Goal: Transaction & Acquisition: Book appointment/travel/reservation

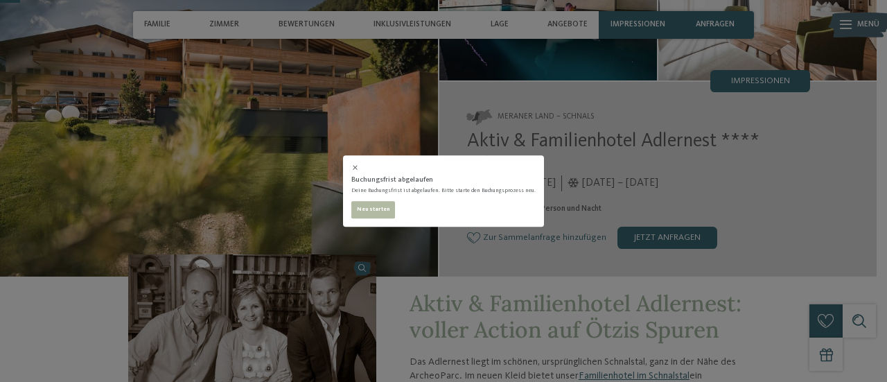
scroll to position [139, 0]
click at [388, 214] on button "Neu starten" at bounding box center [373, 210] width 44 height 18
select select "**********"
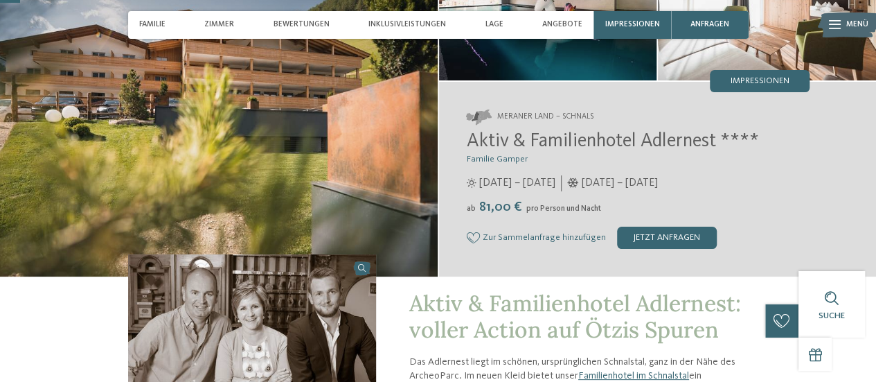
select select "**********"
click at [645, 232] on div "jetzt anfragen" at bounding box center [667, 238] width 100 height 22
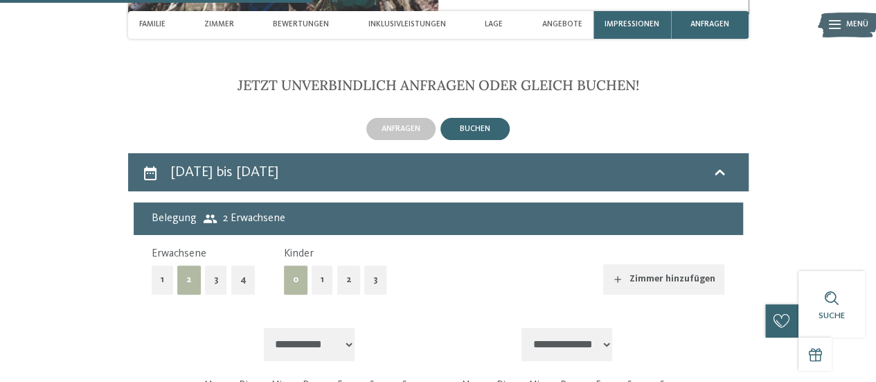
scroll to position [2827, 0]
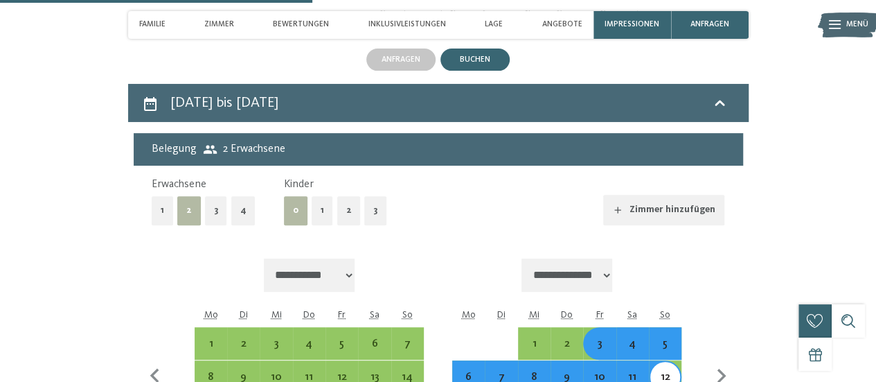
click at [355, 210] on button "2" at bounding box center [349, 210] width 24 height 28
select select "**********"
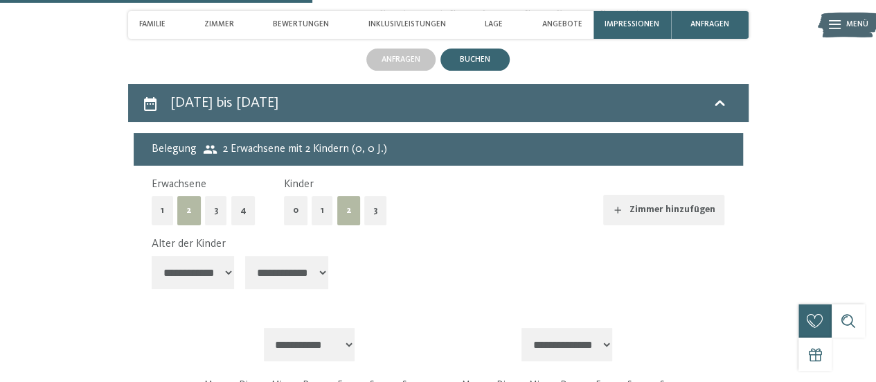
select select "**********"
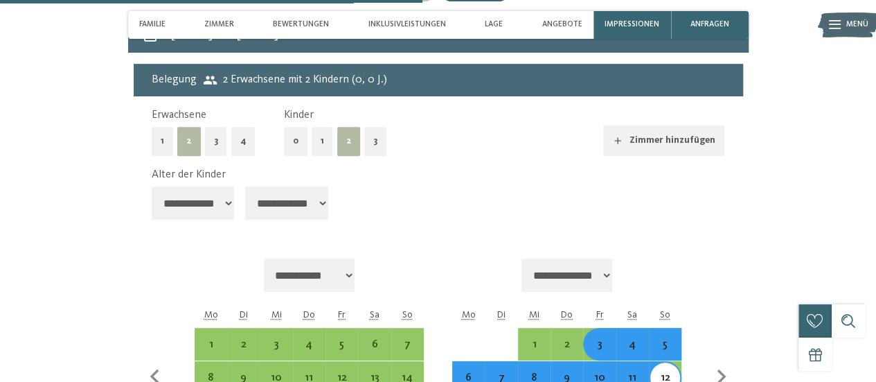
click at [219, 212] on select "**********" at bounding box center [193, 202] width 83 height 33
select select "**"
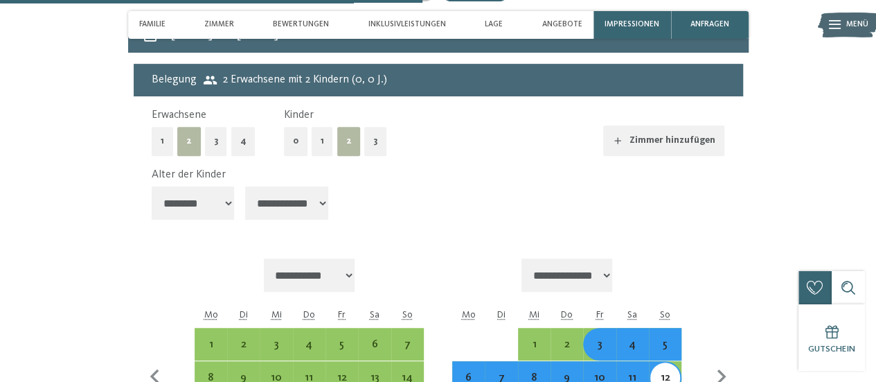
click at [152, 186] on select "**********" at bounding box center [193, 202] width 83 height 33
select select "**********"
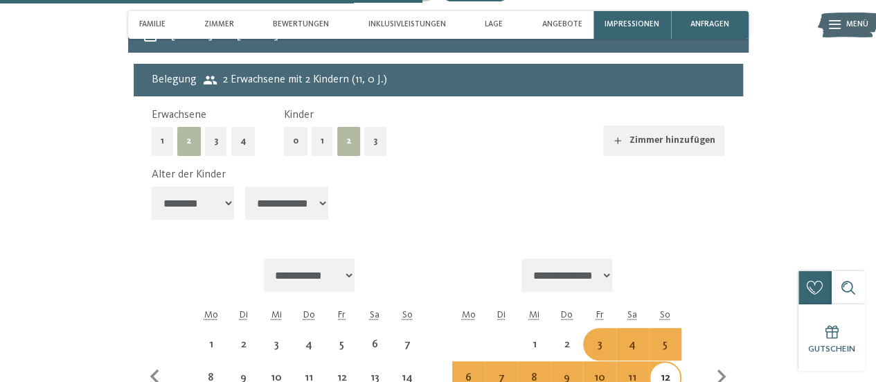
select select "**********"
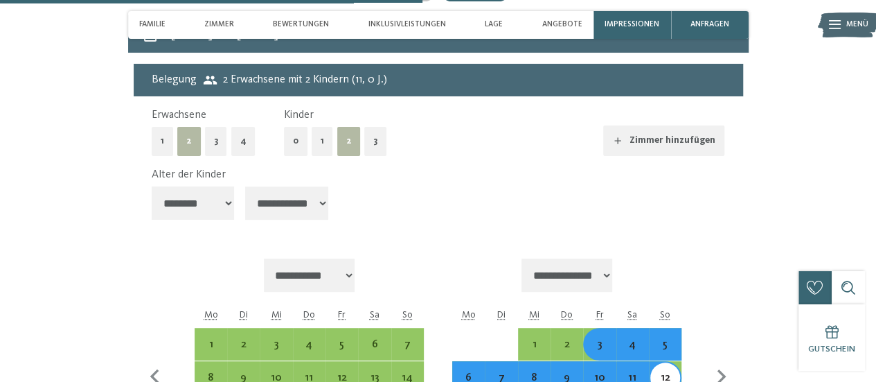
click at [272, 202] on select "**********" at bounding box center [286, 202] width 83 height 33
select select "**"
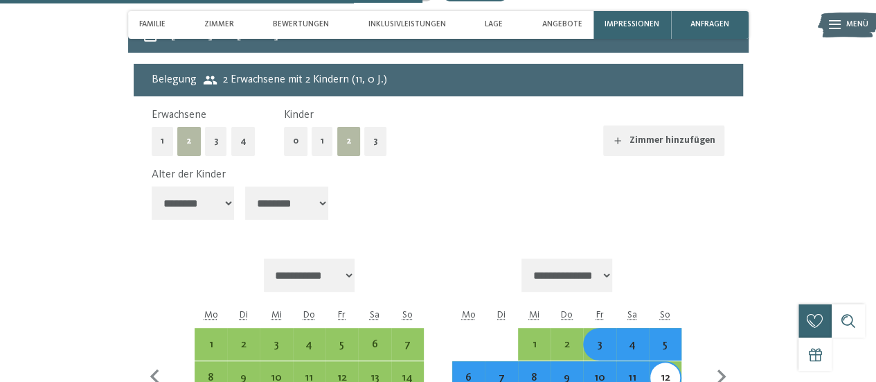
click at [247, 186] on select "**********" at bounding box center [286, 202] width 83 height 33
select select "**********"
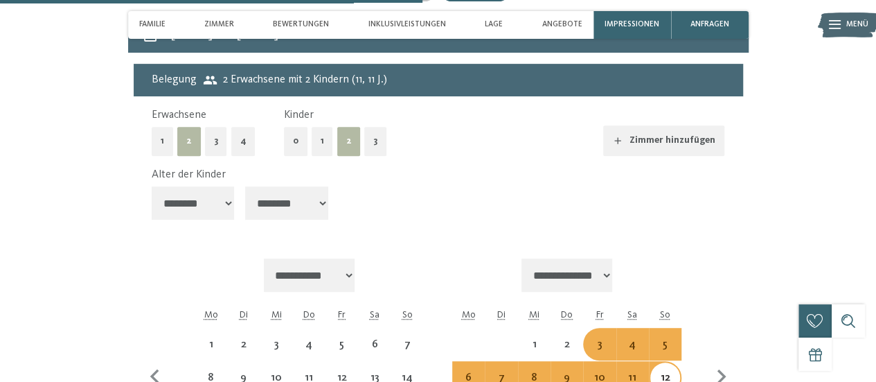
select select "**********"
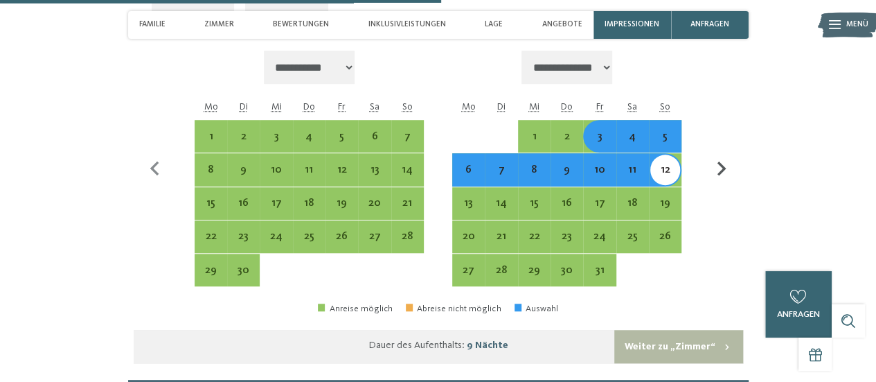
scroll to position [3173, 0]
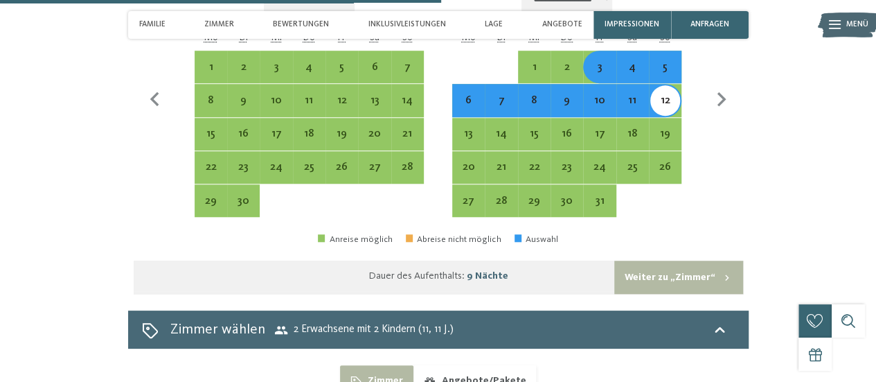
click at [682, 262] on button "Weiter zu „Zimmer“" at bounding box center [679, 277] width 128 height 33
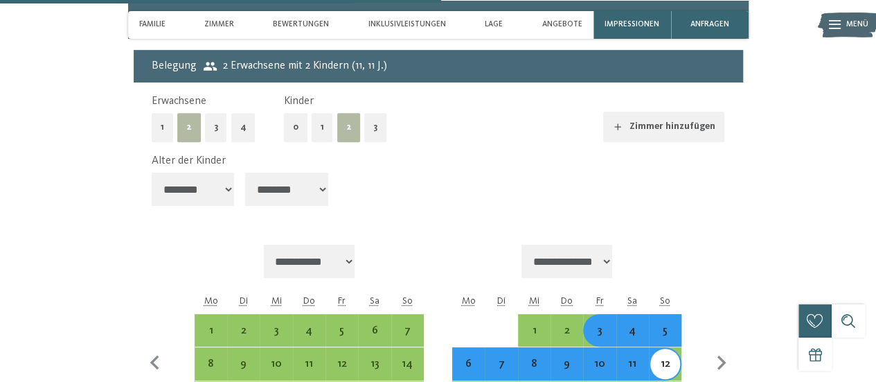
select select "**********"
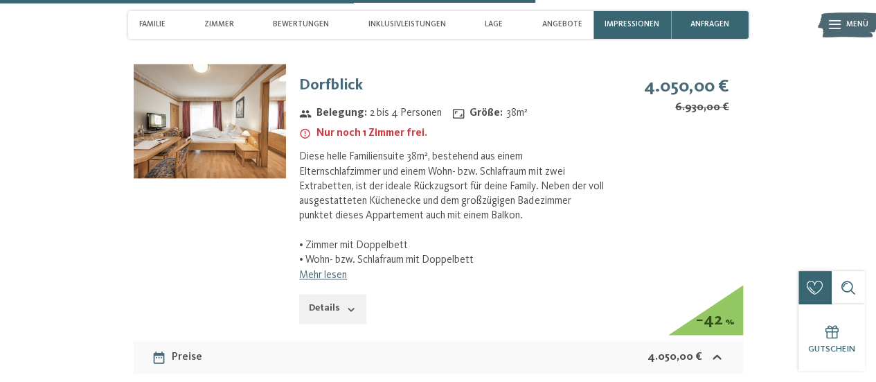
scroll to position [3534, 0]
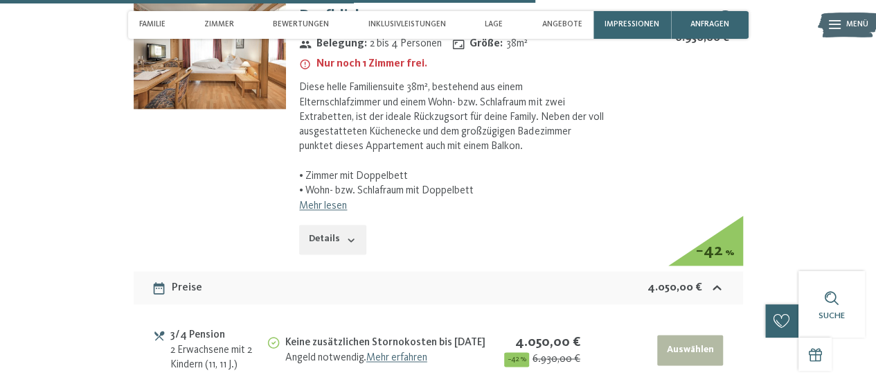
click at [328, 242] on button "Details" at bounding box center [332, 239] width 67 height 30
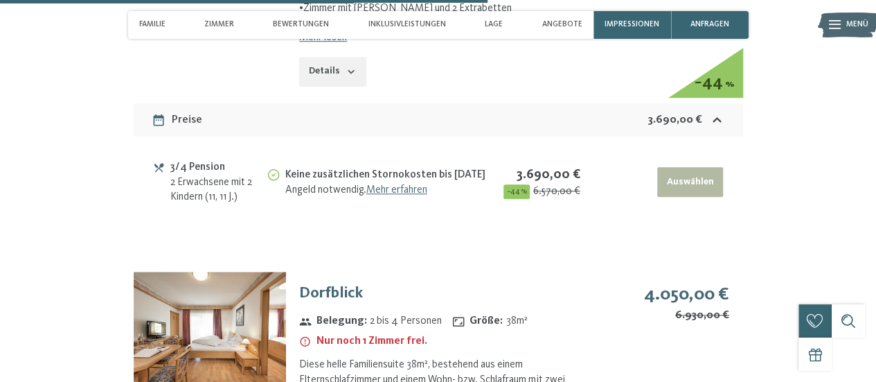
scroll to position [3326, 0]
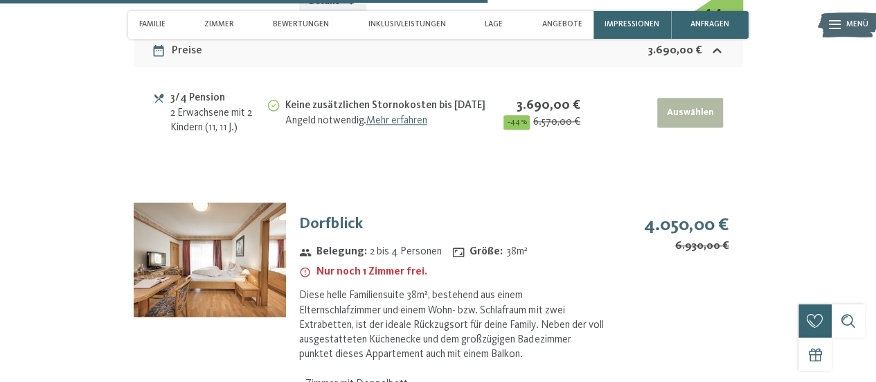
click at [222, 287] on img at bounding box center [210, 259] width 152 height 114
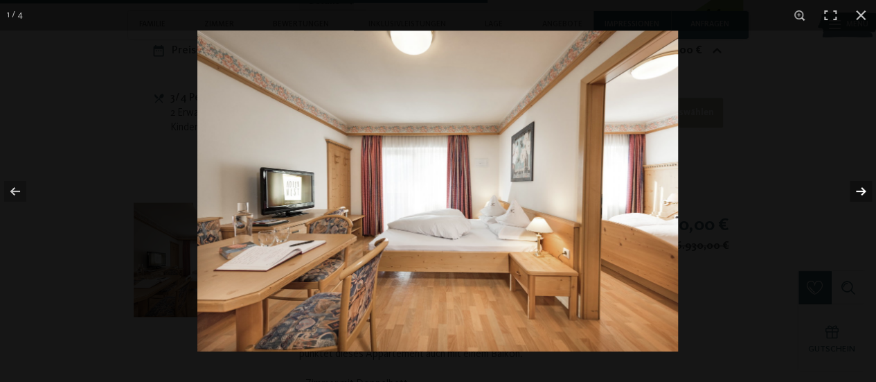
click at [865, 182] on button "button" at bounding box center [852, 191] width 48 height 69
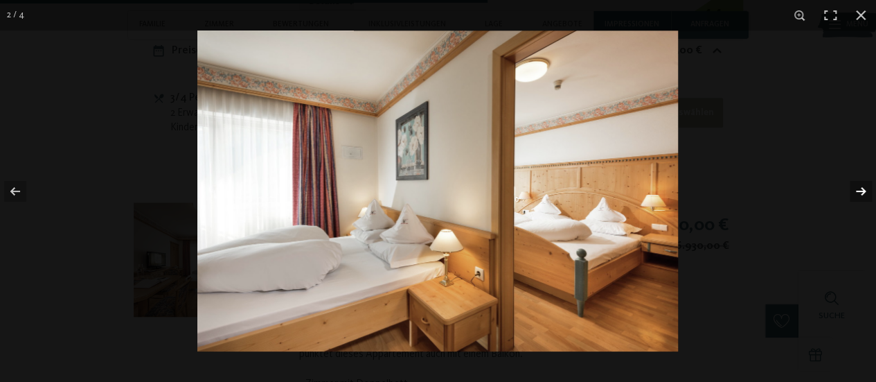
click at [865, 191] on button "button" at bounding box center [852, 191] width 48 height 69
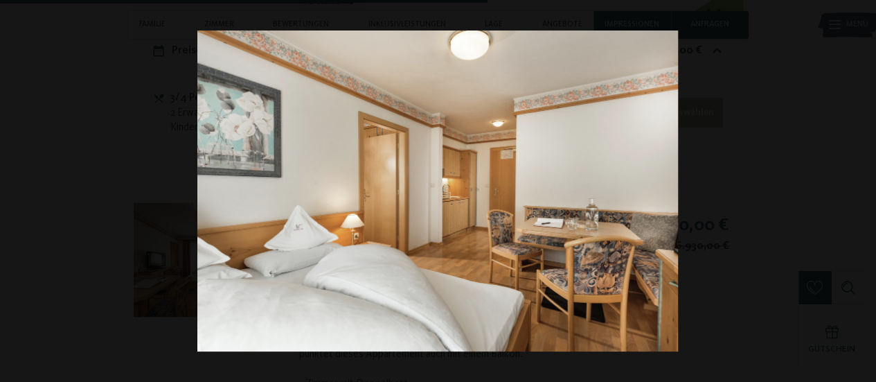
click at [860, 189] on button "button" at bounding box center [852, 191] width 48 height 69
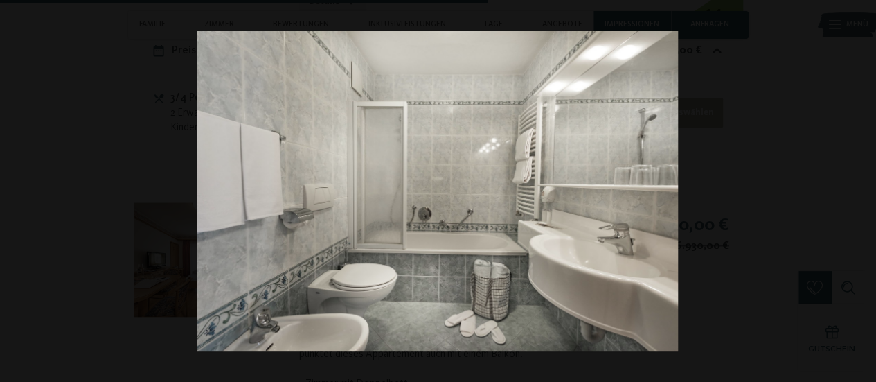
click at [860, 189] on button "button" at bounding box center [852, 191] width 48 height 69
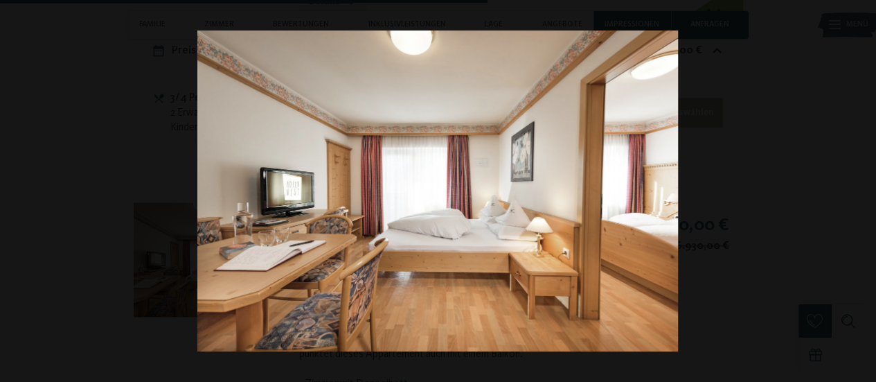
click at [860, 189] on button "button" at bounding box center [852, 191] width 48 height 69
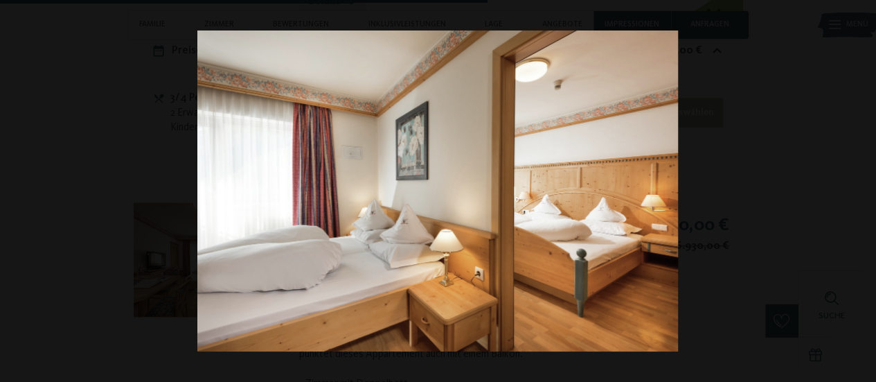
click at [860, 189] on button "button" at bounding box center [852, 191] width 48 height 69
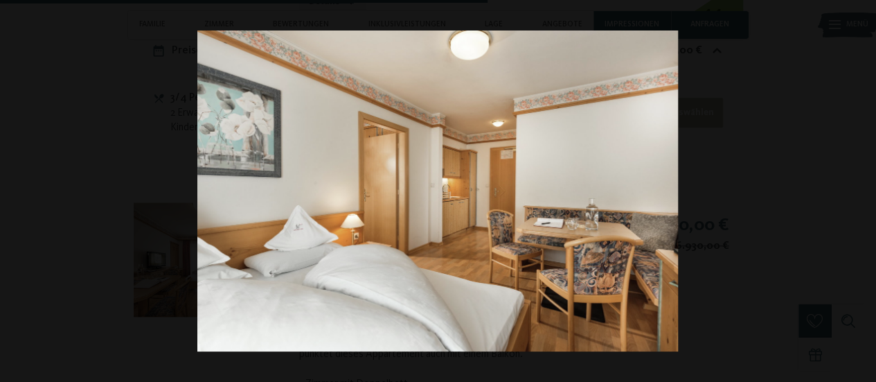
click at [860, 189] on button "button" at bounding box center [852, 191] width 48 height 69
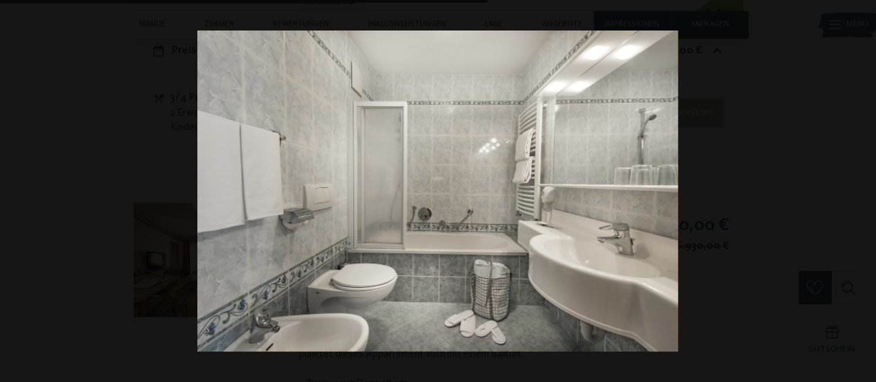
click at [860, 189] on button "button" at bounding box center [852, 191] width 48 height 69
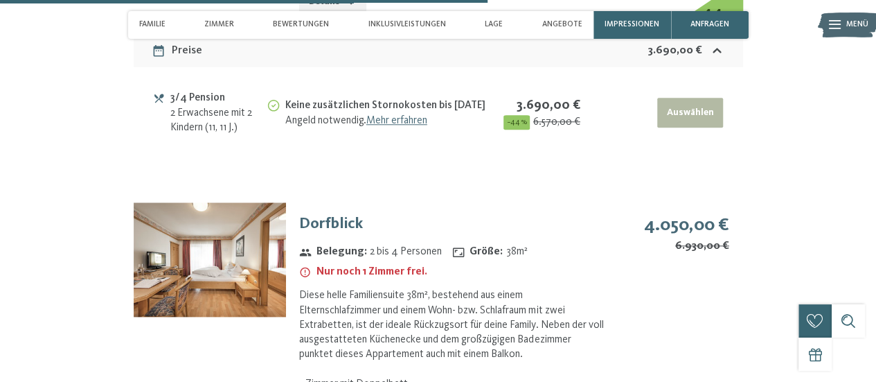
click at [0, 0] on button "button" at bounding box center [0, 0] width 0 height 0
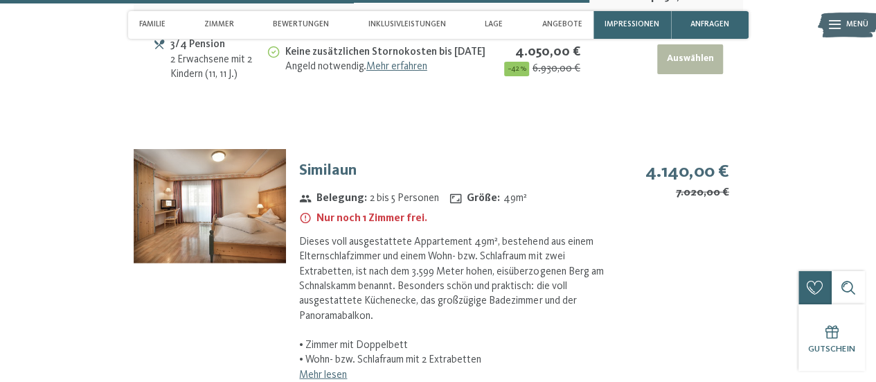
scroll to position [4088, 0]
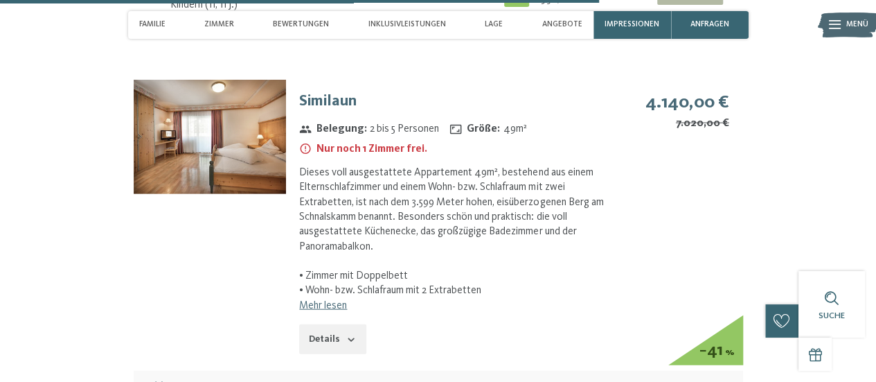
drag, startPoint x: 299, startPoint y: 101, endPoint x: 527, endPoint y: 133, distance: 229.5
click at [527, 133] on div "Similaun Belegung : 2 bis 5 Personen Größe : 49 m² Nur noch 1 Zimmer frei. Dies…" at bounding box center [446, 222] width 320 height 285
copy div "Similaun Belegung : 2 bis 5 Personen Größe : 49 m²"
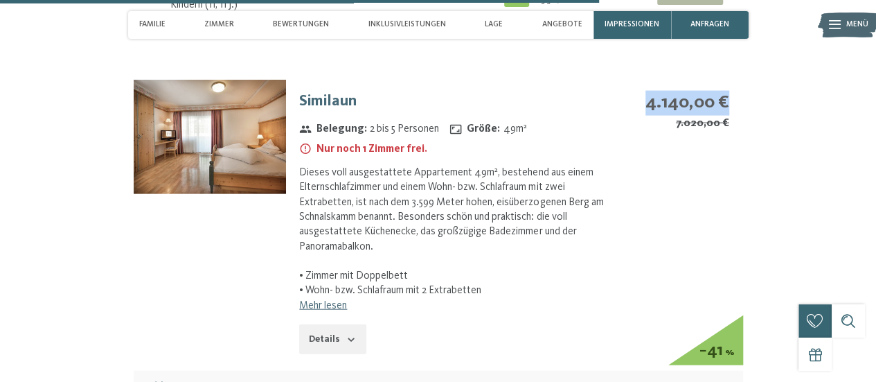
drag, startPoint x: 640, startPoint y: 107, endPoint x: 734, endPoint y: 103, distance: 94.3
click at [734, 103] on div "4.140,00 € 7.020,00 € − 41 %" at bounding box center [674, 128] width 137 height 96
copy strong "4.140,00 €"
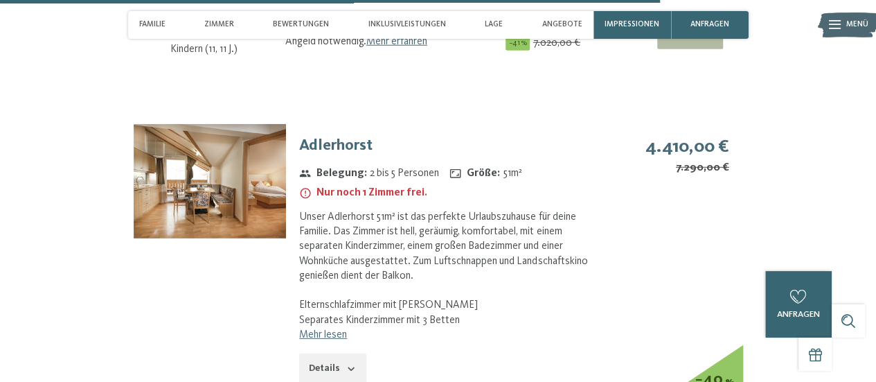
scroll to position [4573, 0]
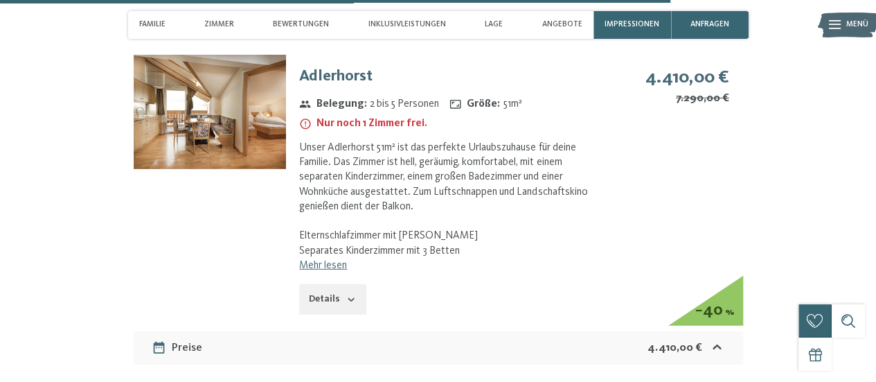
click at [237, 125] on img at bounding box center [210, 112] width 152 height 114
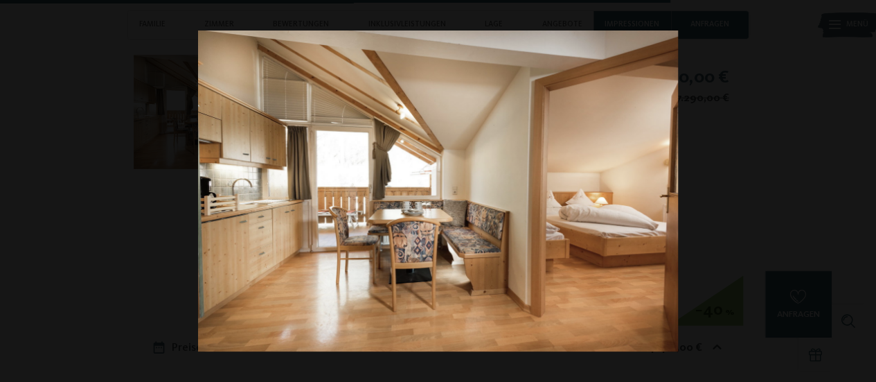
click at [858, 192] on button "button" at bounding box center [852, 191] width 48 height 69
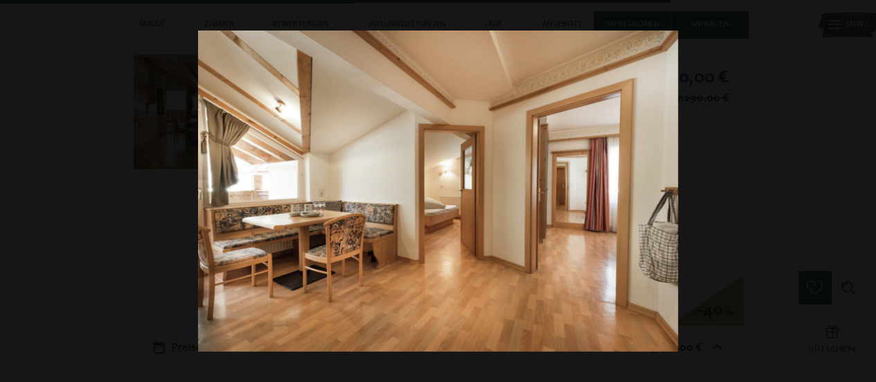
click at [858, 192] on button "button" at bounding box center [852, 191] width 48 height 69
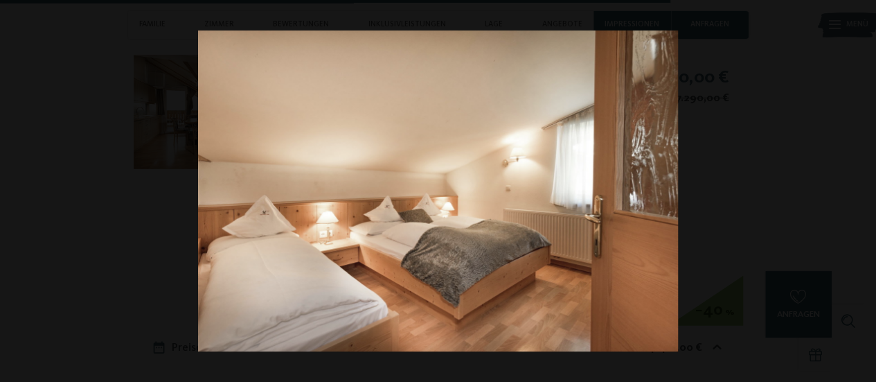
click at [858, 192] on button "button" at bounding box center [852, 191] width 48 height 69
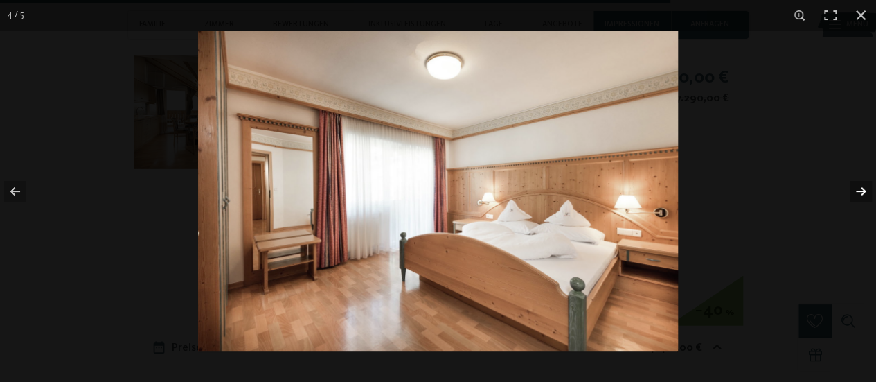
click at [862, 185] on button "button" at bounding box center [852, 191] width 48 height 69
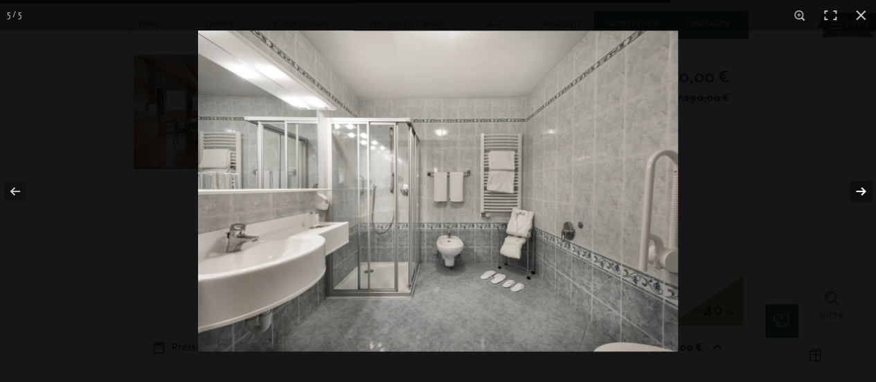
click at [862, 185] on button "button" at bounding box center [852, 191] width 48 height 69
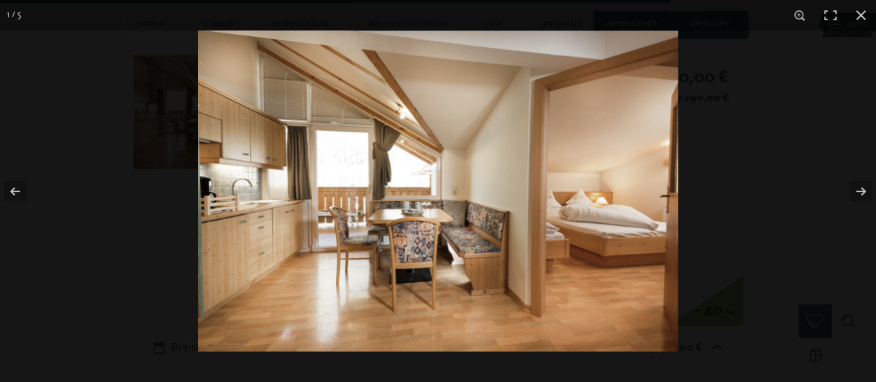
click at [499, 209] on img at bounding box center [438, 190] width 480 height 321
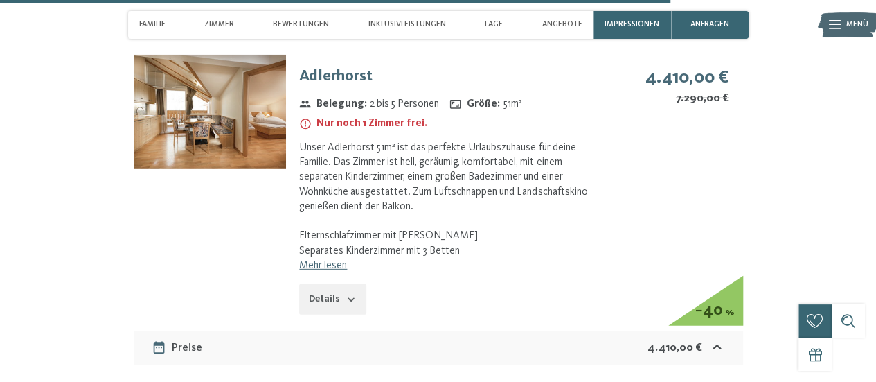
click at [204, 146] on img at bounding box center [210, 112] width 152 height 114
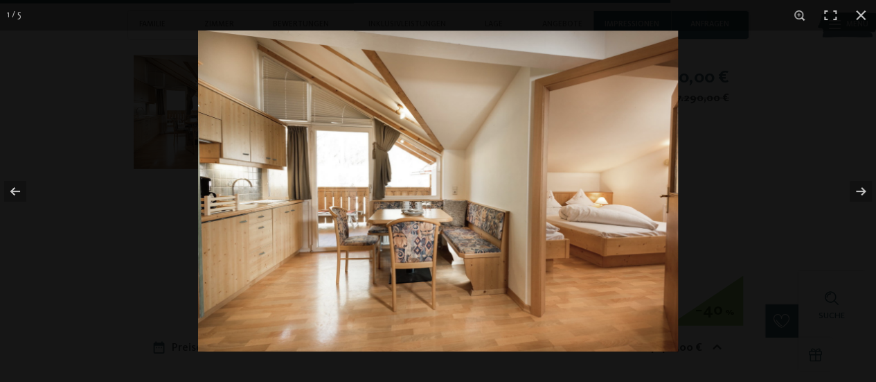
click at [204, 143] on img at bounding box center [438, 190] width 480 height 321
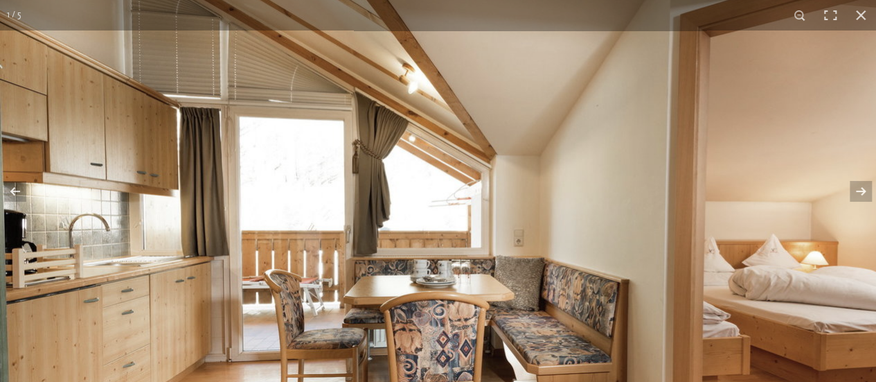
click at [204, 143] on img at bounding box center [485, 239] width 970 height 648
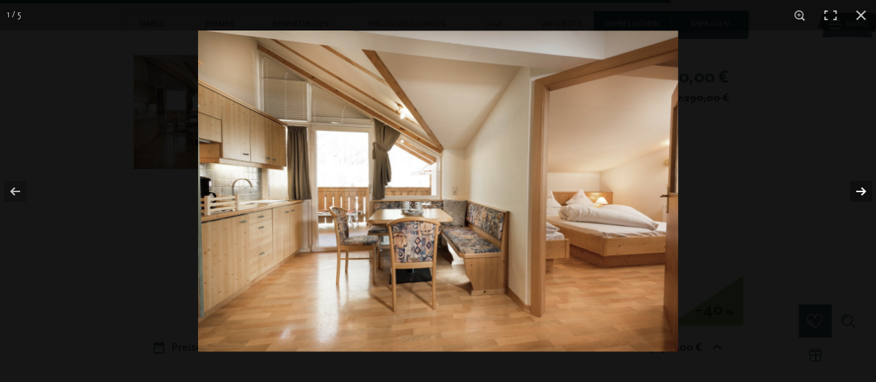
click at [856, 193] on button "button" at bounding box center [852, 191] width 48 height 69
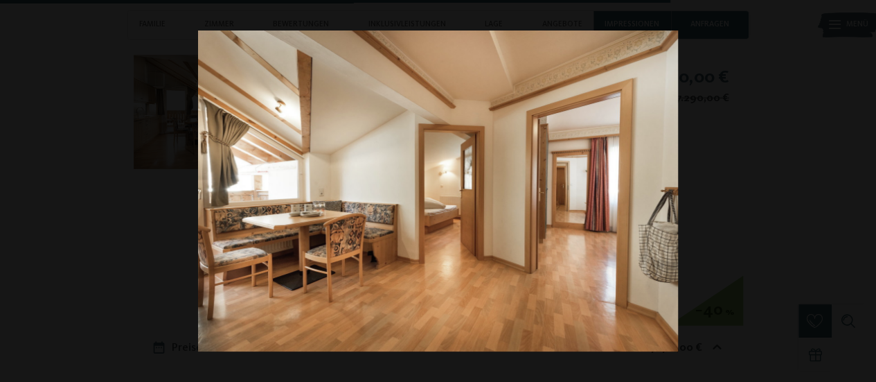
click at [856, 193] on button "button" at bounding box center [852, 191] width 48 height 69
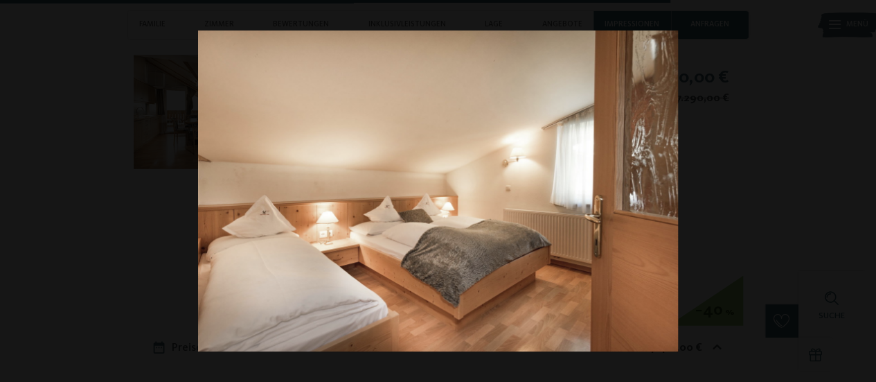
click at [856, 193] on button "button" at bounding box center [852, 191] width 48 height 69
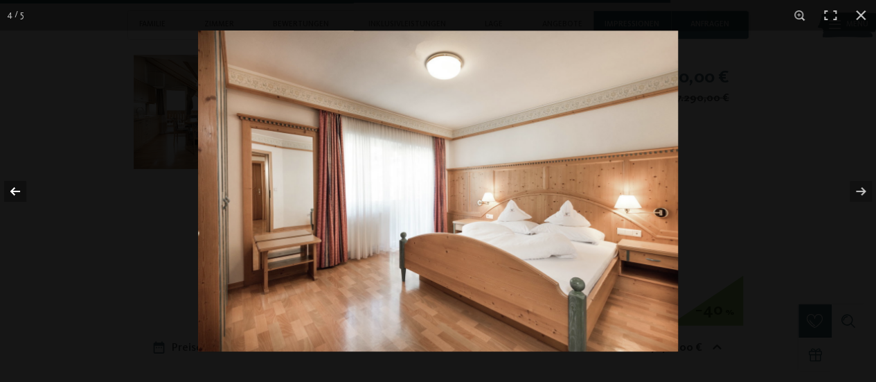
click at [17, 188] on button "button" at bounding box center [24, 191] width 48 height 69
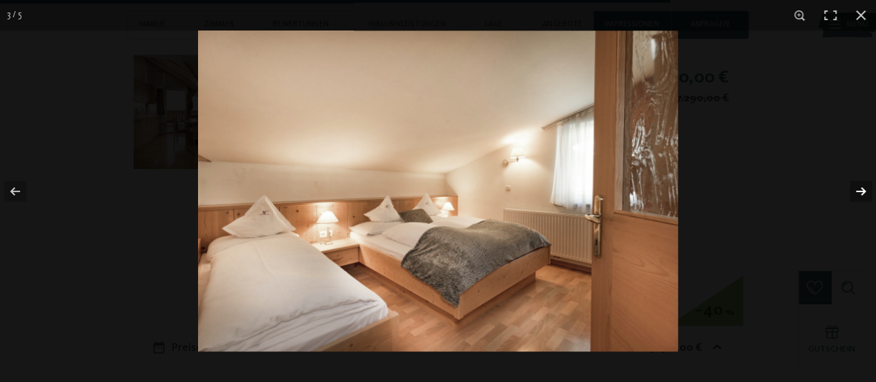
click at [864, 189] on button "button" at bounding box center [852, 191] width 48 height 69
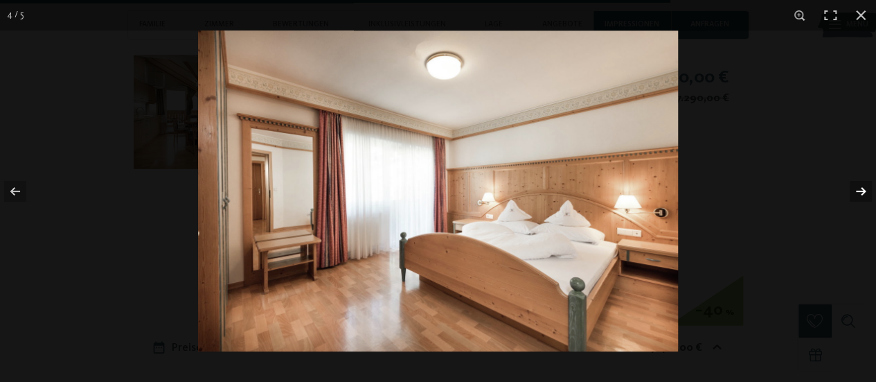
click at [864, 189] on button "button" at bounding box center [852, 191] width 48 height 69
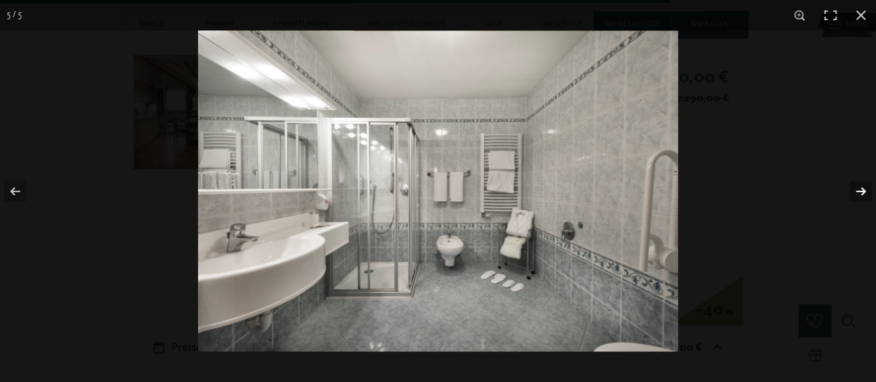
click at [864, 189] on button "button" at bounding box center [852, 191] width 48 height 69
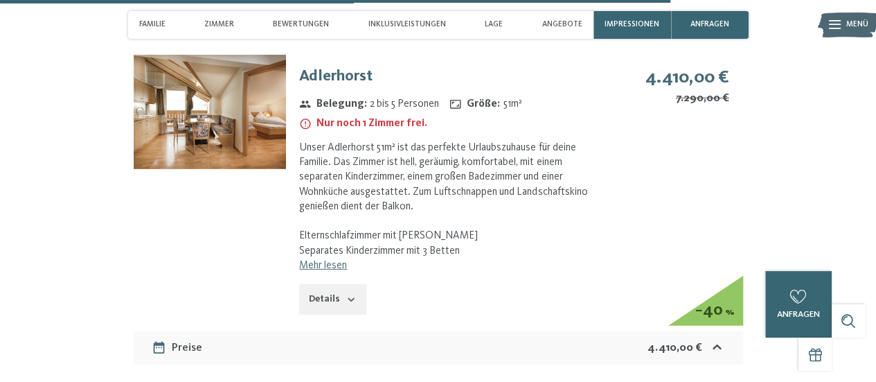
click at [0, 0] on button "button" at bounding box center [0, 0] width 0 height 0
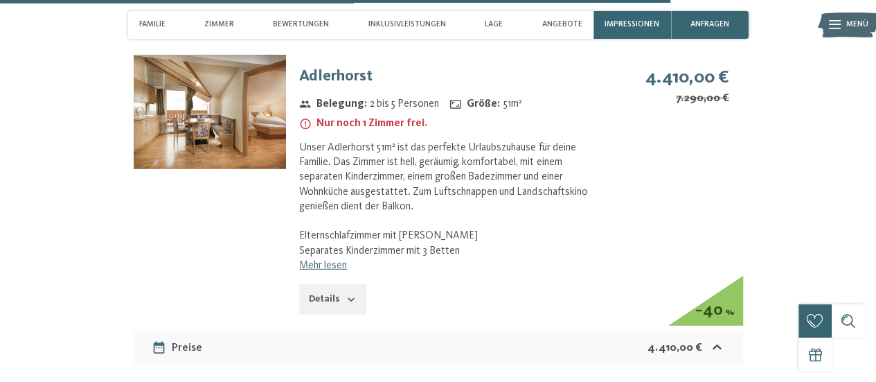
click at [339, 267] on link "Mehr lesen" at bounding box center [323, 265] width 48 height 11
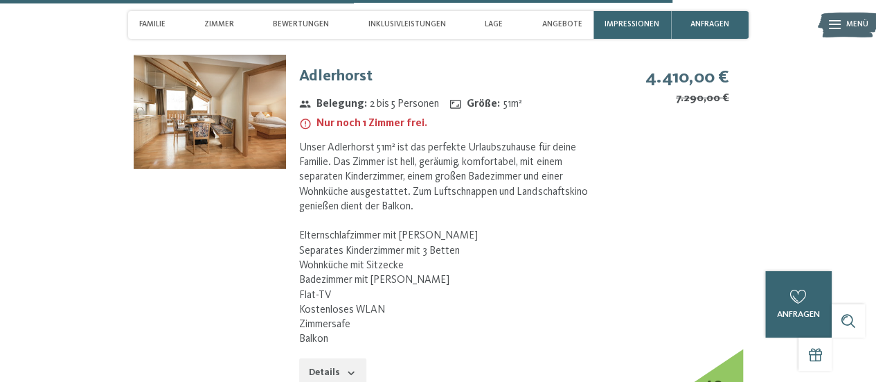
scroll to position [4642, 0]
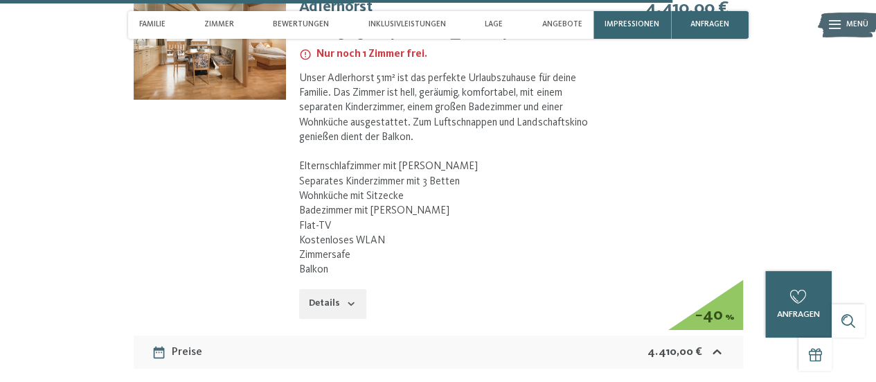
click at [330, 310] on button "Details" at bounding box center [332, 304] width 67 height 30
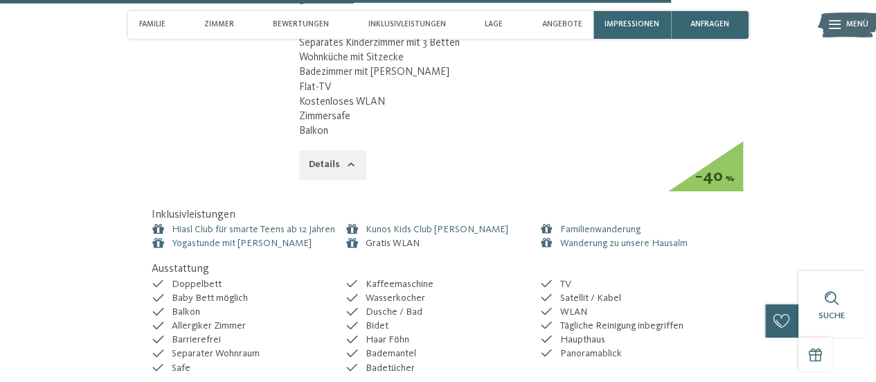
scroll to position [4989, 0]
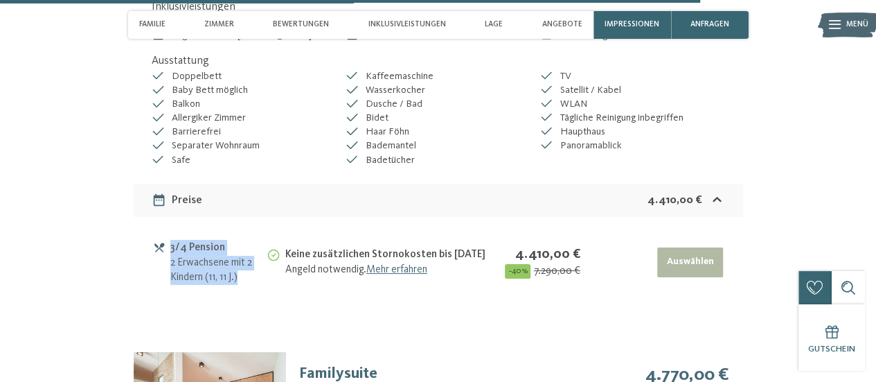
drag, startPoint x: 150, startPoint y: 256, endPoint x: 245, endPoint y: 289, distance: 101.2
click at [245, 289] on div "3/4 Pension 2 Erwachsene mit 2 Kindern (11, 11 J.) Keine zusätzlichen Stornokos…" at bounding box center [439, 262] width 610 height 91
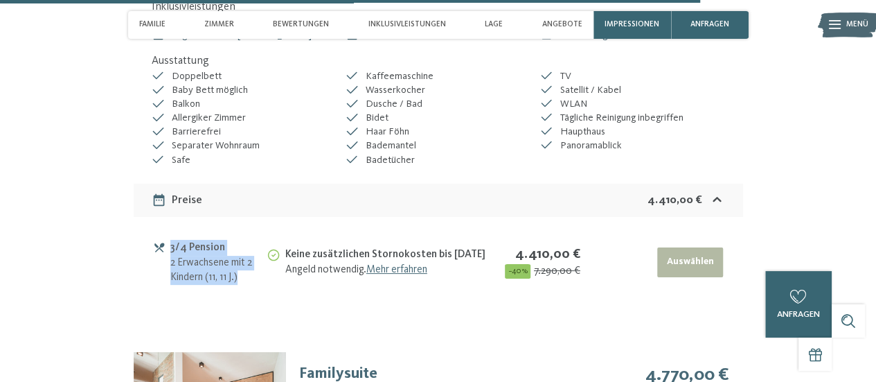
copy tbody "3/4 Pension 2 Erwachsene mit 2 Kindern (11, 11 J.)"
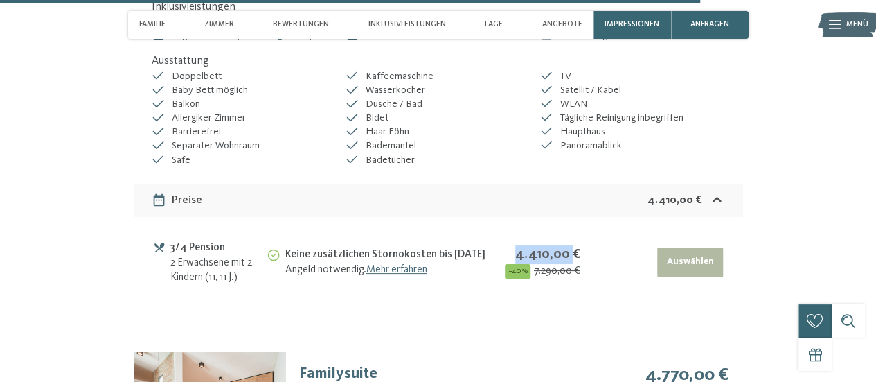
drag, startPoint x: 512, startPoint y: 254, endPoint x: 574, endPoint y: 256, distance: 61.7
copy strong "4.410,00 €"
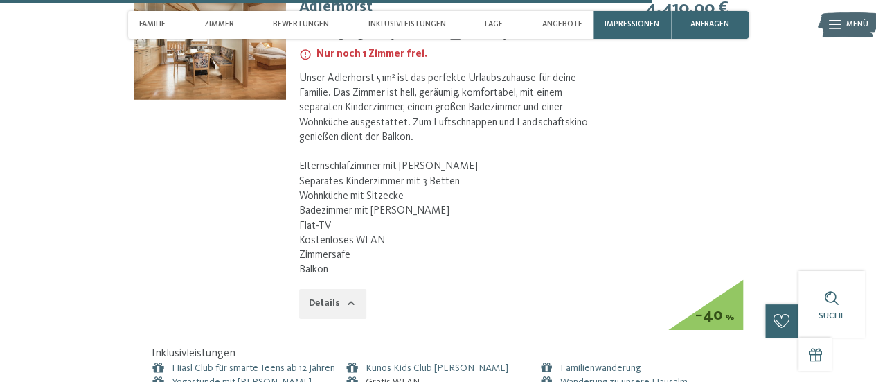
scroll to position [4434, 0]
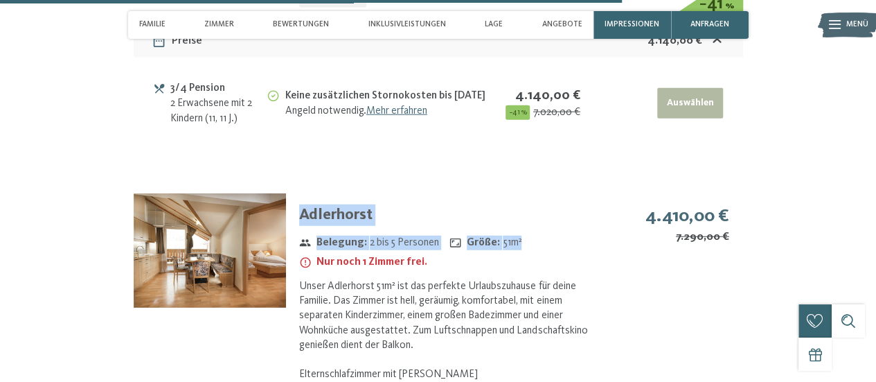
drag, startPoint x: 297, startPoint y: 215, endPoint x: 550, endPoint y: 247, distance: 255.5
click at [550, 247] on div "Adlerhorst Belegung : 2 bis 5 Personen Größe : 51 m² Nur noch 1 Zimmer frei. Un…" at bounding box center [446, 365] width 320 height 344
copy div "Adlerhorst Belegung : 2 bis 5 Personen Größe : 51 m²"
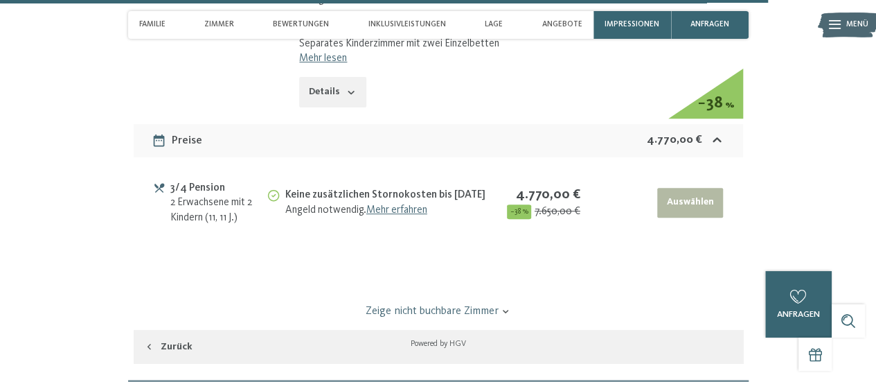
scroll to position [5266, 0]
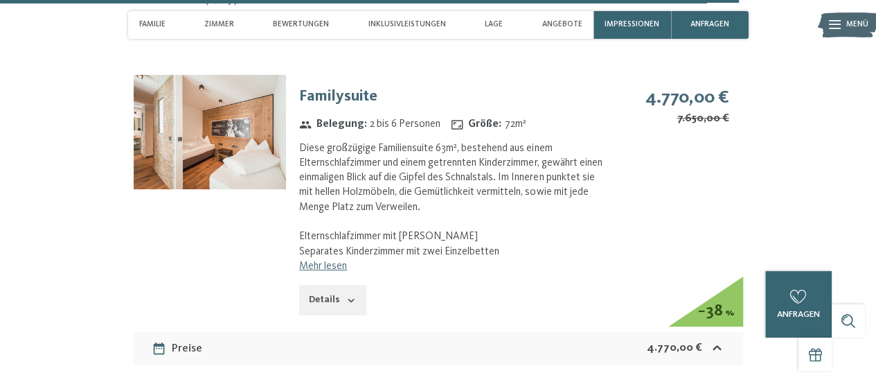
click at [214, 168] on img at bounding box center [210, 132] width 152 height 114
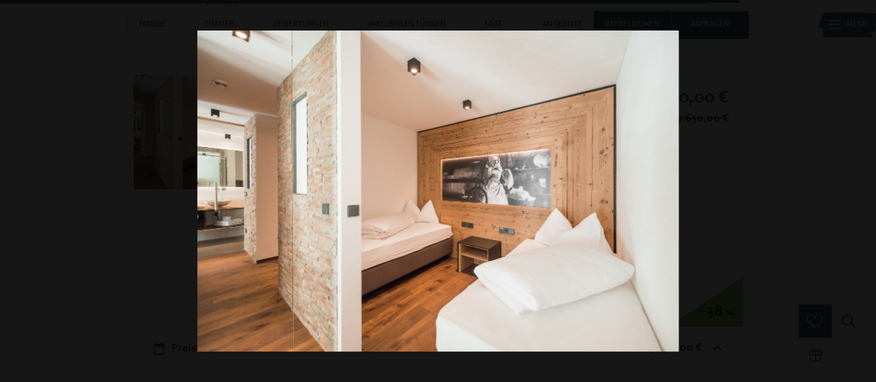
click at [856, 187] on button "button" at bounding box center [852, 191] width 48 height 69
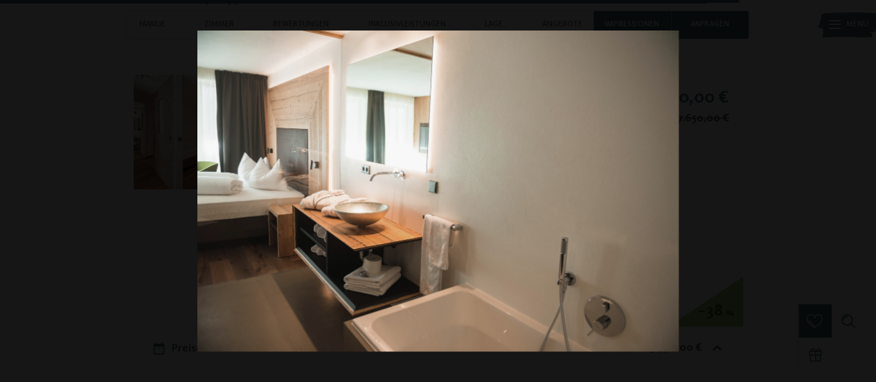
click at [856, 187] on button "button" at bounding box center [852, 191] width 48 height 69
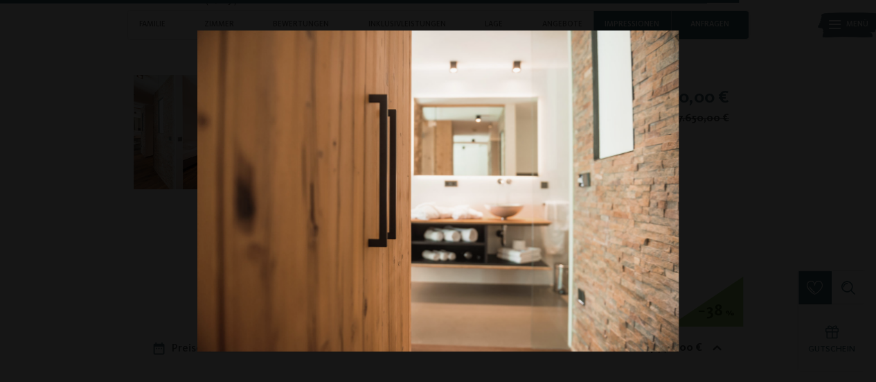
click at [856, 187] on button "button" at bounding box center [852, 191] width 48 height 69
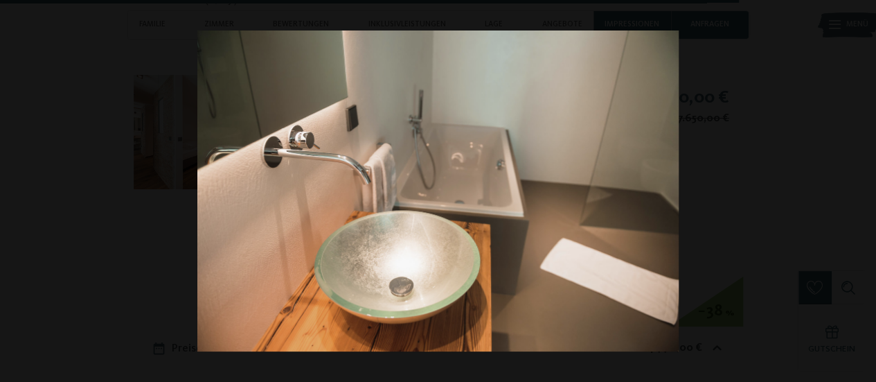
click at [856, 187] on button "button" at bounding box center [852, 191] width 48 height 69
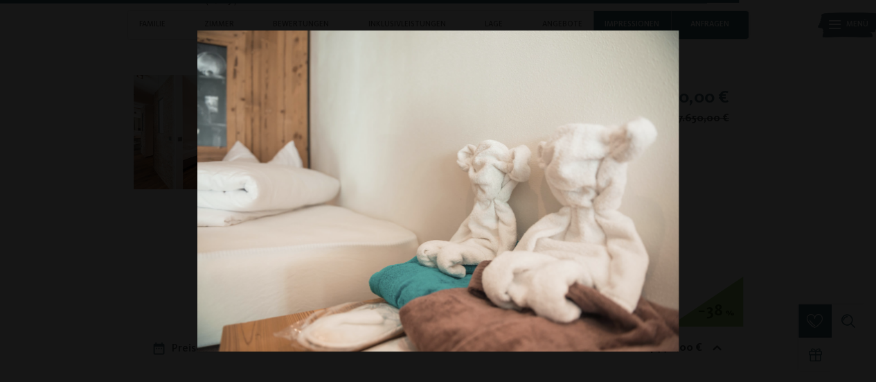
click at [856, 187] on button "button" at bounding box center [852, 191] width 48 height 69
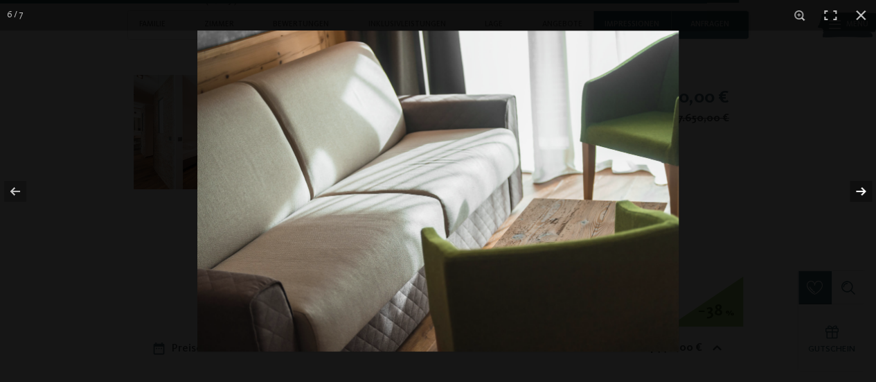
click at [858, 191] on button "button" at bounding box center [852, 191] width 48 height 69
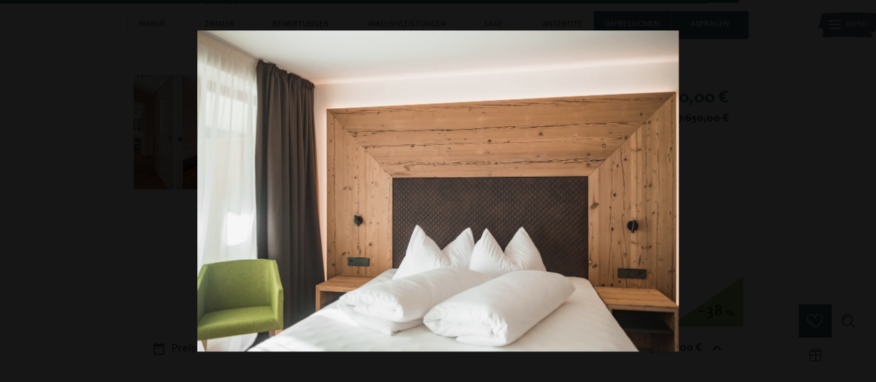
click at [858, 191] on button "button" at bounding box center [852, 191] width 48 height 69
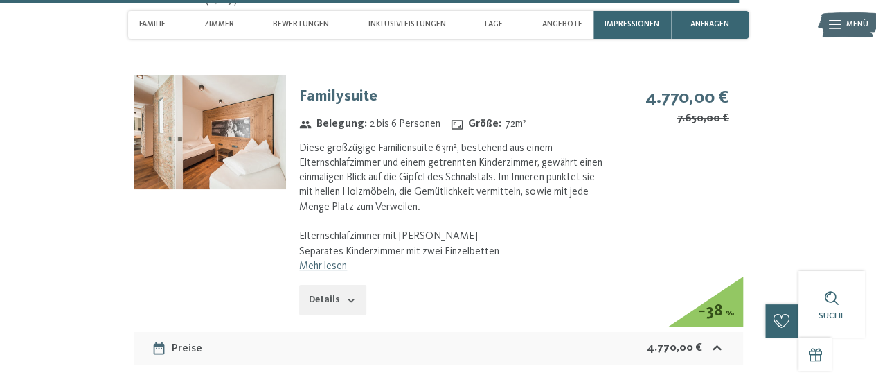
click at [0, 0] on button "button" at bounding box center [0, 0] width 0 height 0
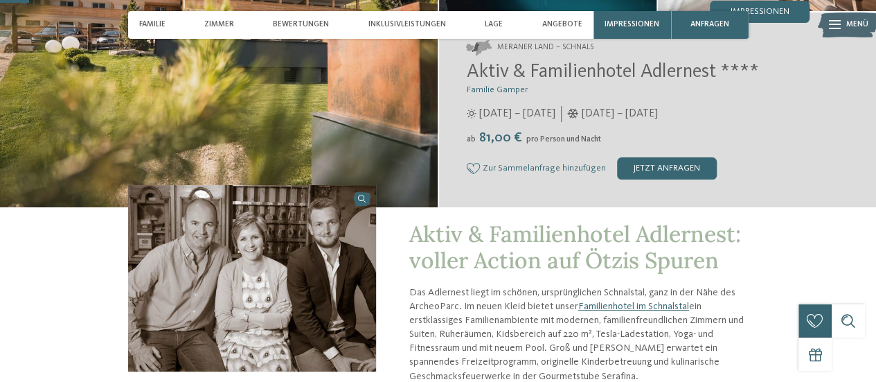
scroll to position [0, 0]
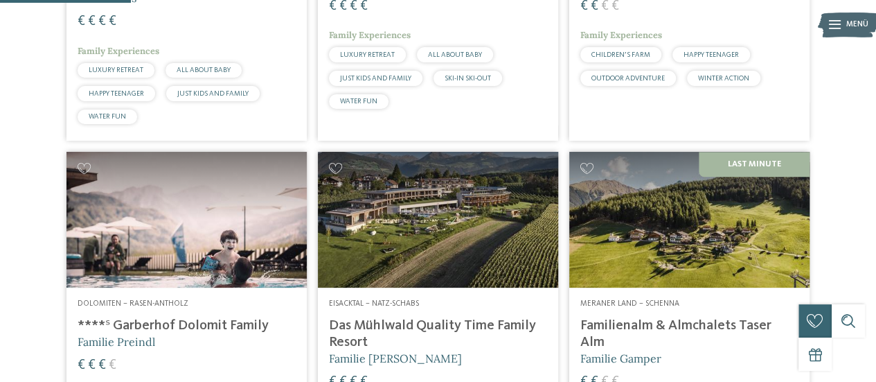
scroll to position [624, 0]
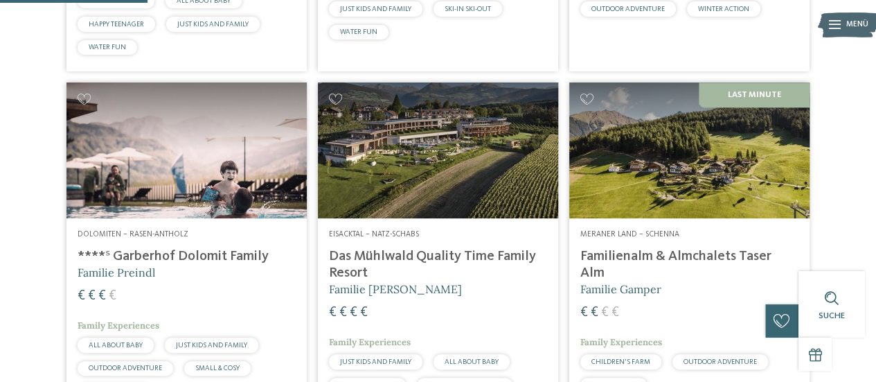
click at [67, 82] on link "Dolomiten – Rasen-Antholz ****ˢ Garberhof Dolomit Family Familie Preindl € € € …" at bounding box center [187, 256] width 240 height 349
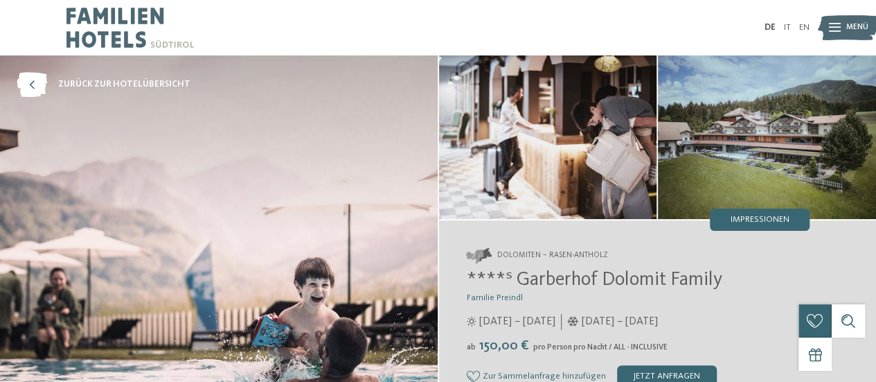
scroll to position [69, 0]
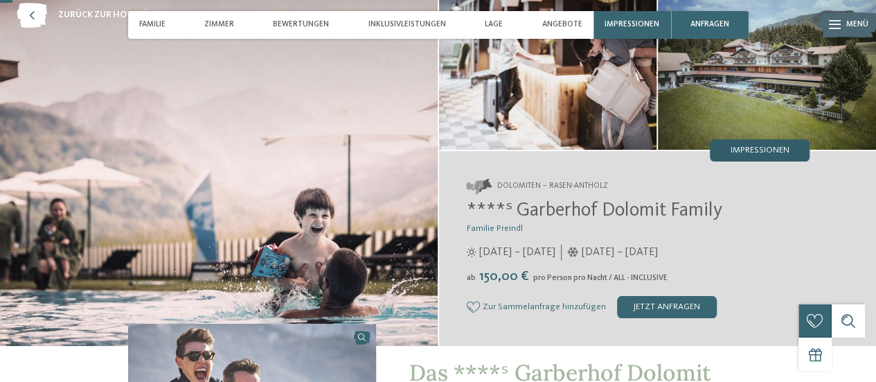
click at [746, 152] on span "Impressionen" at bounding box center [760, 150] width 59 height 9
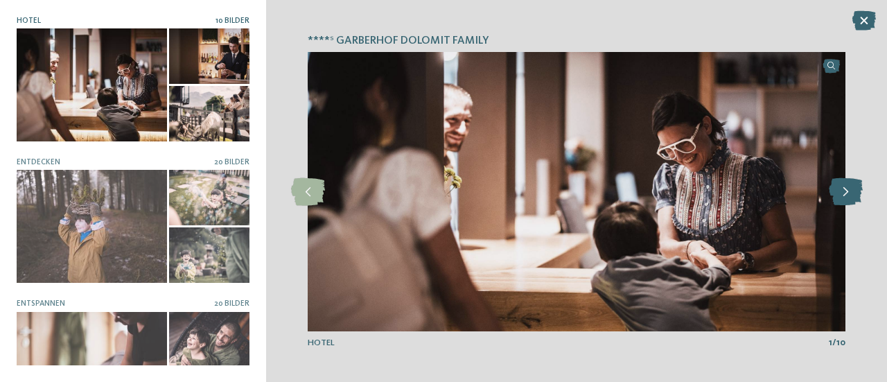
click at [847, 197] on icon at bounding box center [846, 192] width 34 height 28
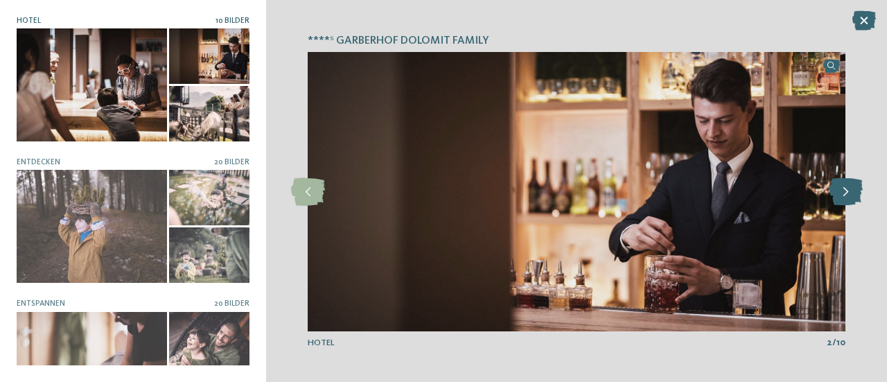
click at [847, 197] on icon at bounding box center [846, 192] width 34 height 28
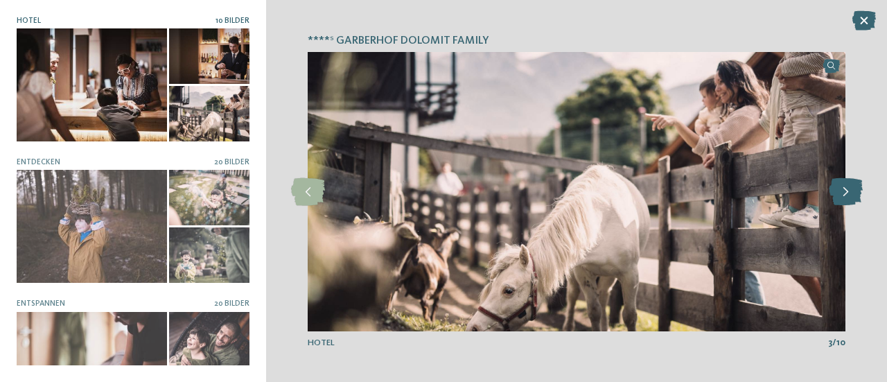
click at [847, 197] on icon at bounding box center [846, 192] width 34 height 28
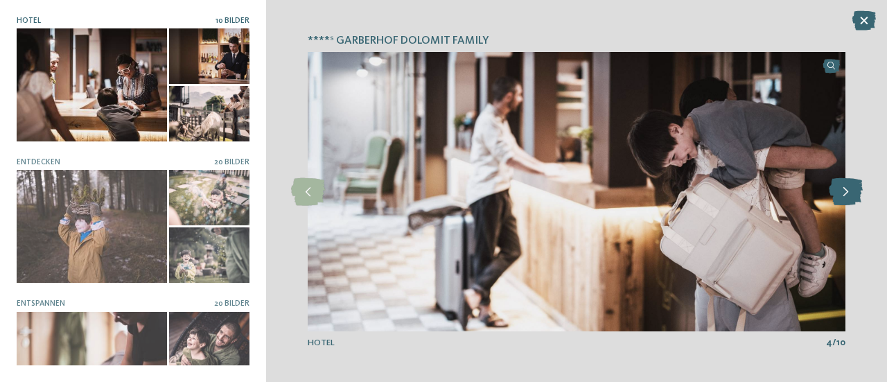
click at [847, 197] on icon at bounding box center [846, 192] width 34 height 28
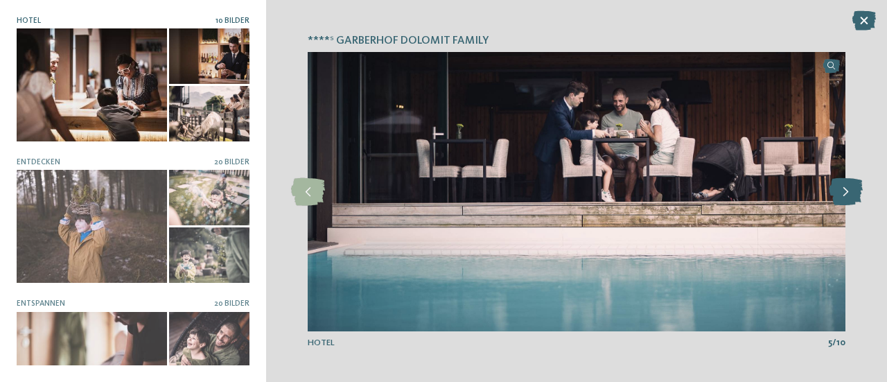
click at [847, 197] on icon at bounding box center [846, 192] width 34 height 28
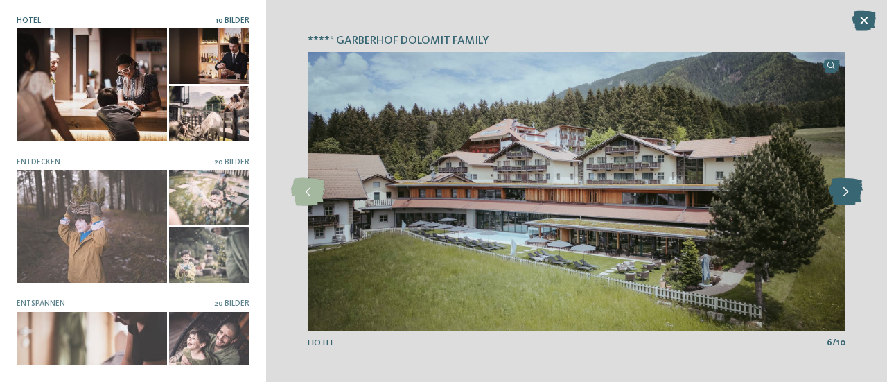
click at [841, 185] on icon at bounding box center [846, 192] width 34 height 28
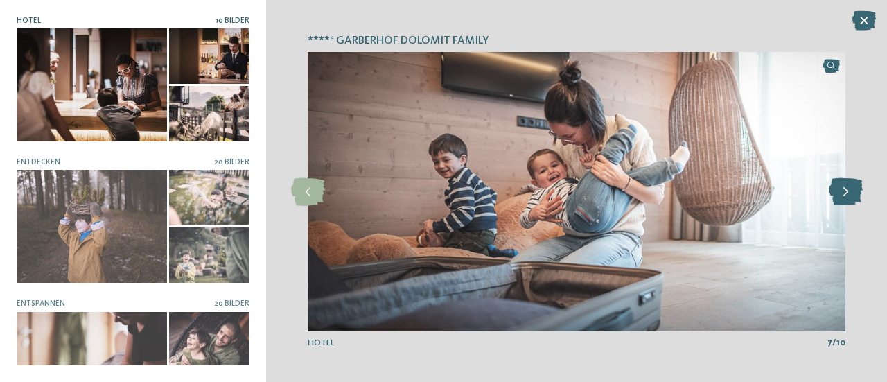
click at [841, 185] on icon at bounding box center [846, 192] width 34 height 28
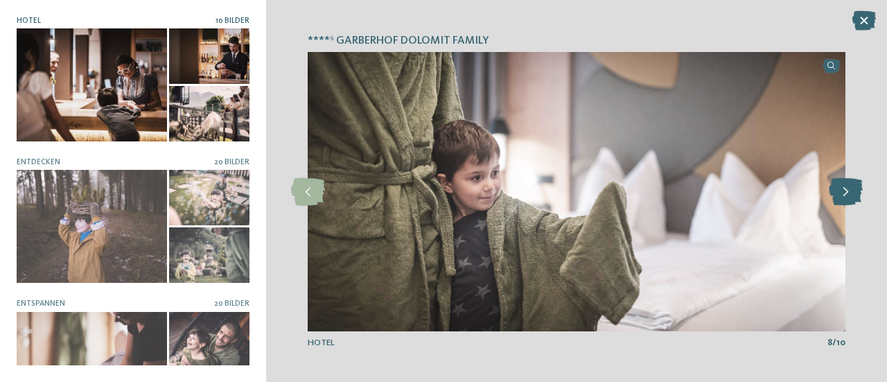
click at [841, 185] on icon at bounding box center [846, 192] width 34 height 28
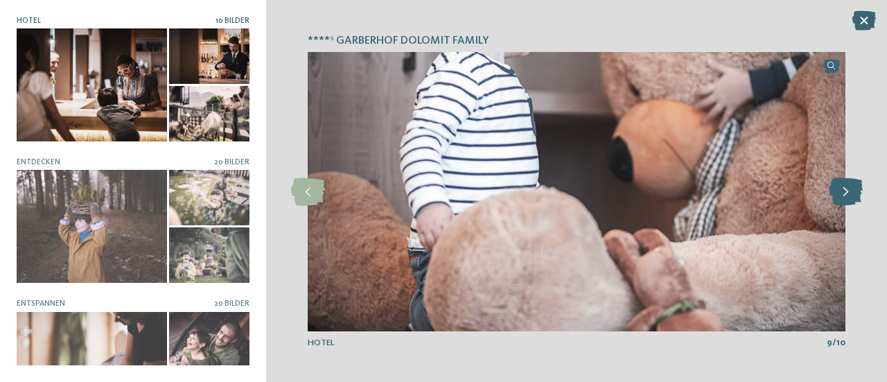
click at [841, 185] on icon at bounding box center [846, 192] width 34 height 28
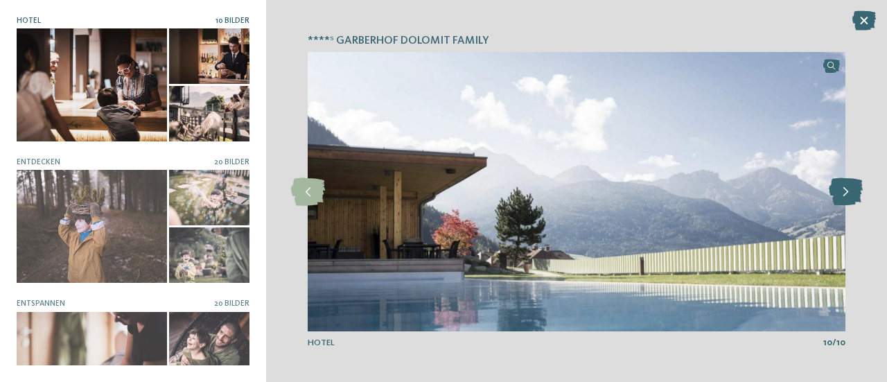
click at [841, 185] on icon at bounding box center [846, 192] width 34 height 28
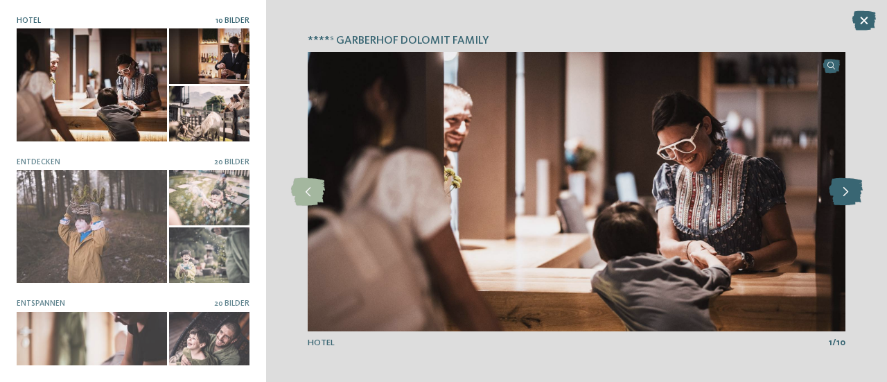
click at [841, 185] on icon at bounding box center [846, 192] width 34 height 28
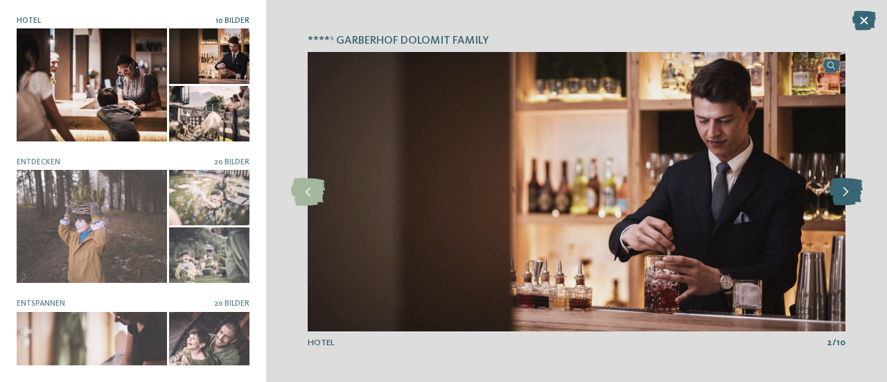
click at [841, 185] on icon at bounding box center [846, 192] width 34 height 28
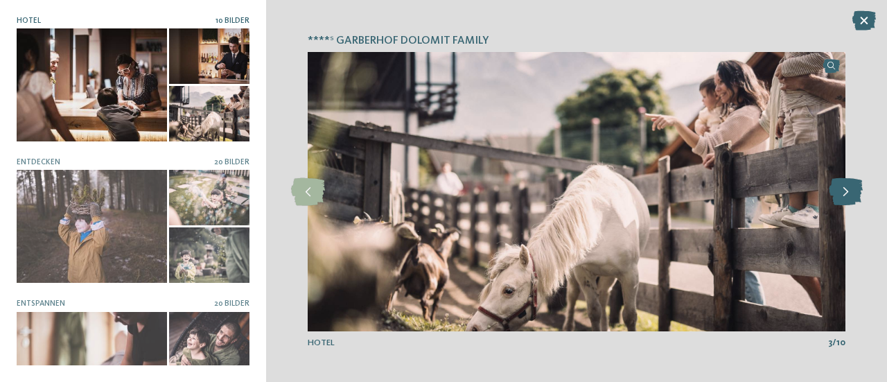
click at [841, 185] on icon at bounding box center [846, 192] width 34 height 28
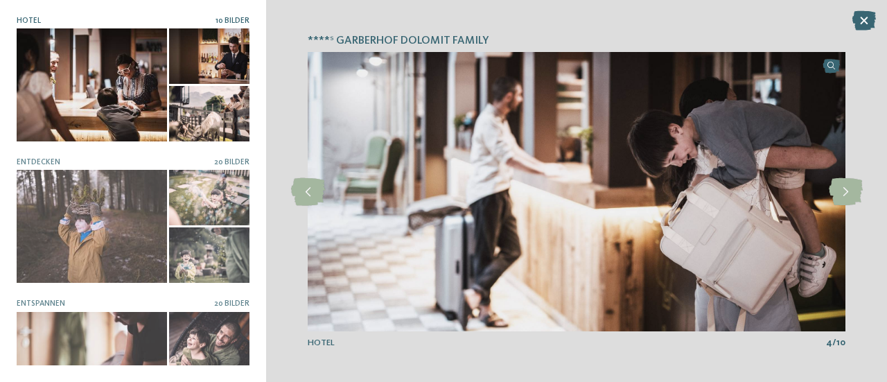
click at [870, 9] on div "****ˢ Garberhof Dolomit Family slide 4 of 10 4 /" at bounding box center [576, 191] width 621 height 382
click at [870, 11] on icon at bounding box center [864, 20] width 24 height 19
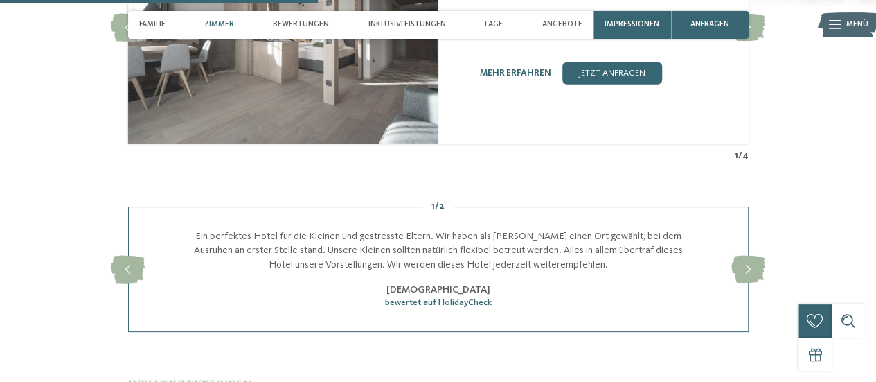
scroll to position [1663, 0]
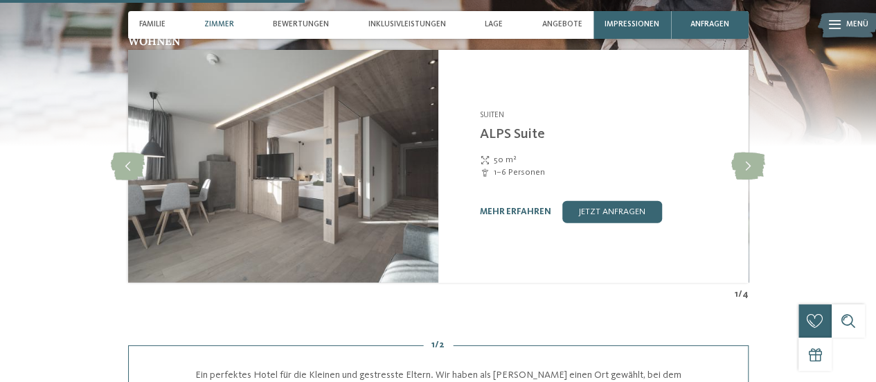
click at [319, 177] on img at bounding box center [282, 166] width 310 height 233
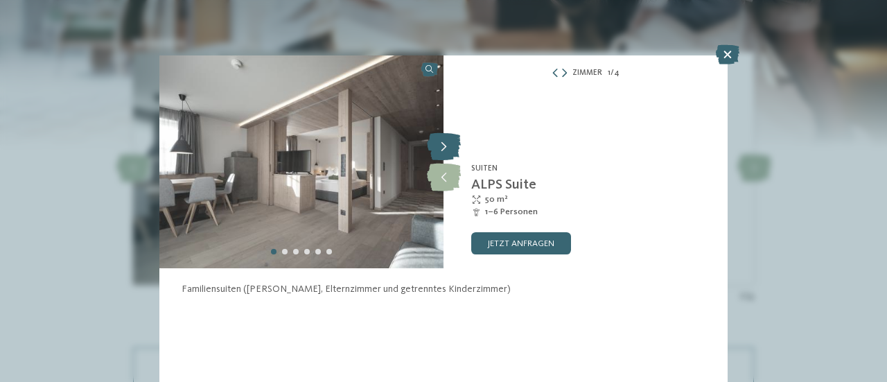
click at [457, 144] on icon at bounding box center [444, 147] width 34 height 28
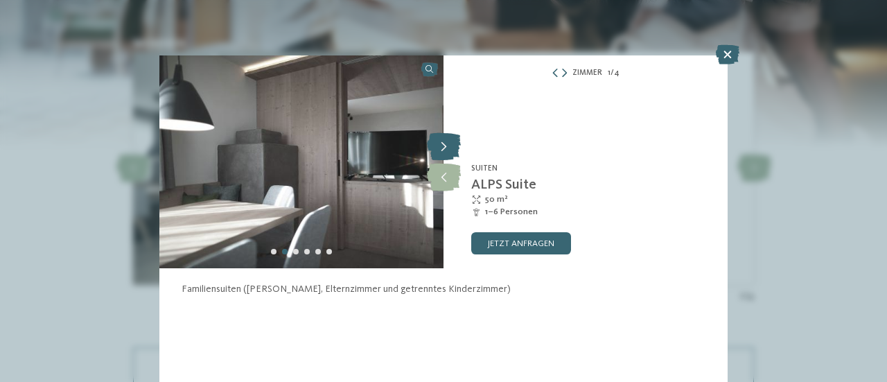
click at [457, 144] on icon at bounding box center [444, 147] width 34 height 28
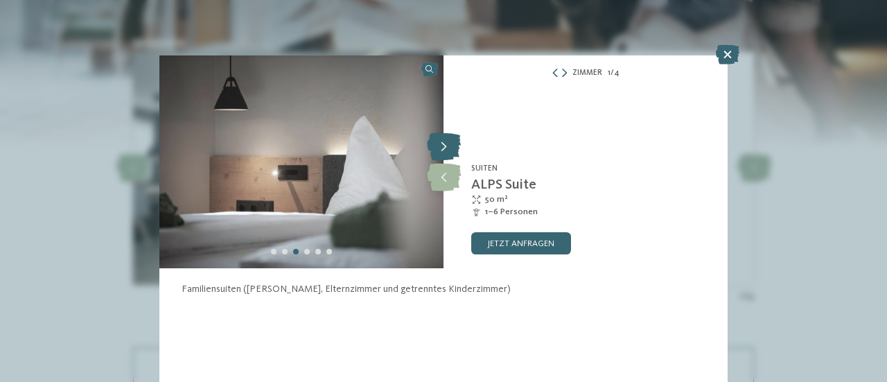
click at [457, 144] on icon at bounding box center [444, 147] width 34 height 28
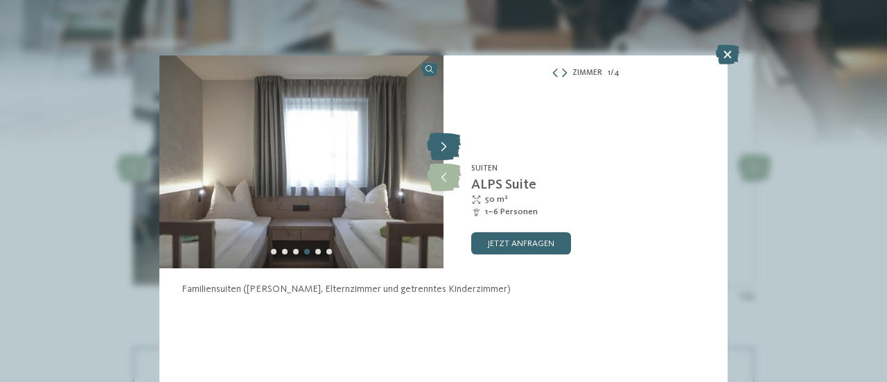
click at [457, 144] on icon at bounding box center [444, 147] width 34 height 28
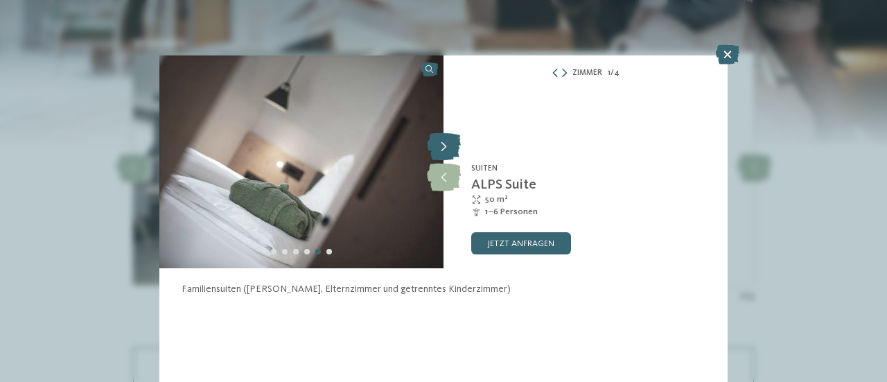
click at [457, 144] on icon at bounding box center [444, 147] width 34 height 28
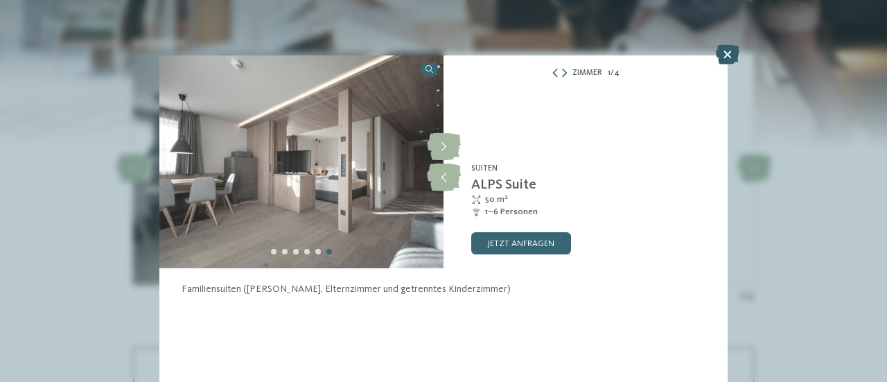
click at [720, 58] on icon at bounding box center [728, 54] width 24 height 19
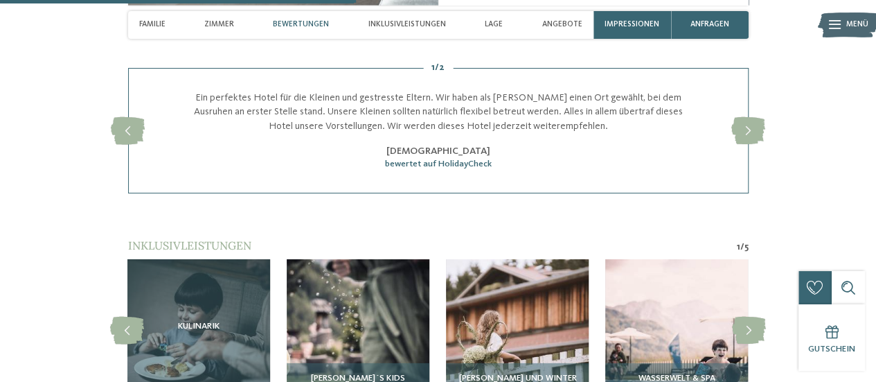
scroll to position [2079, 0]
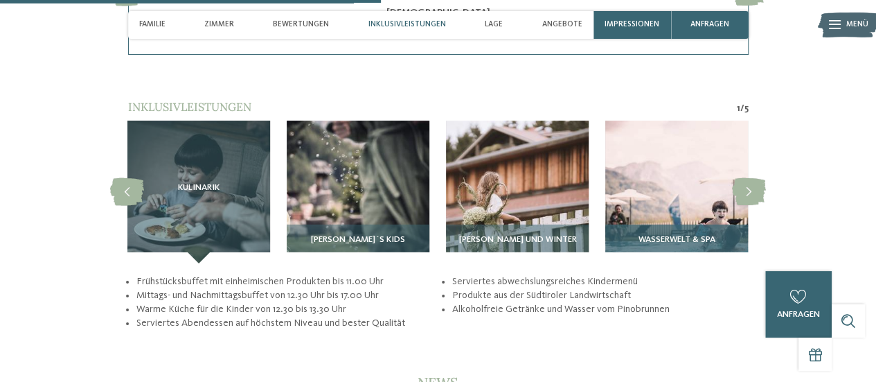
click at [629, 200] on img at bounding box center [677, 192] width 143 height 143
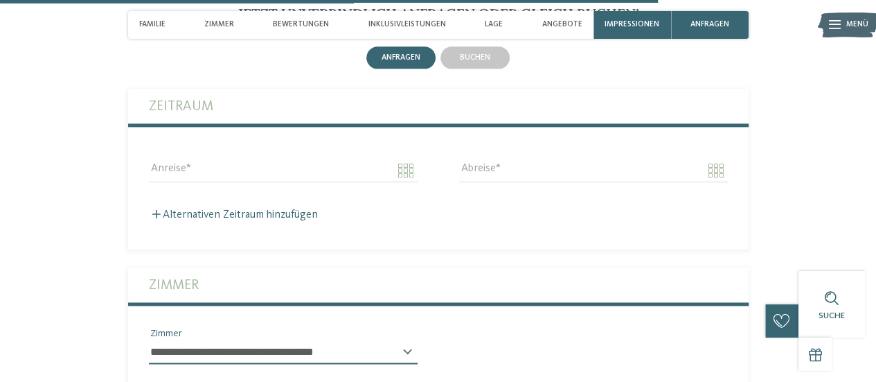
scroll to position [3603, 0]
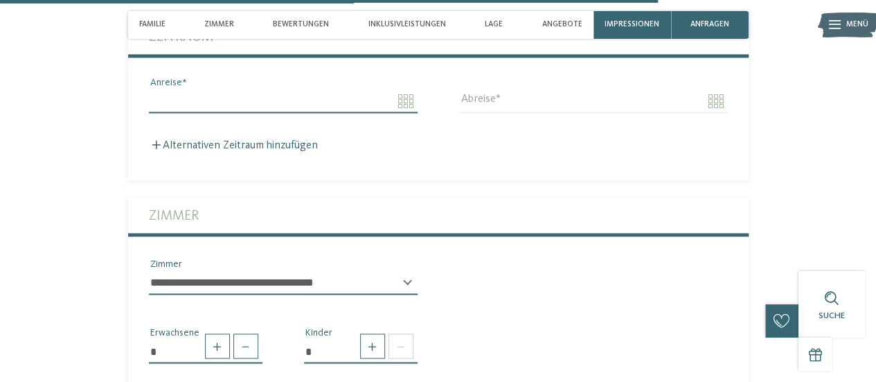
click at [180, 95] on input "Anreise" at bounding box center [283, 101] width 269 height 24
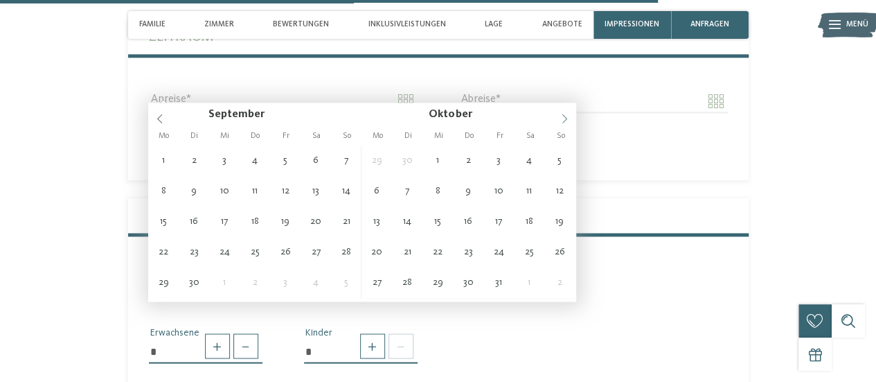
click at [564, 117] on icon at bounding box center [565, 119] width 10 height 10
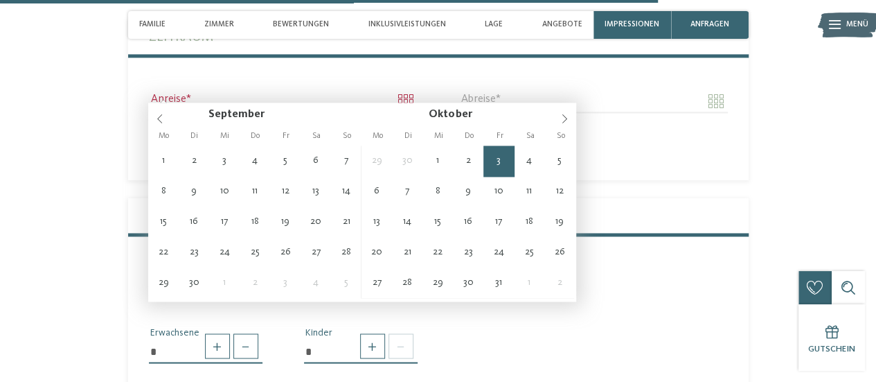
type input "**********"
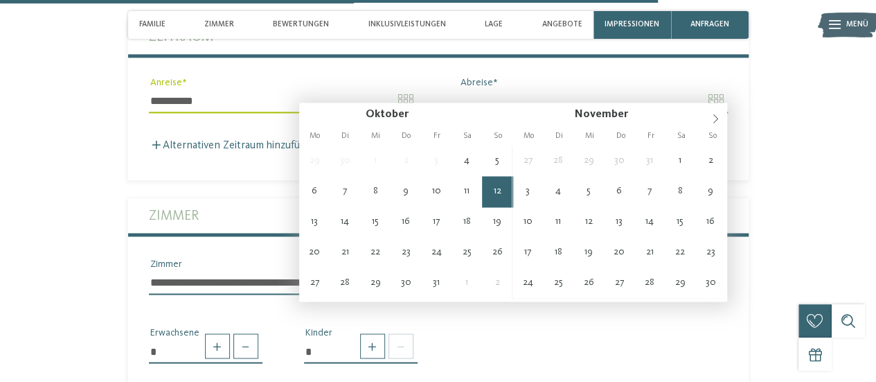
type input "**********"
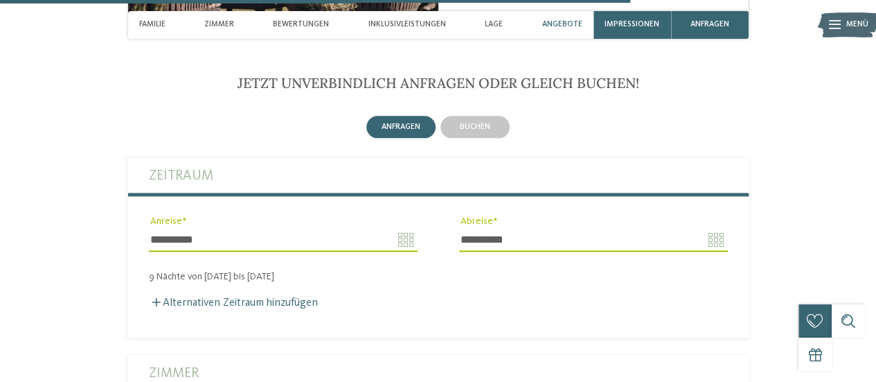
scroll to position [3395, 0]
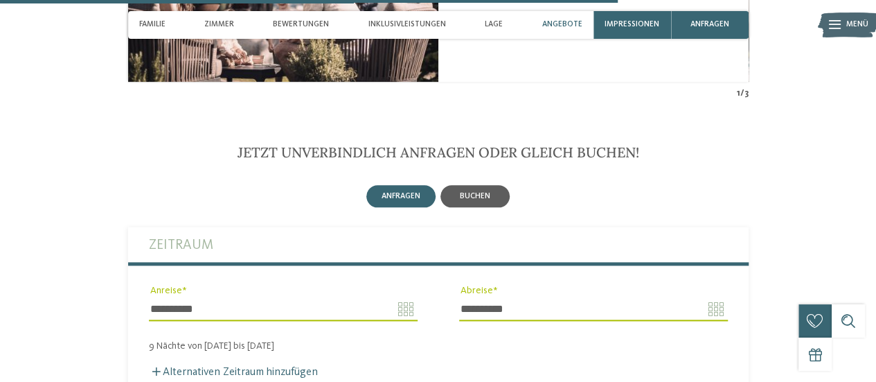
click at [478, 192] on span "buchen" at bounding box center [475, 196] width 30 height 8
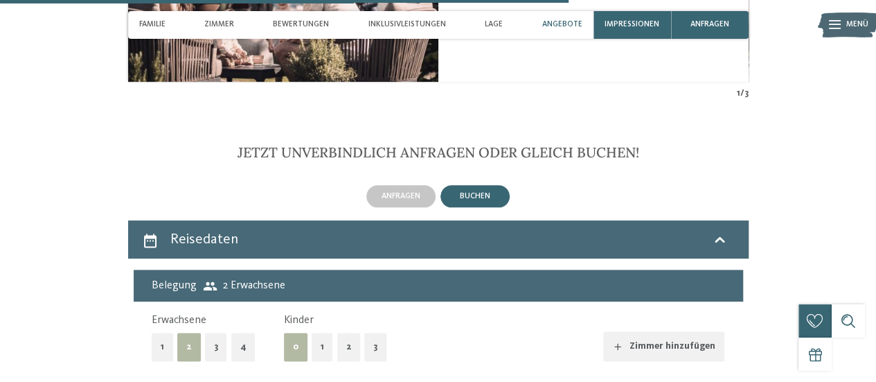
scroll to position [3534, 0]
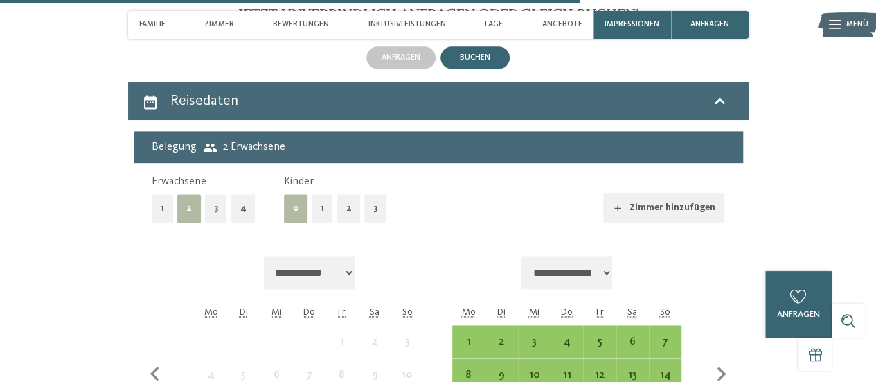
click at [348, 204] on button "2" at bounding box center [349, 208] width 24 height 28
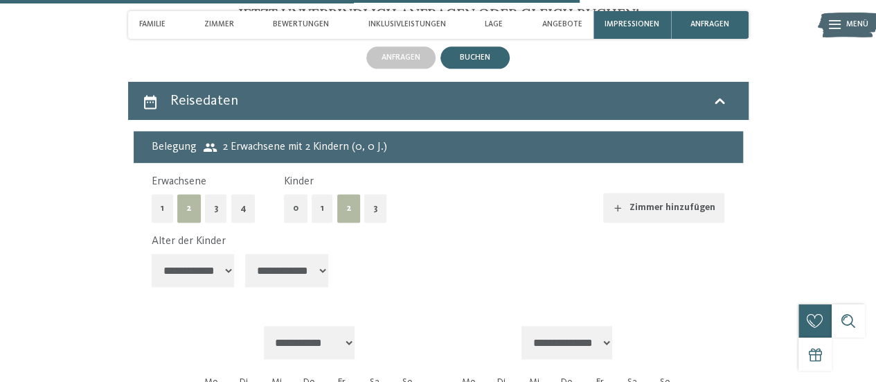
scroll to position [3603, 0]
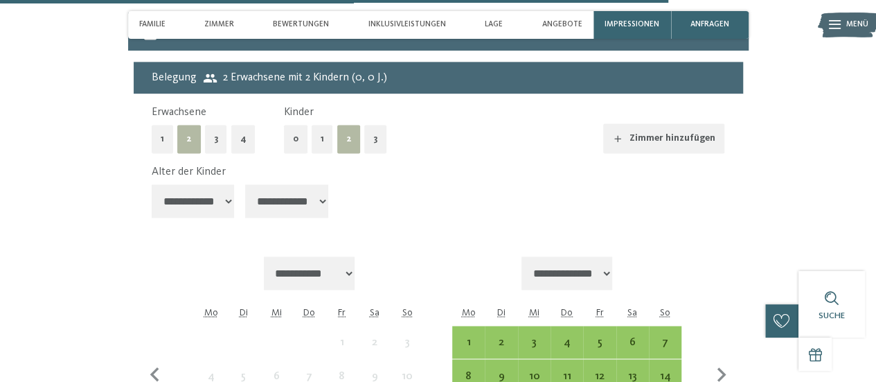
click at [205, 197] on select "**********" at bounding box center [193, 200] width 83 height 33
select select "**"
click at [152, 184] on select "**********" at bounding box center [193, 200] width 83 height 33
click at [260, 189] on select "**********" at bounding box center [286, 200] width 83 height 33
select select "**"
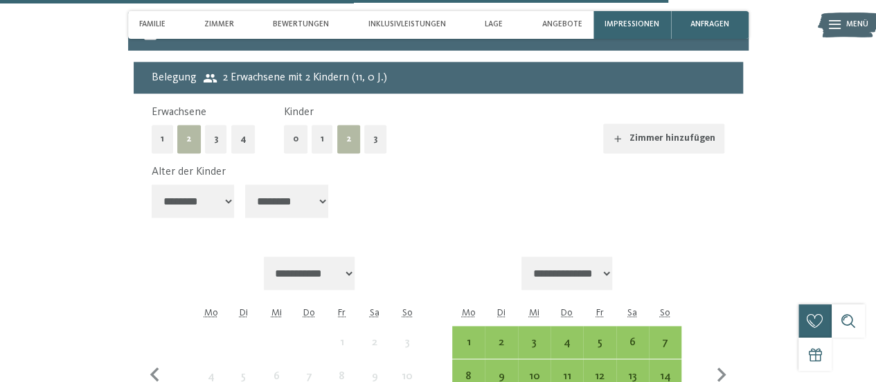
click at [247, 184] on select "**********" at bounding box center [286, 200] width 83 height 33
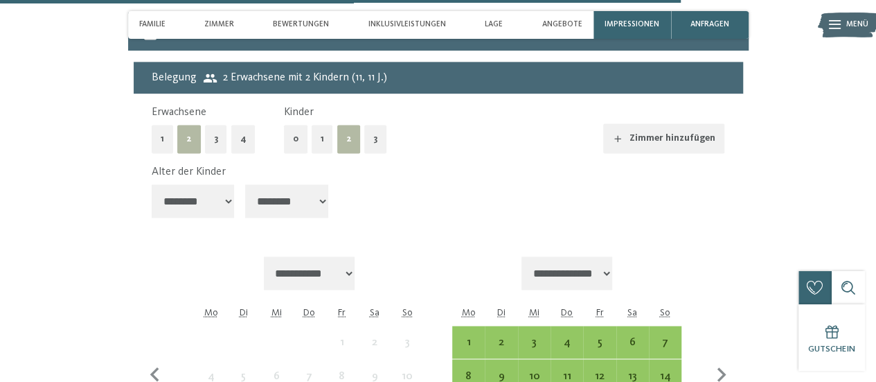
scroll to position [3672, 0]
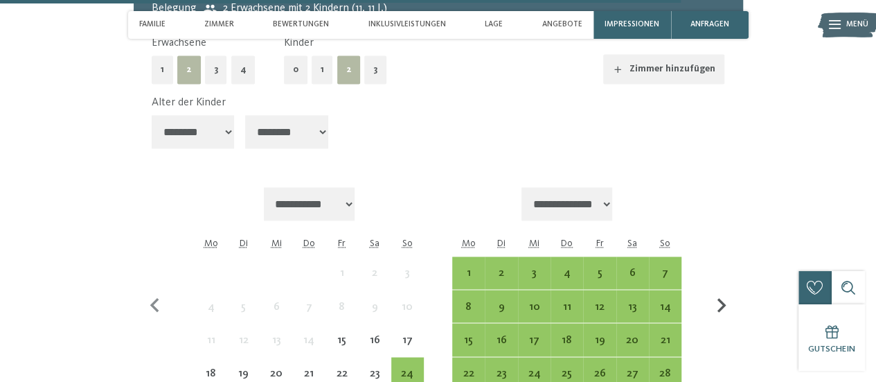
click at [727, 293] on icon "button" at bounding box center [721, 305] width 29 height 29
select select "**********"
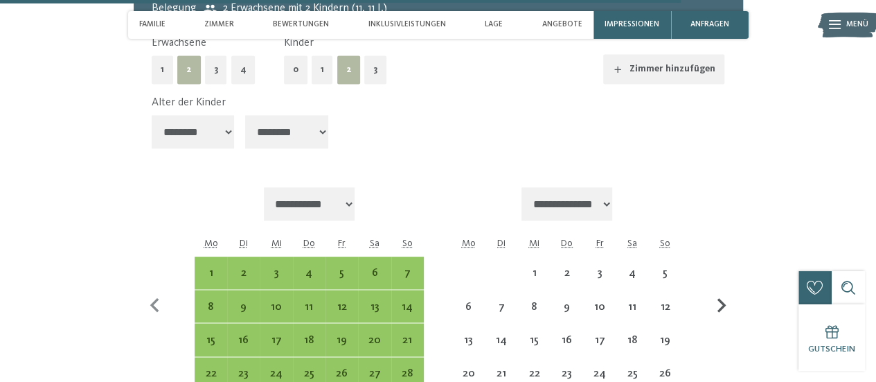
select select "**********"
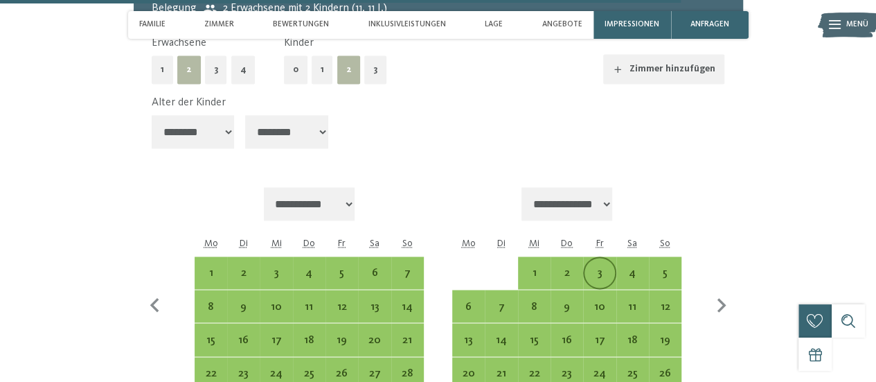
click at [600, 270] on div "3" at bounding box center [600, 282] width 30 height 30
select select "**********"
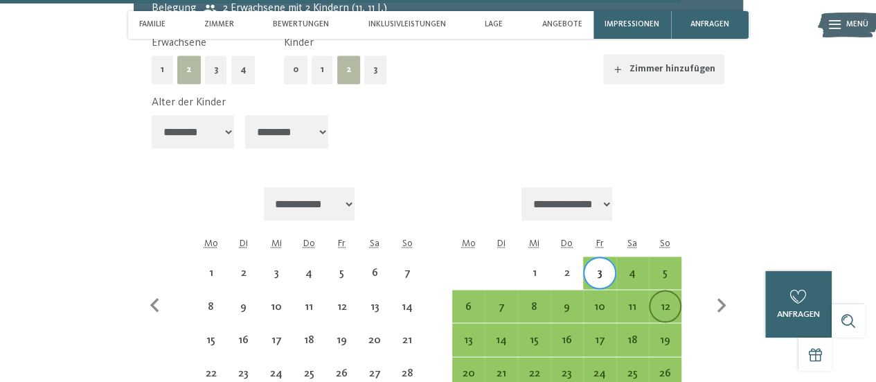
click at [662, 301] on div "12" at bounding box center [666, 316] width 30 height 30
select select "**********"
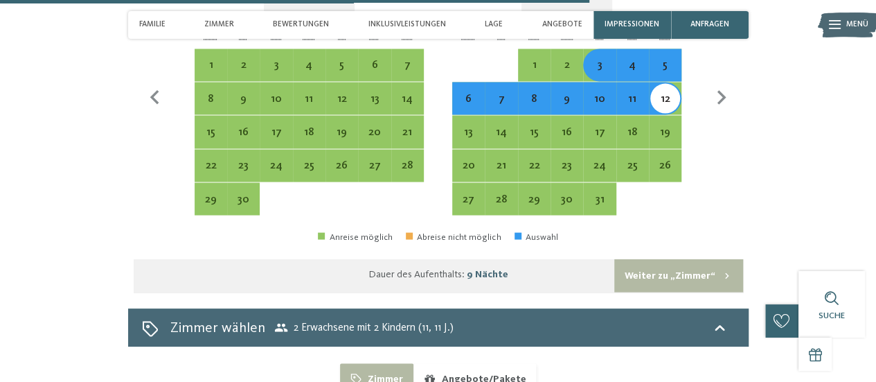
scroll to position [3949, 0]
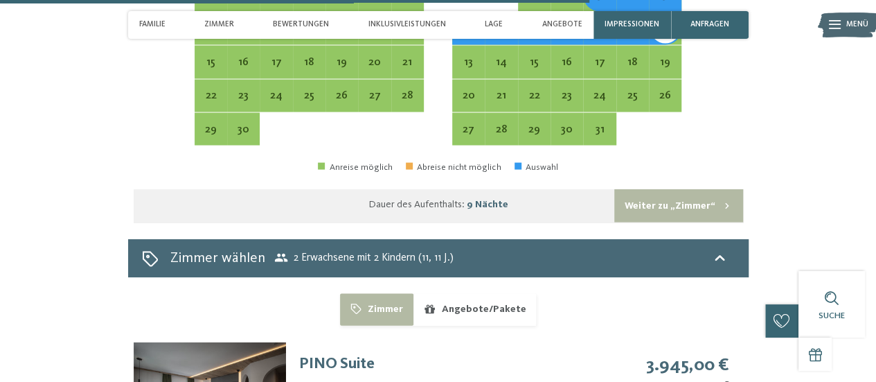
click at [674, 192] on button "Weiter zu „Zimmer“" at bounding box center [679, 205] width 128 height 33
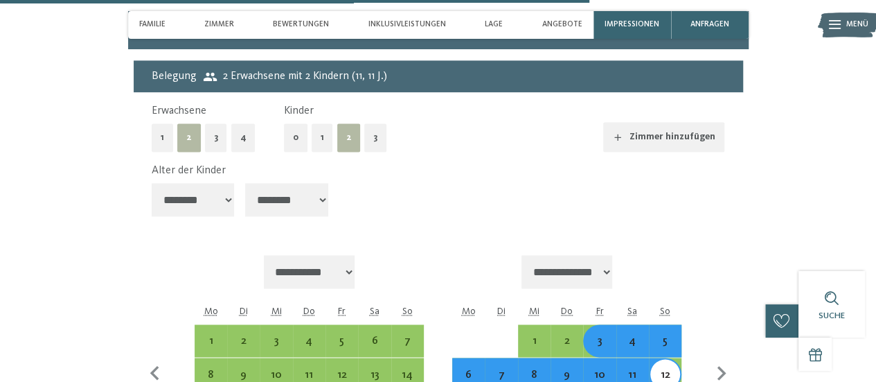
select select "**********"
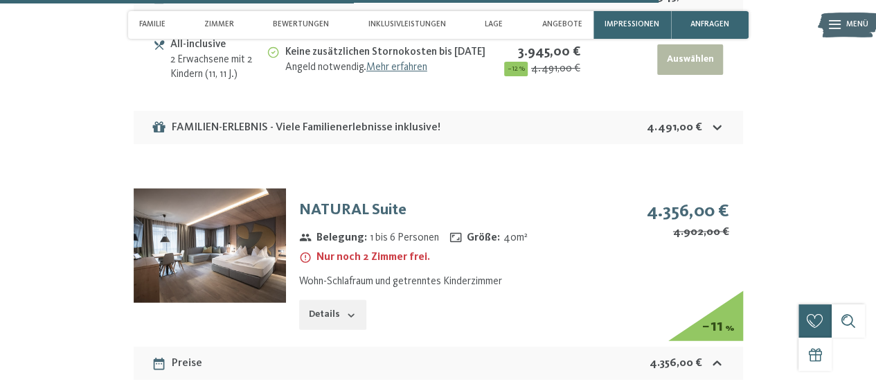
scroll to position [4020, 0]
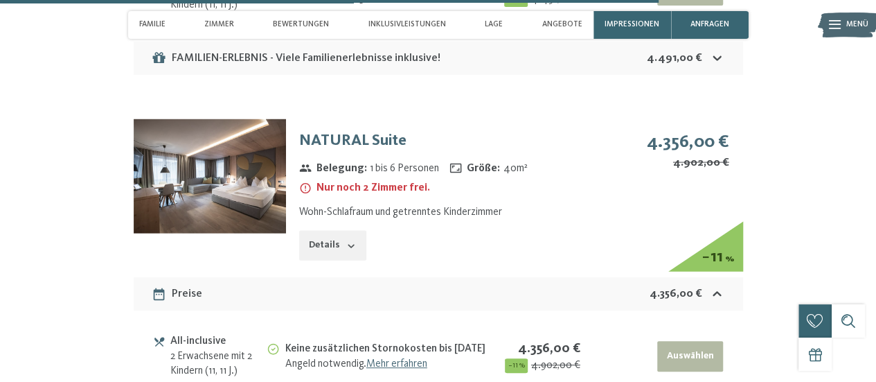
click at [236, 189] on img at bounding box center [210, 176] width 152 height 114
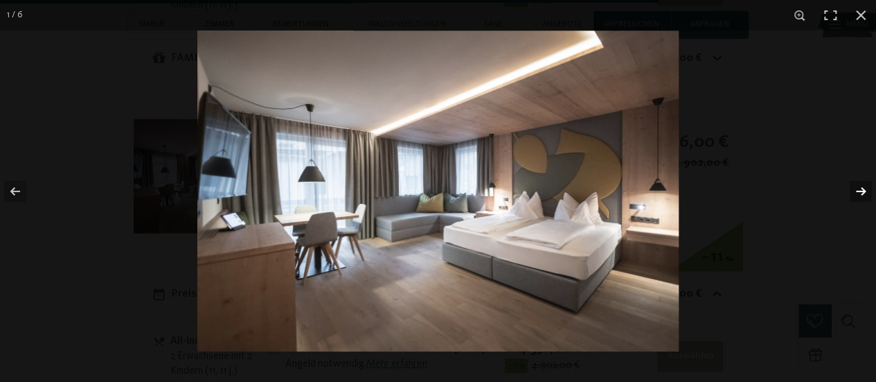
click at [855, 193] on button "button" at bounding box center [852, 191] width 48 height 69
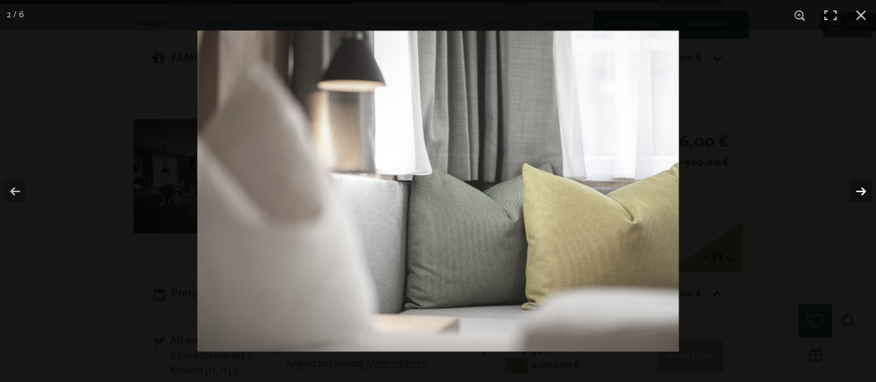
click at [855, 193] on button "button" at bounding box center [852, 191] width 48 height 69
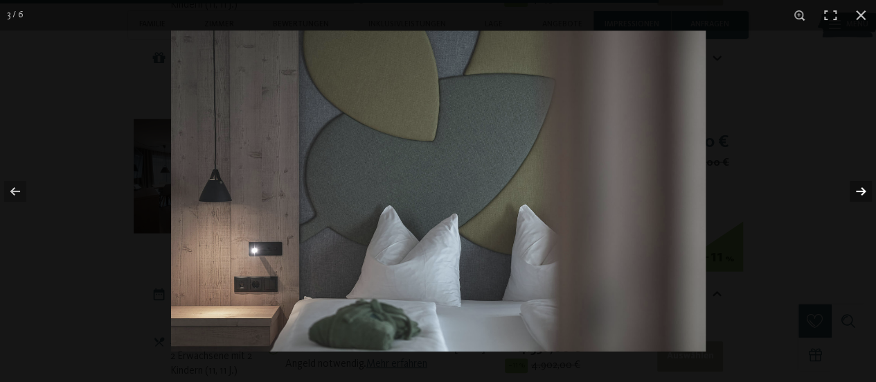
click at [855, 193] on button "button" at bounding box center [852, 191] width 48 height 69
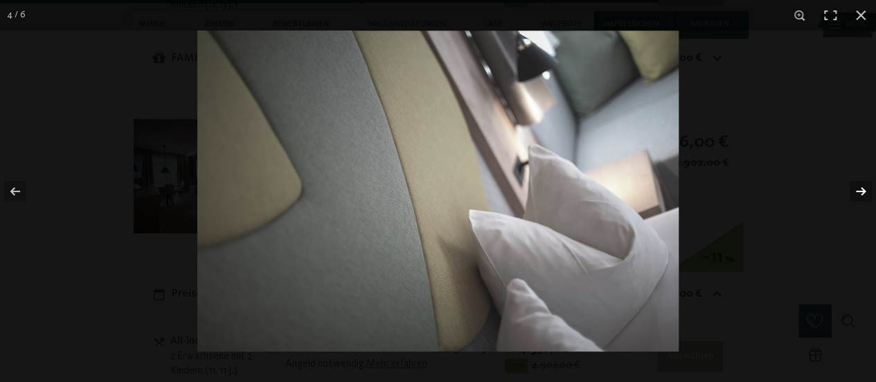
click at [855, 193] on button "button" at bounding box center [852, 191] width 48 height 69
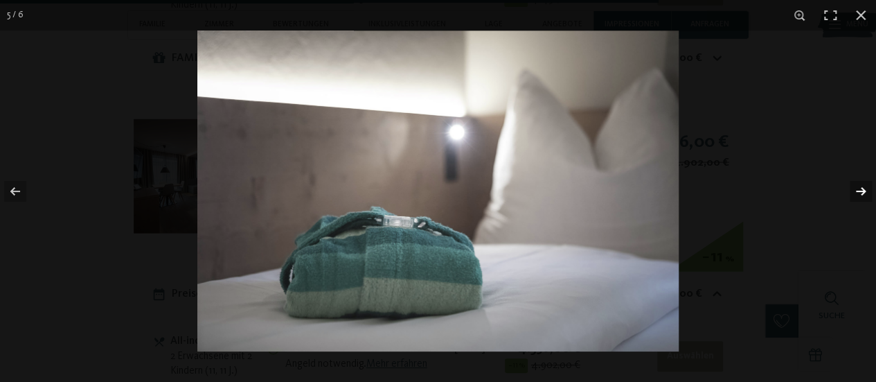
click at [855, 193] on button "button" at bounding box center [852, 191] width 48 height 69
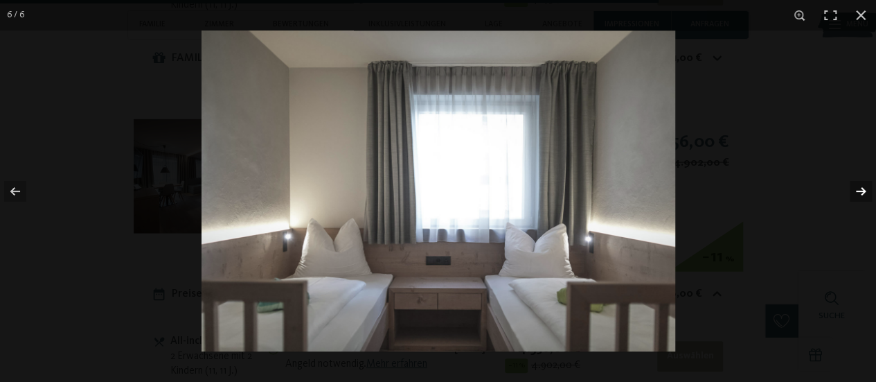
click at [855, 193] on button "button" at bounding box center [852, 191] width 48 height 69
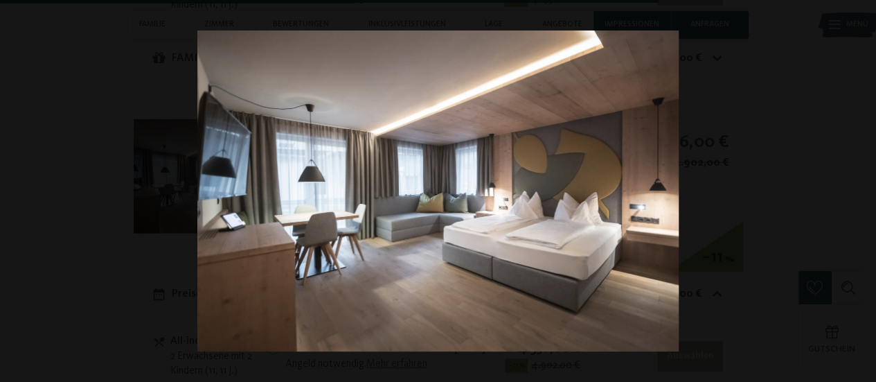
click at [855, 193] on button "button" at bounding box center [852, 191] width 48 height 69
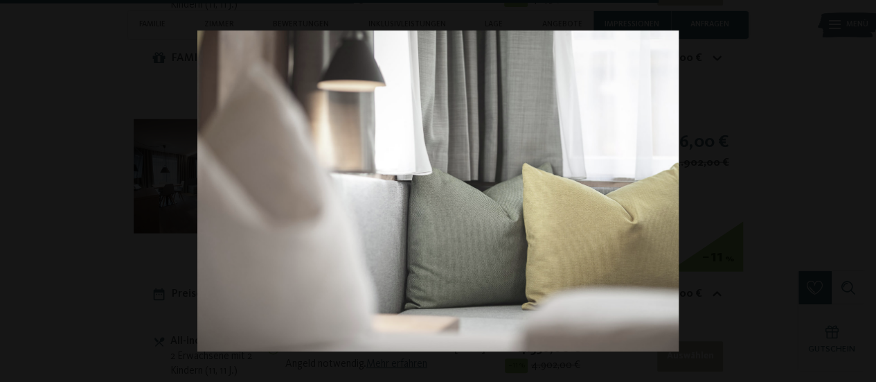
click at [855, 193] on button "button" at bounding box center [852, 191] width 48 height 69
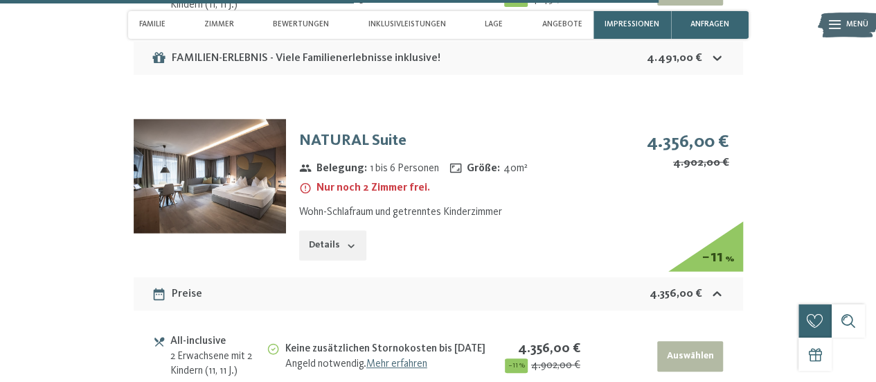
click at [0, 0] on button "button" at bounding box center [0, 0] width 0 height 0
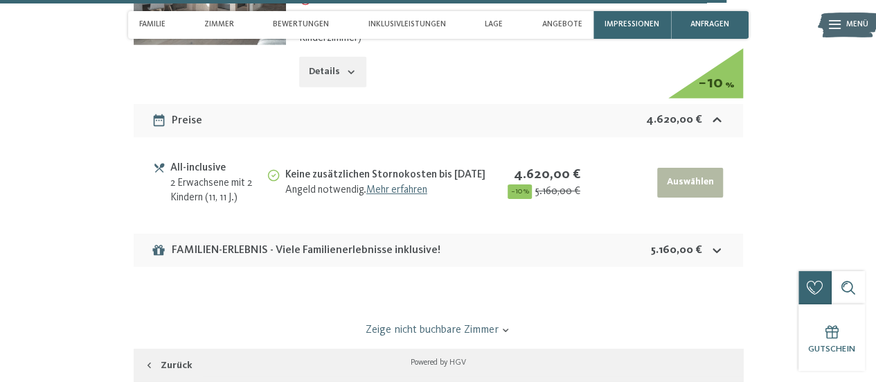
scroll to position [4366, 0]
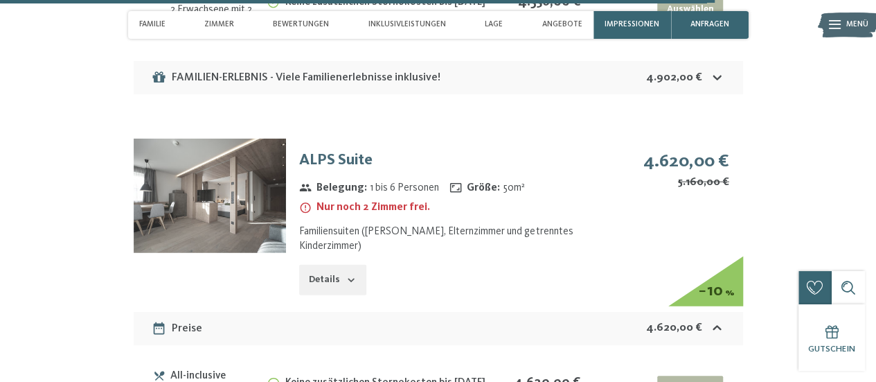
click at [239, 181] on img at bounding box center [210, 196] width 152 height 114
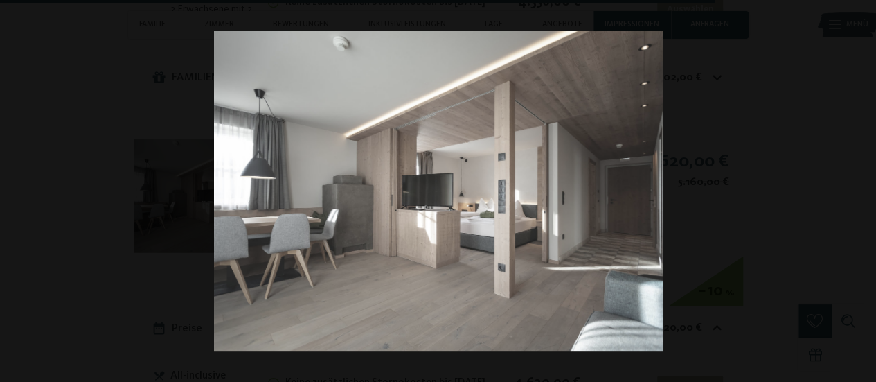
click at [857, 197] on button "button" at bounding box center [852, 191] width 48 height 69
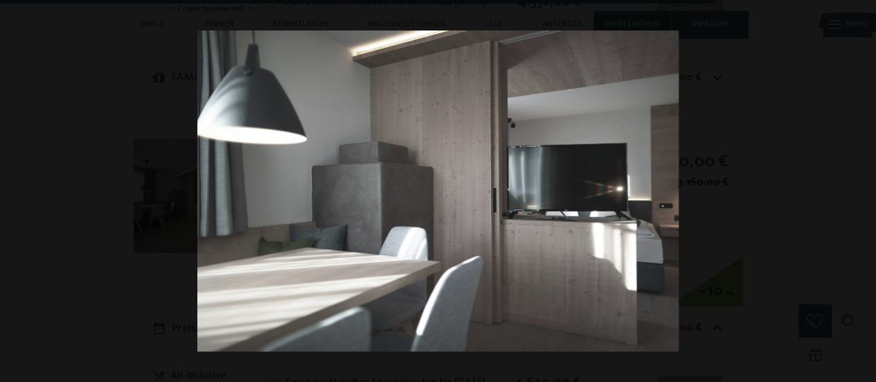
click at [857, 197] on button "button" at bounding box center [852, 191] width 48 height 69
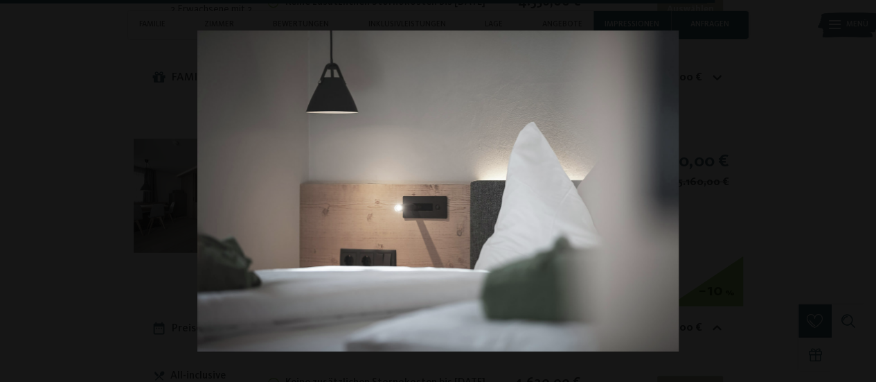
click at [857, 197] on button "button" at bounding box center [852, 191] width 48 height 69
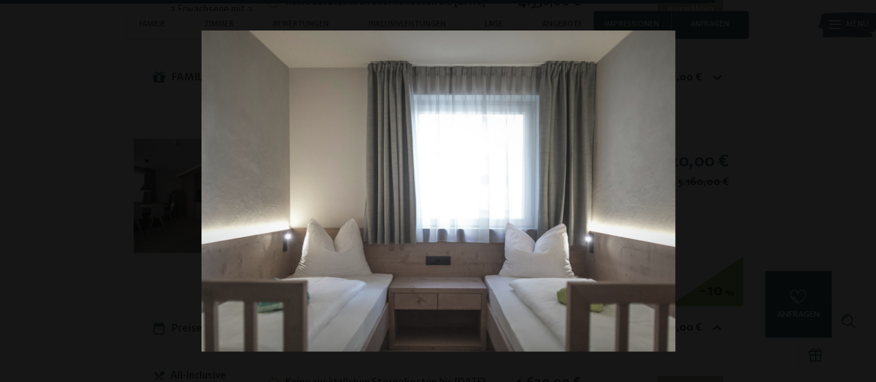
click at [857, 197] on button "button" at bounding box center [852, 191] width 48 height 69
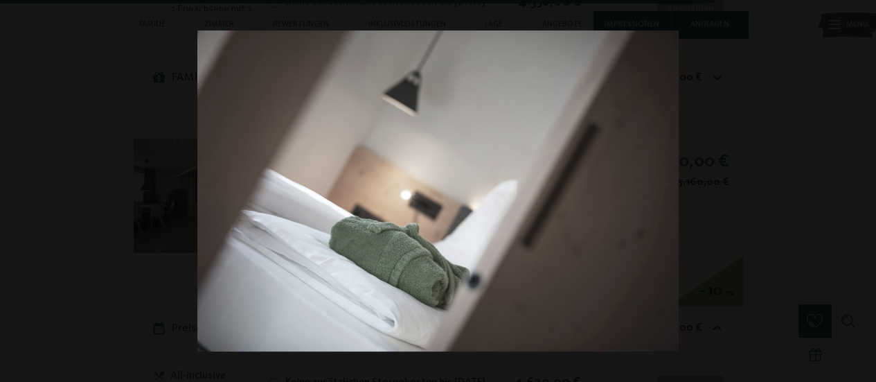
click at [857, 197] on button "button" at bounding box center [852, 191] width 48 height 69
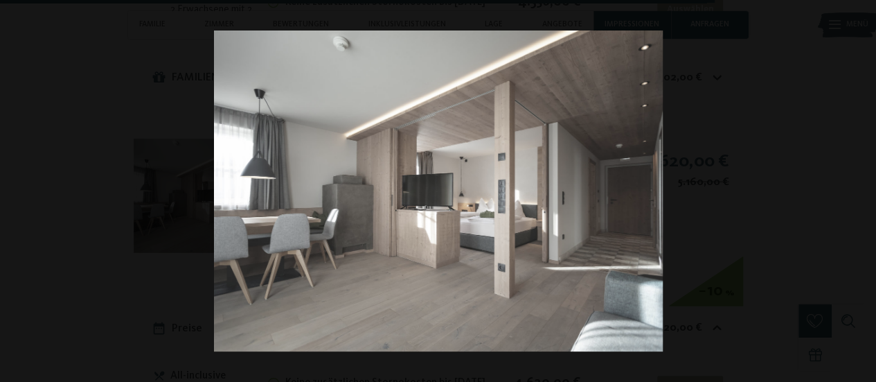
click at [857, 197] on button "button" at bounding box center [852, 191] width 48 height 69
click at [863, 189] on button "button" at bounding box center [852, 191] width 48 height 69
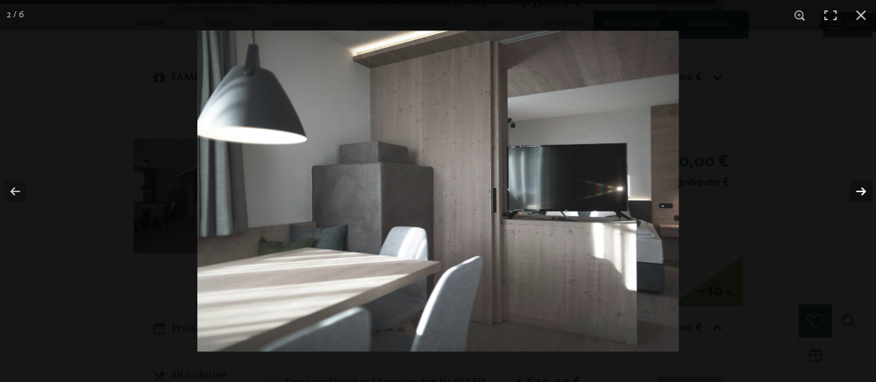
click at [863, 189] on button "button" at bounding box center [852, 191] width 48 height 69
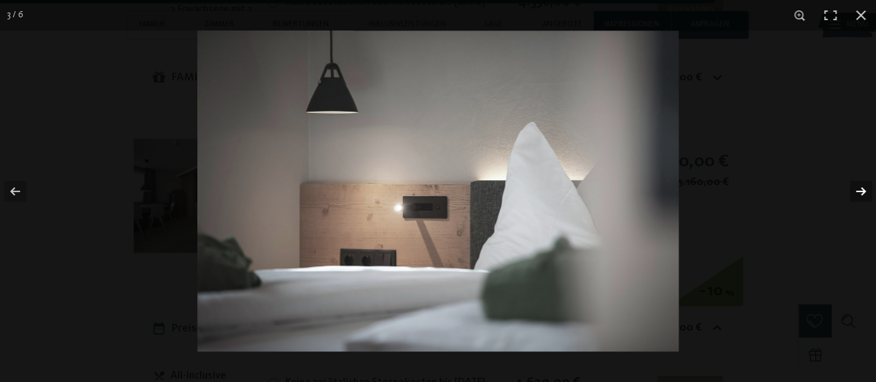
click at [863, 189] on button "button" at bounding box center [852, 191] width 48 height 69
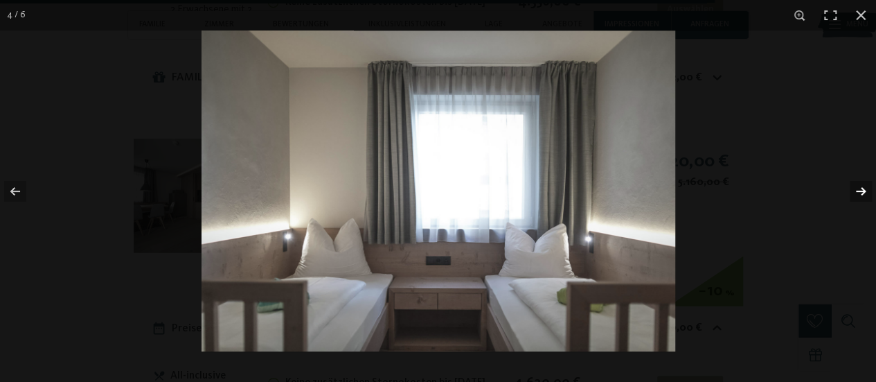
click at [863, 189] on button "button" at bounding box center [852, 191] width 48 height 69
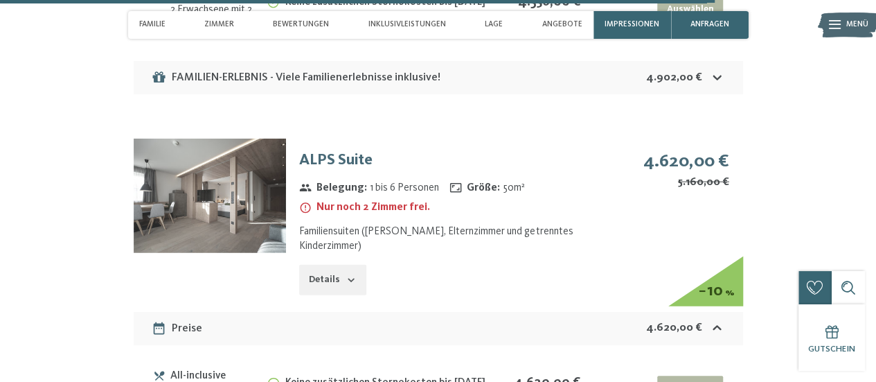
click at [0, 0] on button "button" at bounding box center [0, 0] width 0 height 0
click at [330, 267] on button "Details" at bounding box center [332, 280] width 67 height 30
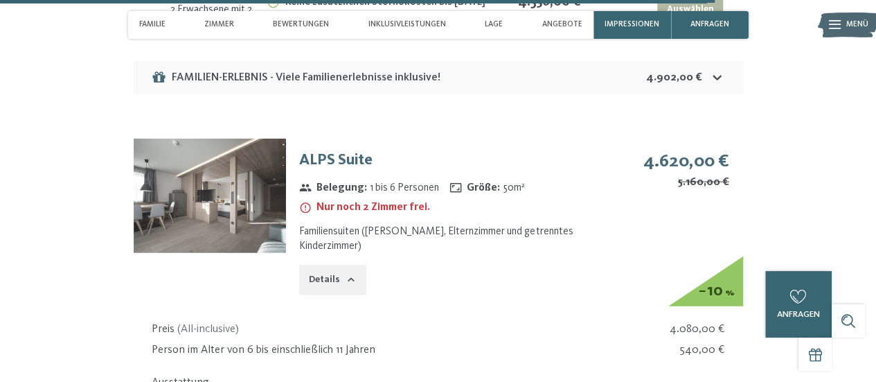
click at [330, 267] on button "Details" at bounding box center [332, 280] width 67 height 30
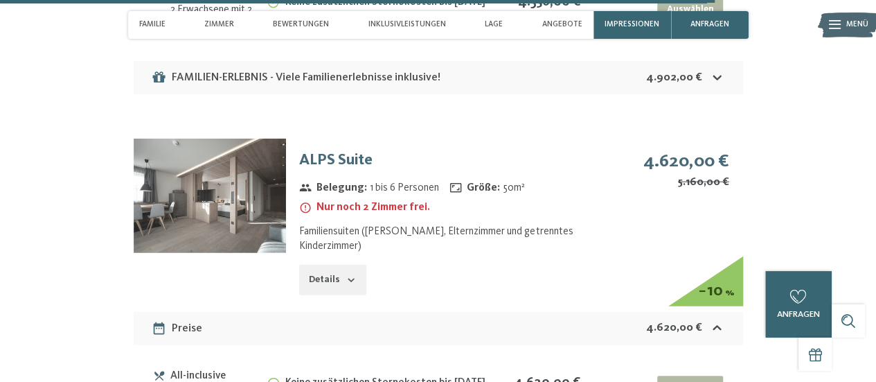
click at [330, 267] on button "Details" at bounding box center [332, 280] width 67 height 30
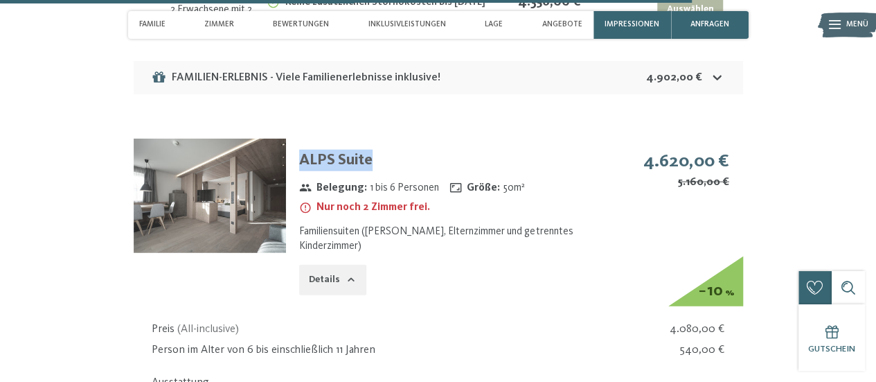
drag, startPoint x: 302, startPoint y: 149, endPoint x: 385, endPoint y: 152, distance: 83.2
click at [385, 152] on h3 "ALPS Suite" at bounding box center [452, 160] width 306 height 21
copy h3 "ALPS Suite"
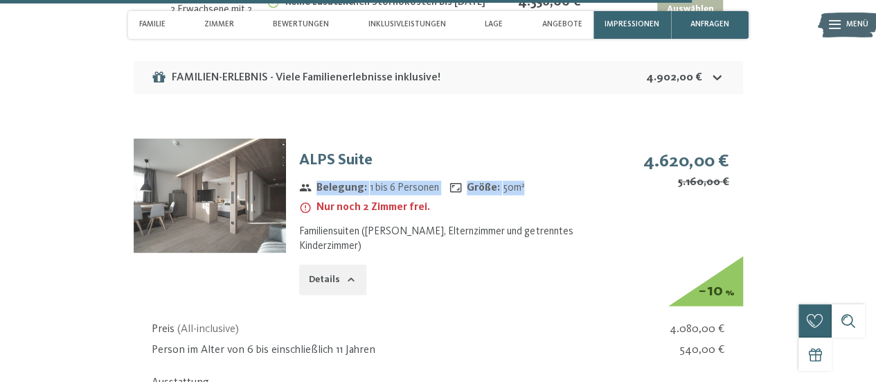
drag, startPoint x: 315, startPoint y: 175, endPoint x: 550, endPoint y: 179, distance: 235.6
click at [550, 179] on div "Belegung : 1 bis 6 Personen Größe : 50 m² Nur noch 2 Zimmer frei." at bounding box center [447, 198] width 306 height 39
copy div "Belegung : 1 bis 6 Personen Größe : 50 m²"
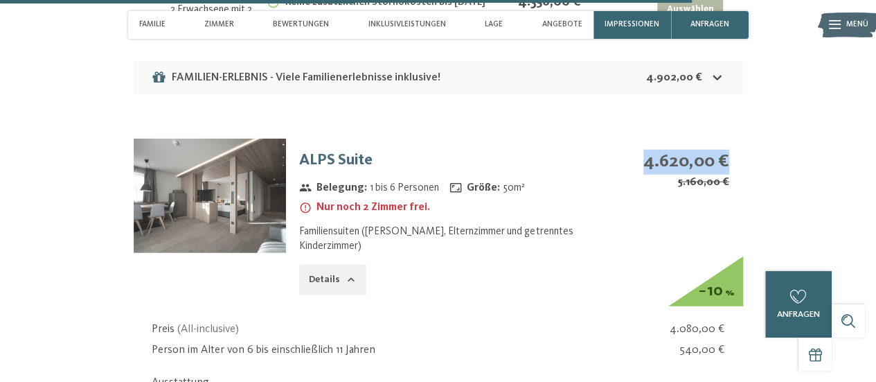
drag, startPoint x: 647, startPoint y: 158, endPoint x: 734, endPoint y: 157, distance: 87.3
click at [734, 157] on div "4.620,00 € 5.160,00 € − 10 %" at bounding box center [674, 187] width 137 height 96
copy strong "4.620,00 €"
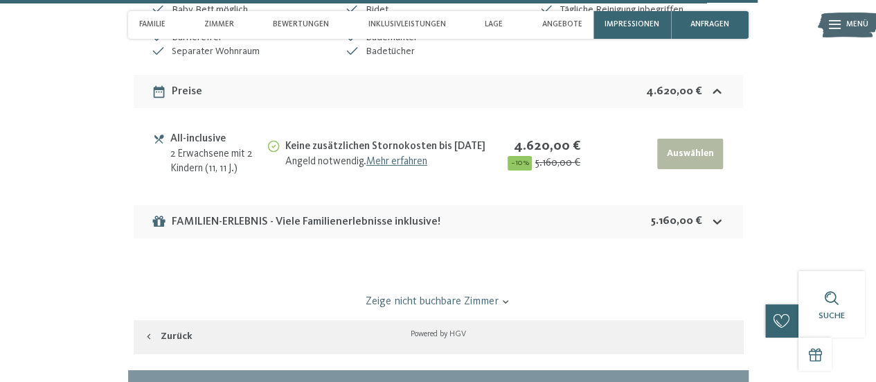
scroll to position [4851, 0]
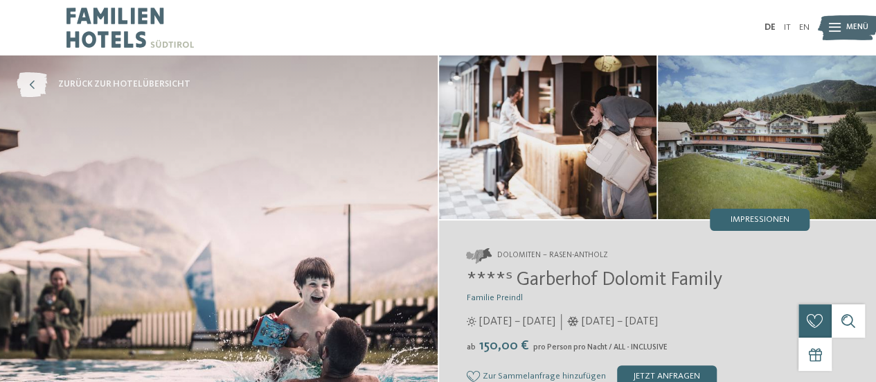
click at [91, 82] on span "zurück zur Hotelübersicht" at bounding box center [124, 84] width 132 height 12
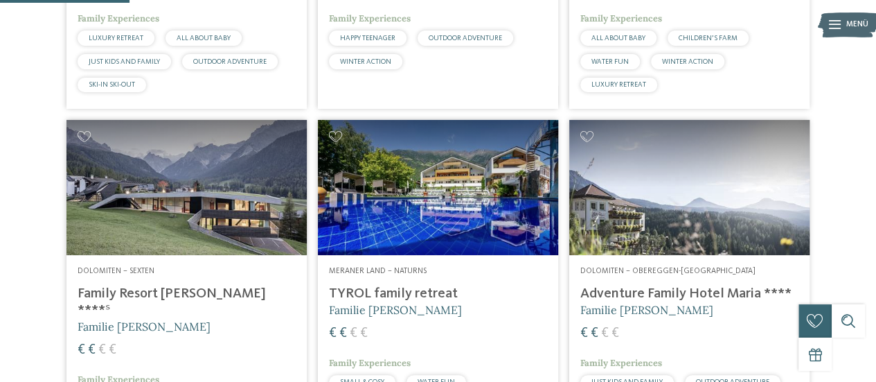
scroll to position [624, 0]
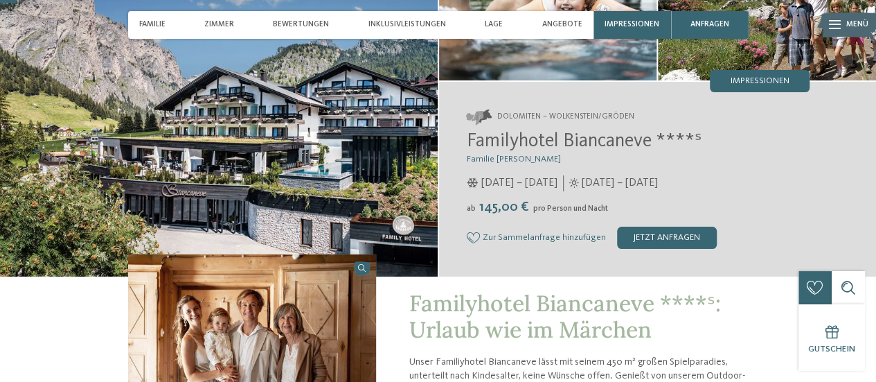
scroll to position [69, 0]
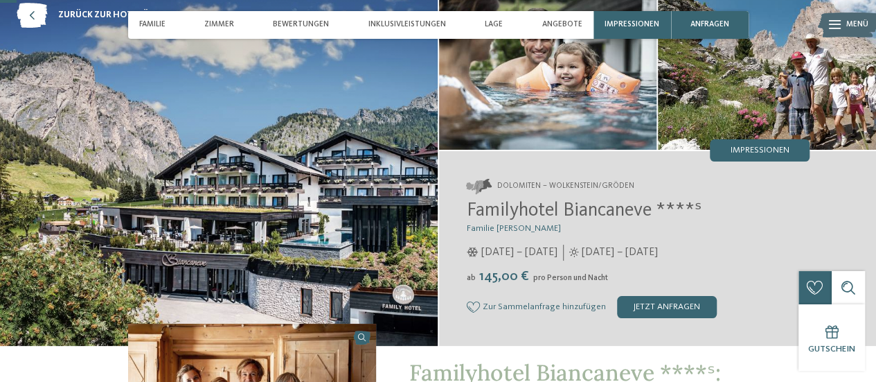
click at [350, 202] on img at bounding box center [219, 166] width 438 height 360
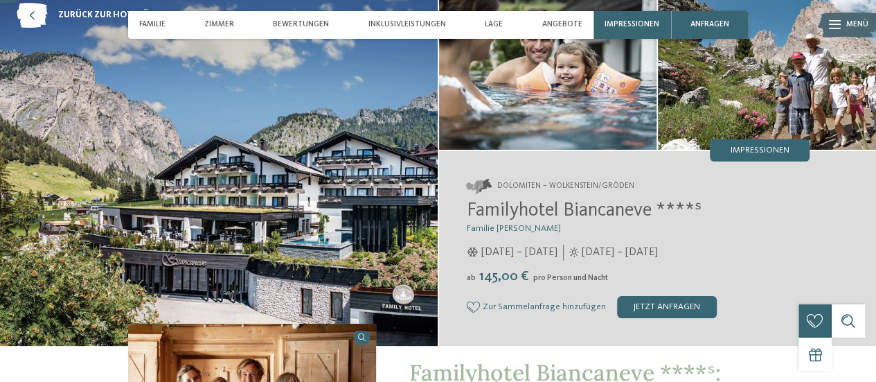
click at [468, 88] on img at bounding box center [548, 68] width 218 height 164
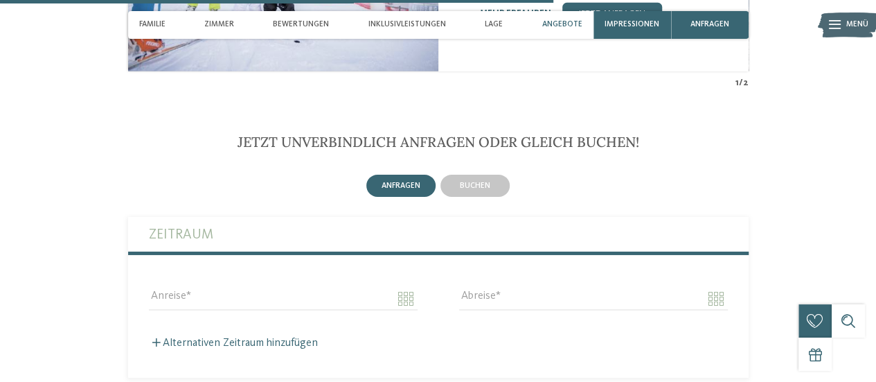
scroll to position [2286, 0]
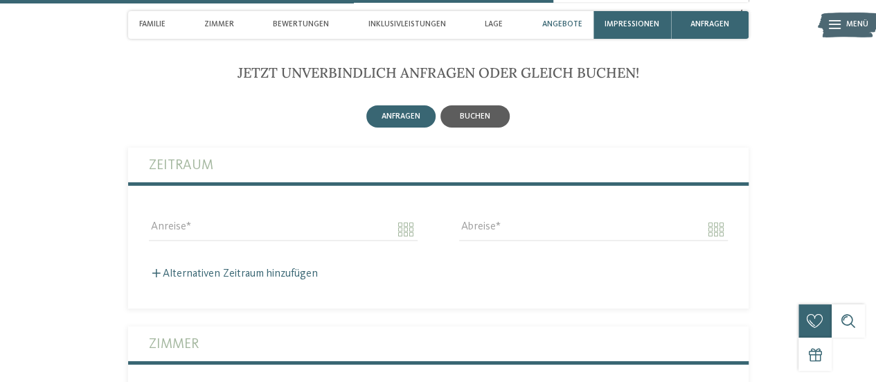
click at [490, 114] on div "buchen" at bounding box center [475, 116] width 69 height 22
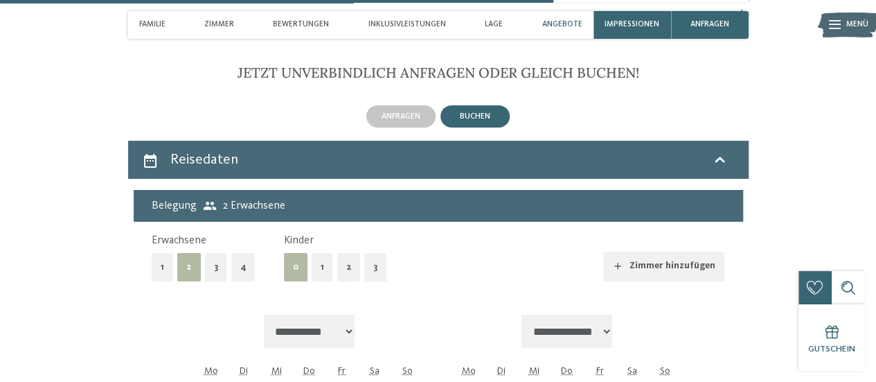
click at [334, 267] on div "0 1 2 3" at bounding box center [335, 267] width 103 height 28
click at [346, 267] on button "2" at bounding box center [349, 267] width 24 height 28
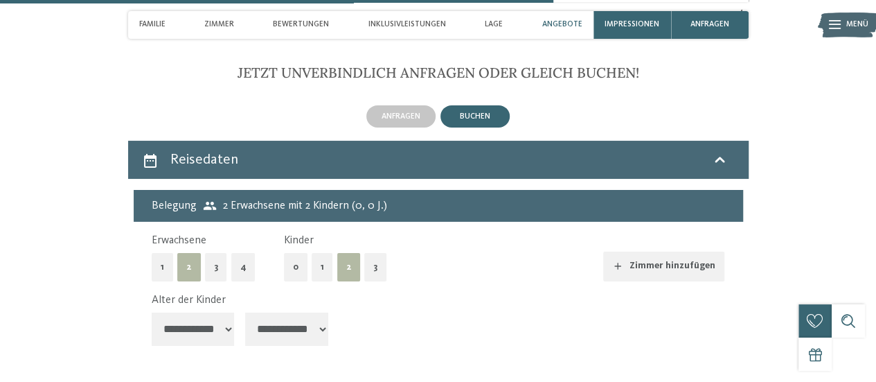
scroll to position [2425, 0]
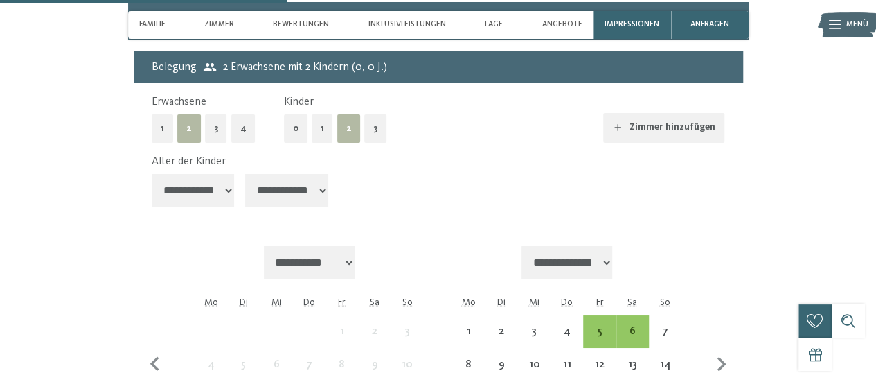
click at [224, 195] on select "**********" at bounding box center [193, 190] width 83 height 33
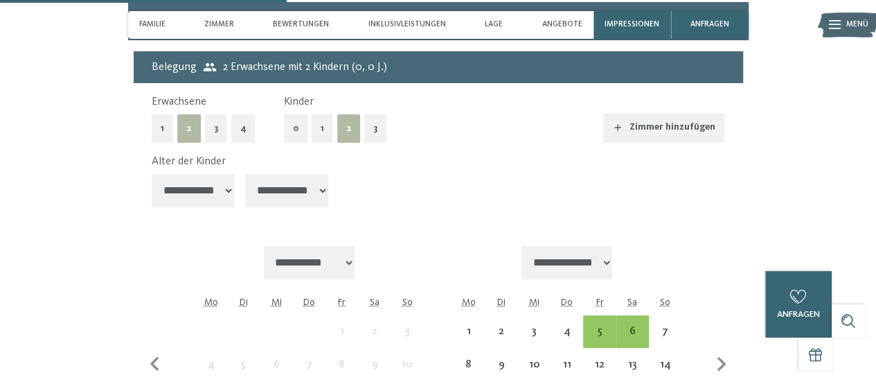
select select "**"
click at [152, 174] on select "**********" at bounding box center [193, 190] width 83 height 33
click at [266, 184] on select "**********" at bounding box center [286, 190] width 83 height 33
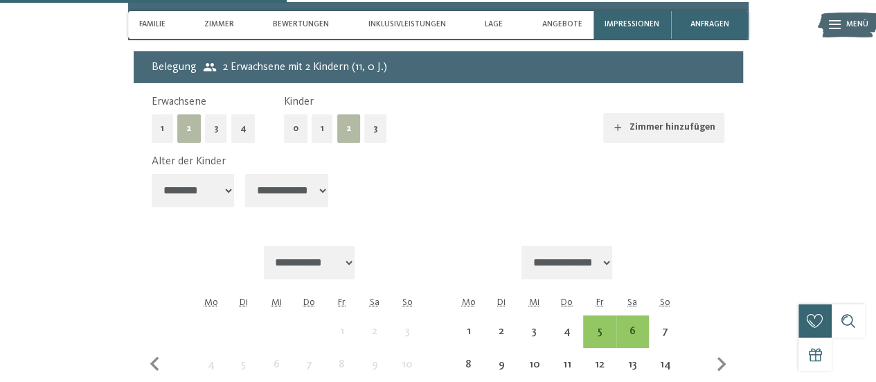
select select "**"
click at [247, 174] on select "**********" at bounding box center [286, 190] width 83 height 33
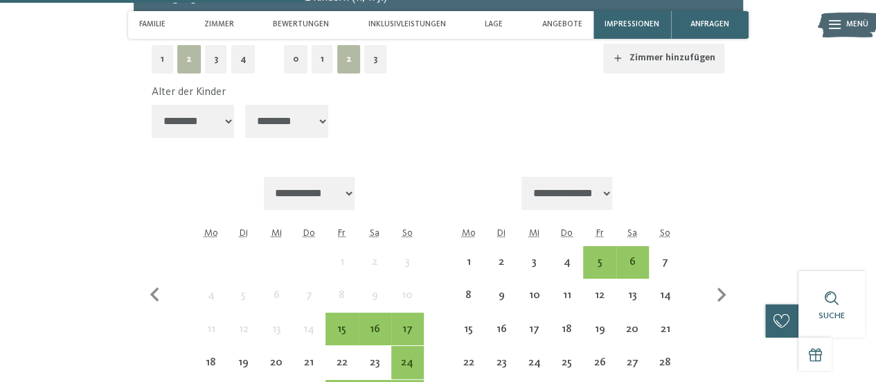
scroll to position [2564, 0]
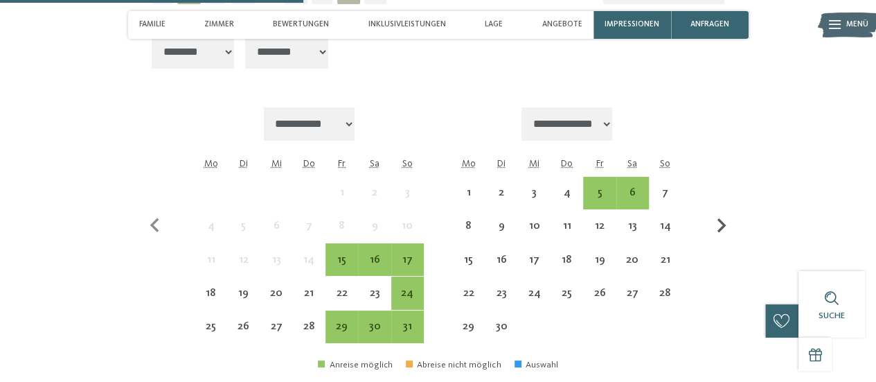
click at [734, 227] on icon "button" at bounding box center [721, 225] width 29 height 29
select select "**********"
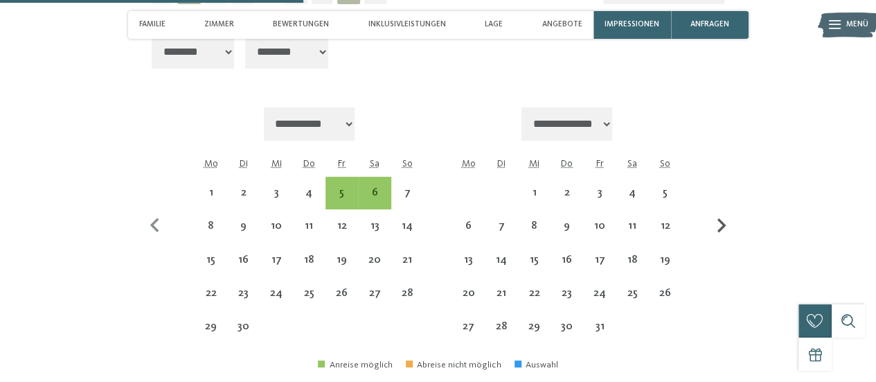
select select "**********"
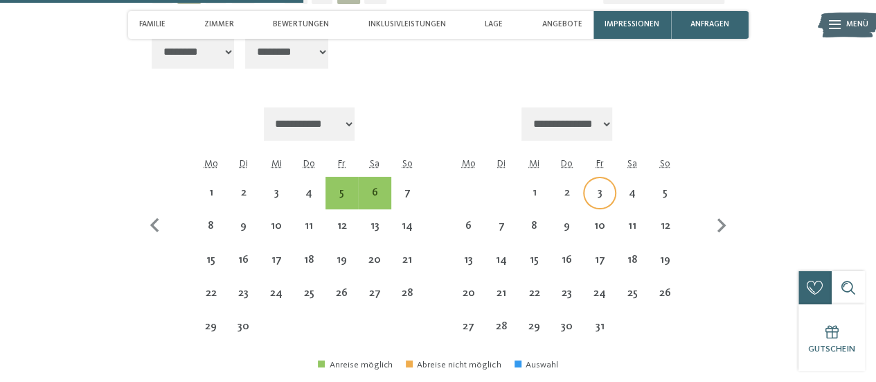
click at [610, 196] on div "3" at bounding box center [600, 202] width 30 height 30
select select "**********"
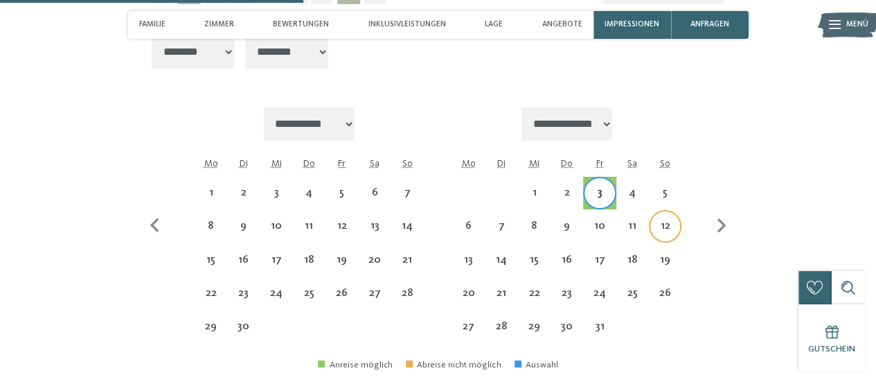
click at [662, 222] on div "12" at bounding box center [666, 235] width 30 height 30
select select "**********"
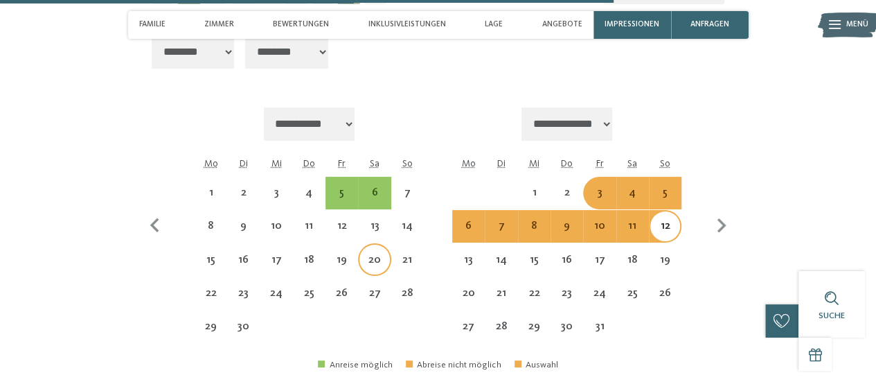
click at [374, 263] on div "20" at bounding box center [375, 269] width 30 height 30
select select "**********"
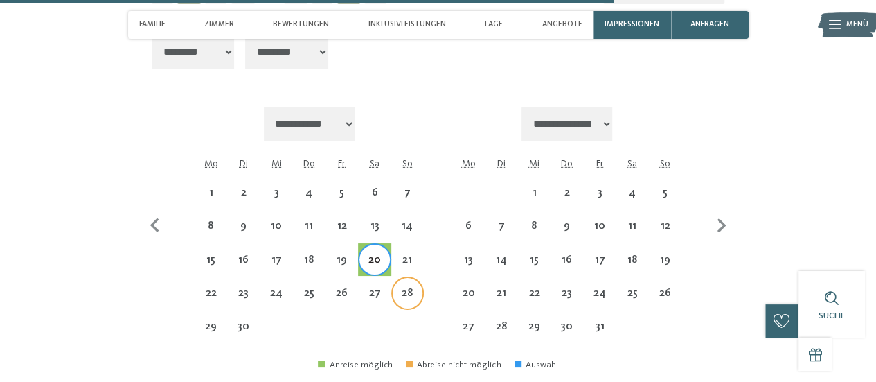
click at [405, 293] on div "28" at bounding box center [408, 303] width 30 height 30
select select "**********"
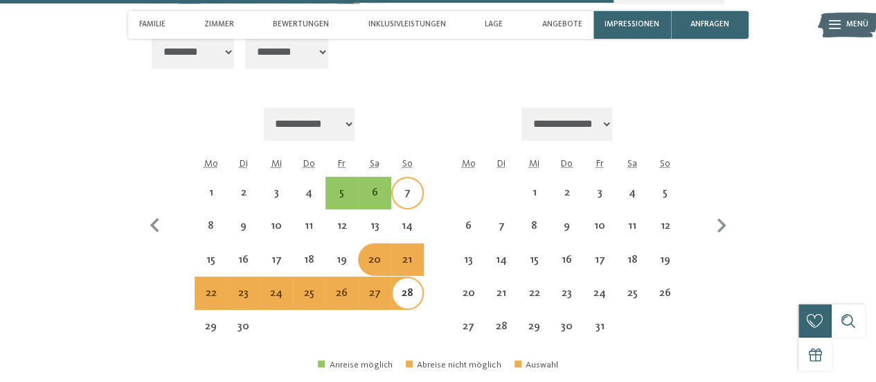
click at [417, 197] on div "7" at bounding box center [408, 202] width 30 height 30
select select "**********"
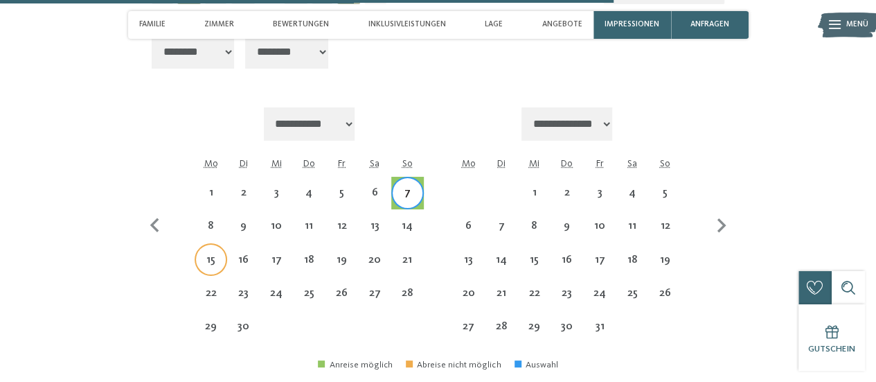
click at [213, 255] on div "15" at bounding box center [211, 269] width 30 height 30
select select "**********"
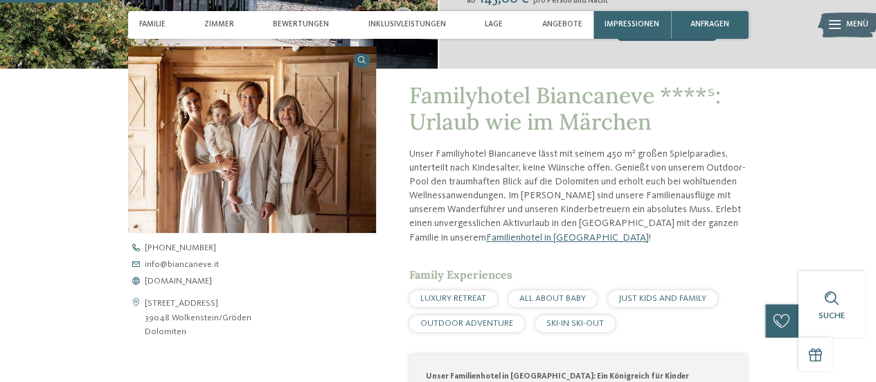
scroll to position [416, 0]
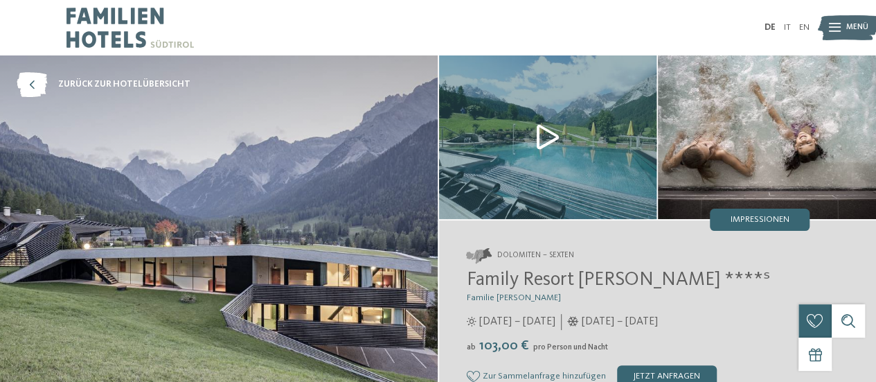
click at [527, 139] on img at bounding box center [548, 137] width 218 height 164
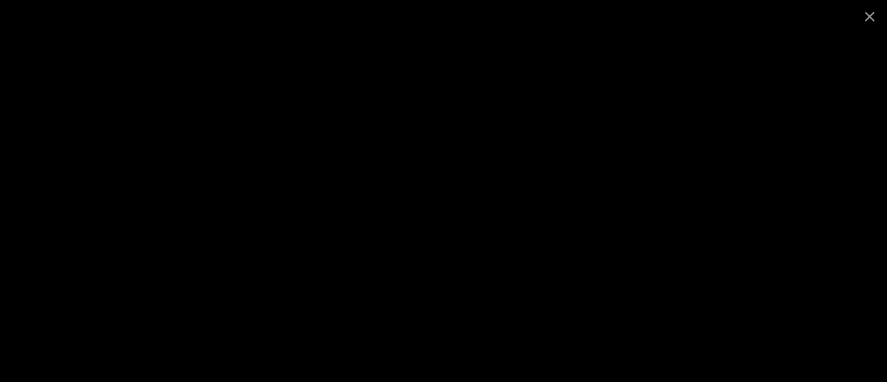
click at [55, 193] on div at bounding box center [443, 191] width 887 height 382
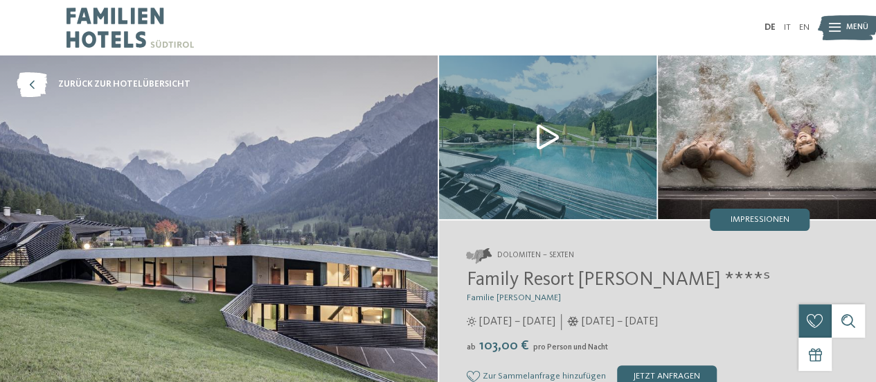
click at [550, 136] on img at bounding box center [548, 137] width 218 height 164
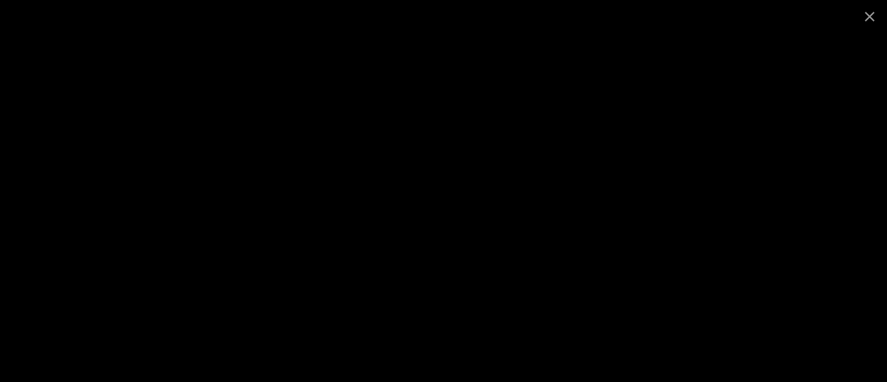
click at [132, 181] on div at bounding box center [443, 191] width 887 height 382
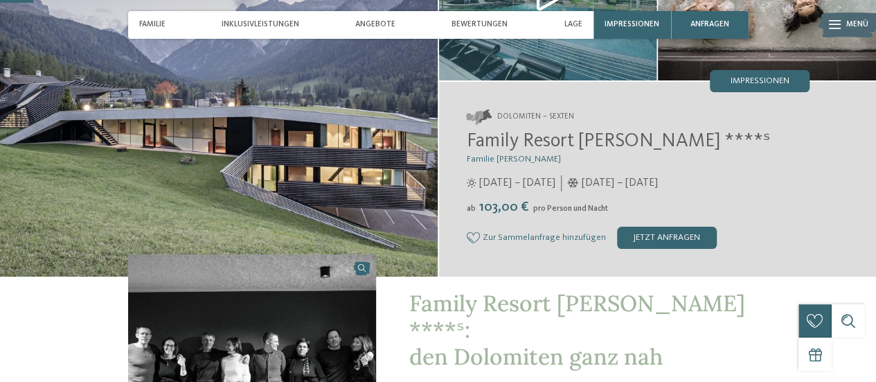
scroll to position [69, 0]
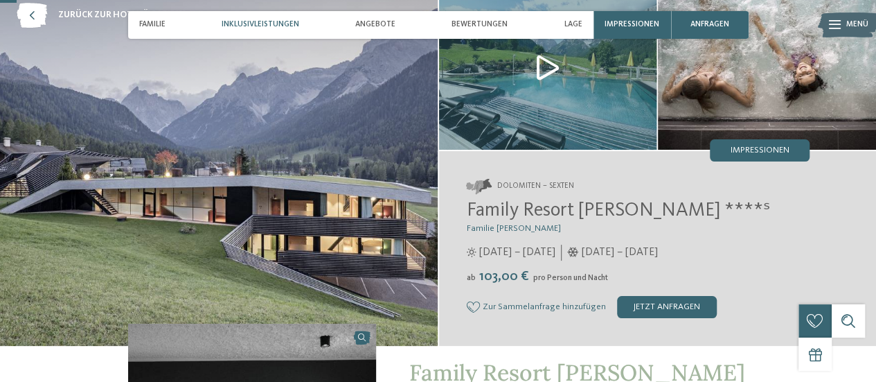
click at [258, 26] on span "Inklusivleistungen" at bounding box center [261, 24] width 78 height 9
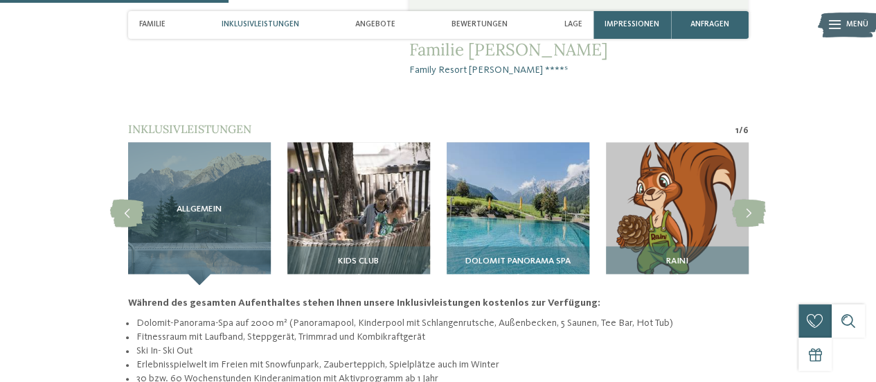
scroll to position [962, 0]
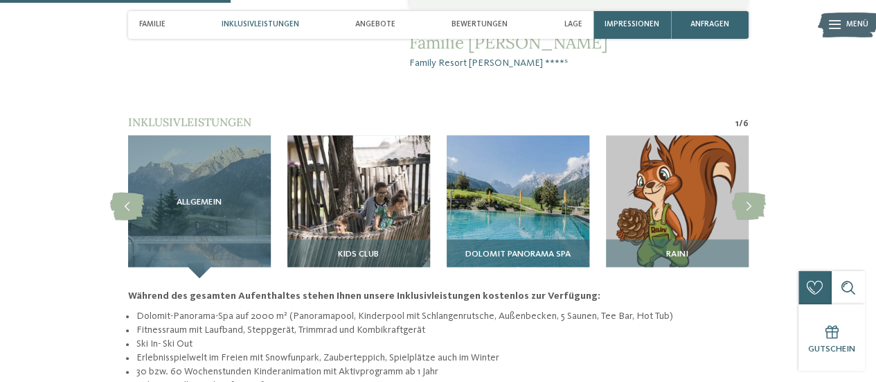
click at [513, 184] on img at bounding box center [518, 206] width 143 height 143
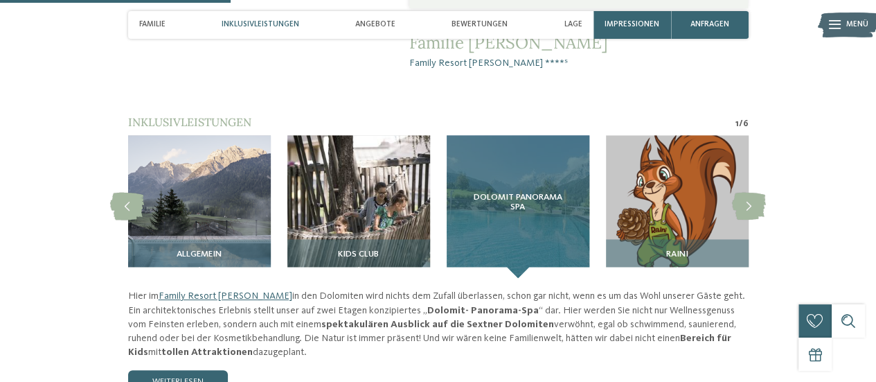
click at [513, 184] on div "Dolomit Panorama SPA" at bounding box center [518, 206] width 143 height 143
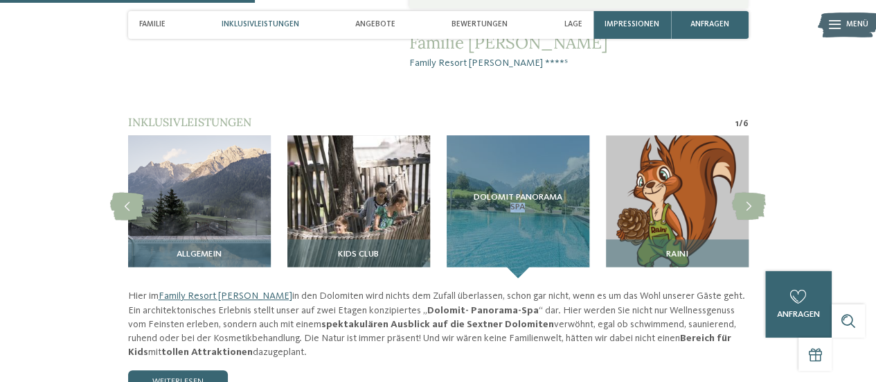
scroll to position [1032, 0]
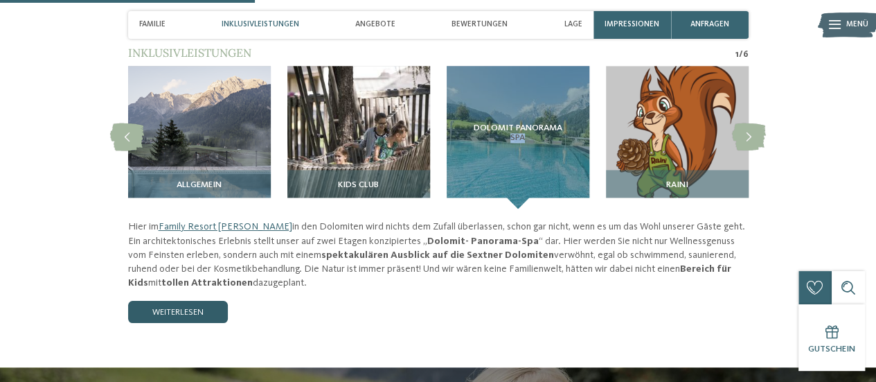
click at [200, 301] on link "weiterlesen" at bounding box center [178, 312] width 100 height 22
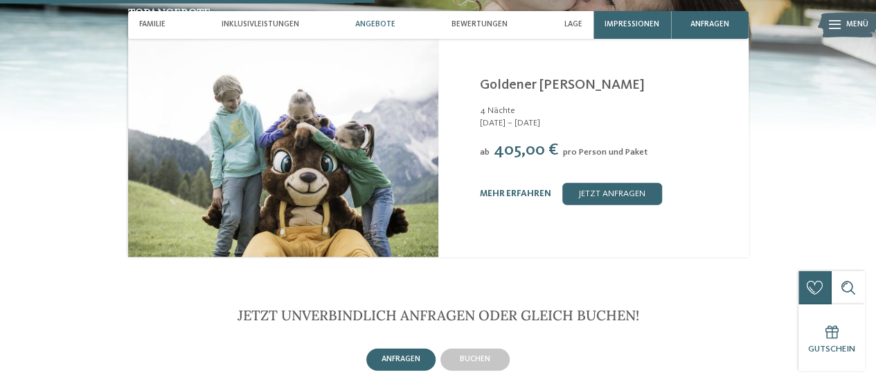
scroll to position [1586, 0]
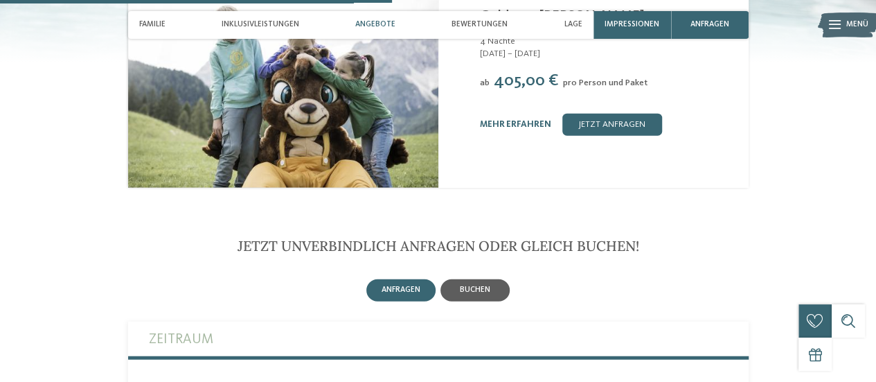
click at [496, 279] on div "buchen" at bounding box center [475, 290] width 69 height 22
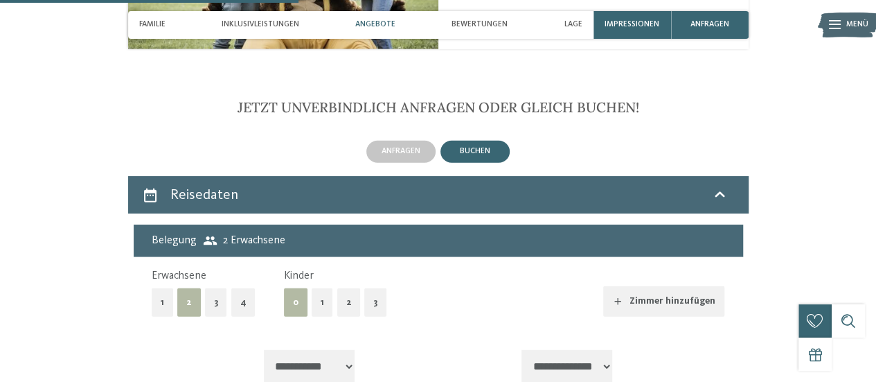
scroll to position [1794, 0]
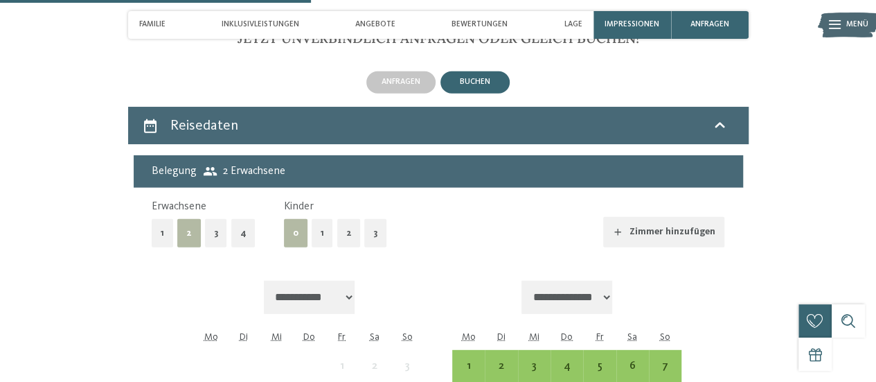
click at [342, 219] on button "2" at bounding box center [349, 233] width 24 height 28
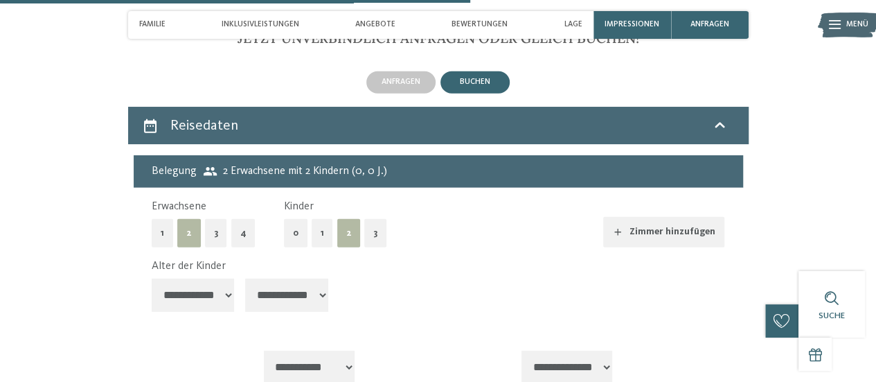
scroll to position [1863, 0]
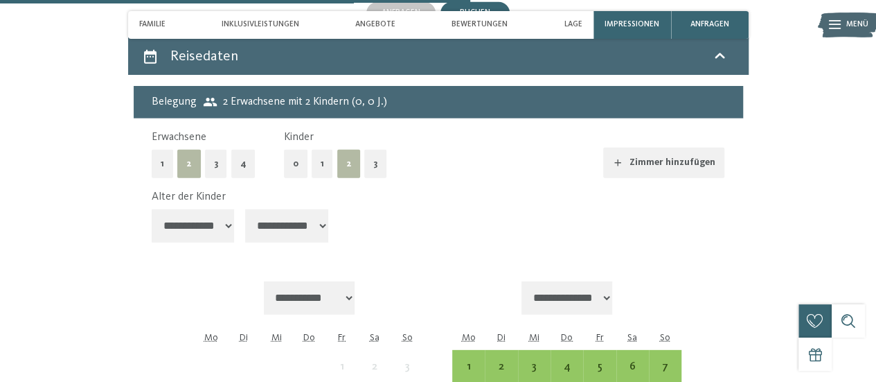
click at [188, 209] on select "**********" at bounding box center [193, 225] width 83 height 33
select select "**"
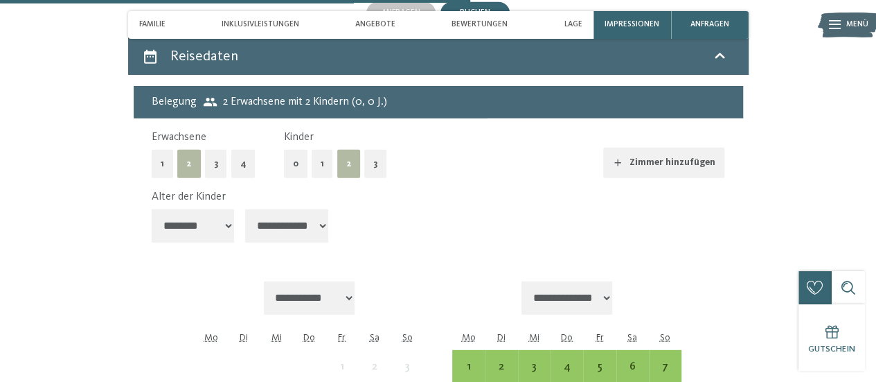
click at [152, 209] on select "**********" at bounding box center [193, 225] width 83 height 33
click at [266, 209] on select "**********" at bounding box center [286, 225] width 83 height 33
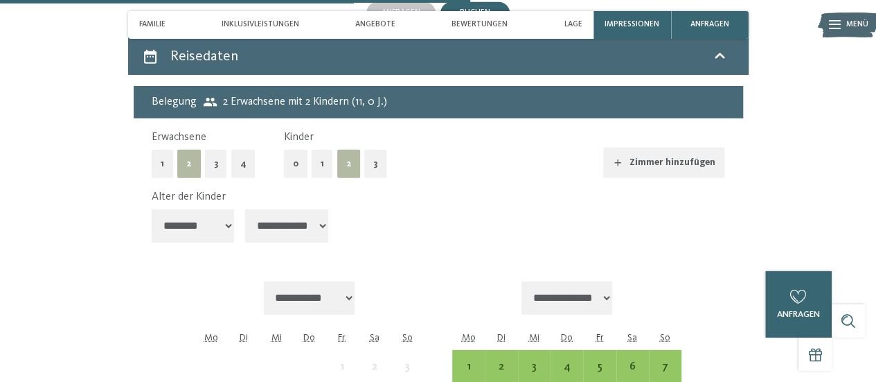
select select "**"
click at [247, 209] on select "**********" at bounding box center [286, 225] width 83 height 33
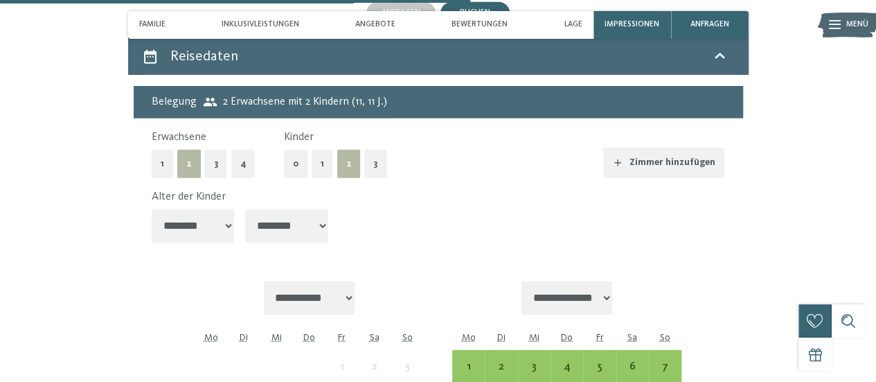
scroll to position [1932, 0]
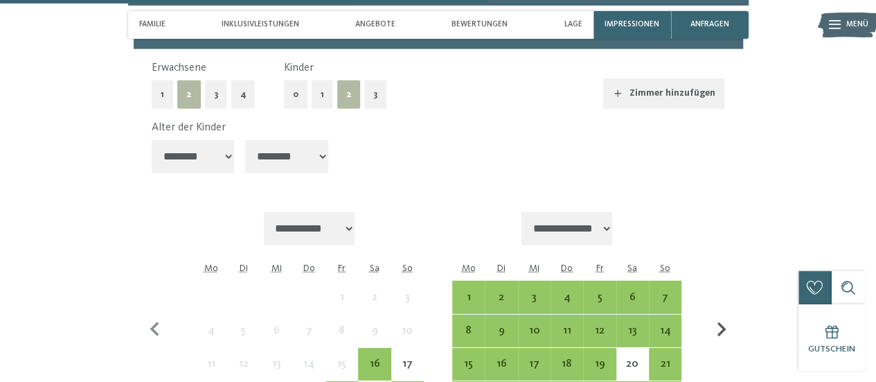
click at [725, 315] on icon "button" at bounding box center [721, 329] width 29 height 29
select select "**********"
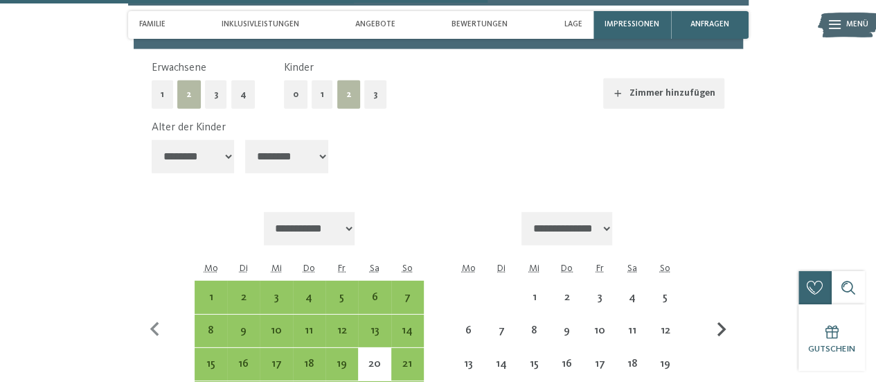
select select "**********"
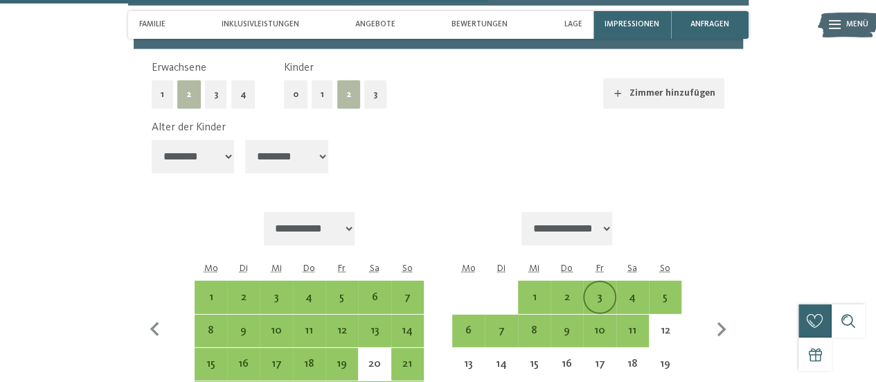
click at [599, 292] on div "3" at bounding box center [600, 307] width 30 height 30
select select "**********"
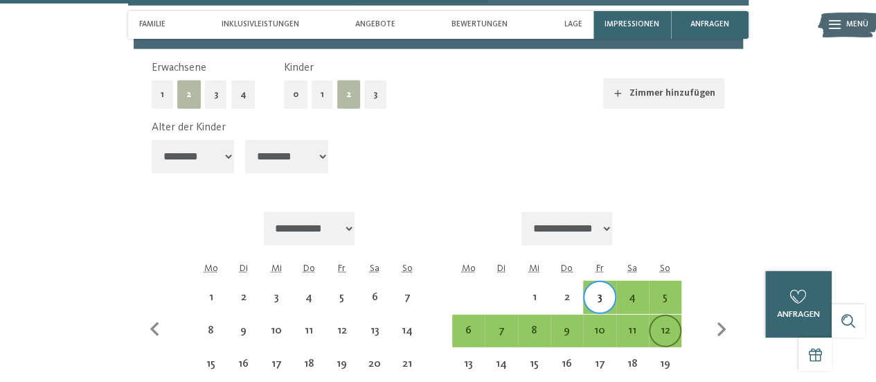
click at [658, 325] on div "12" at bounding box center [666, 340] width 30 height 30
select select "**********"
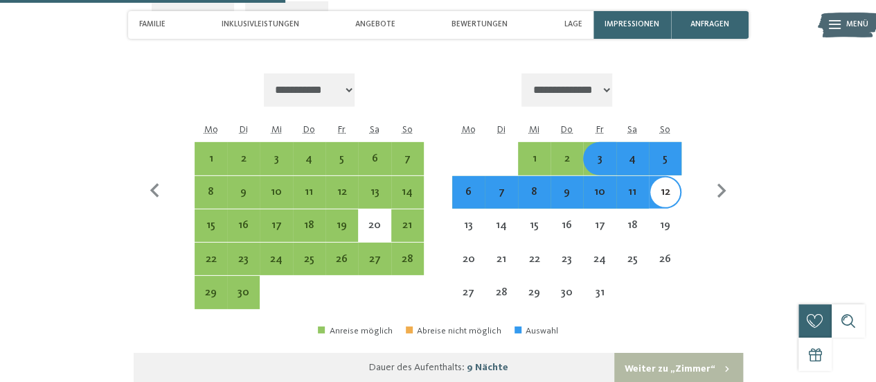
scroll to position [2140, 0]
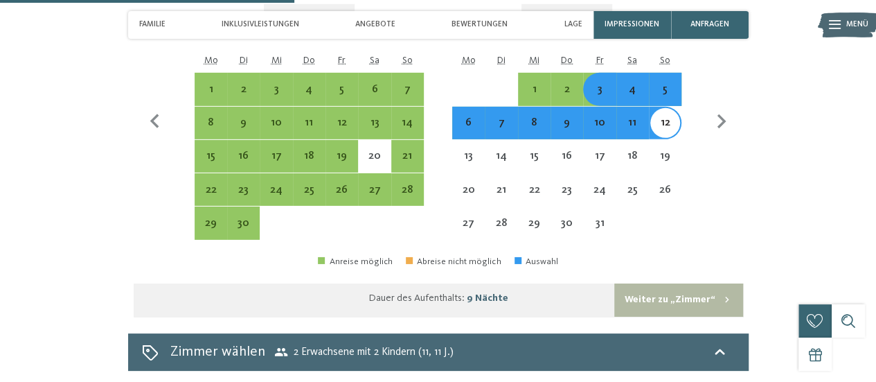
click at [680, 283] on button "Weiter zu „Zimmer“" at bounding box center [679, 299] width 128 height 33
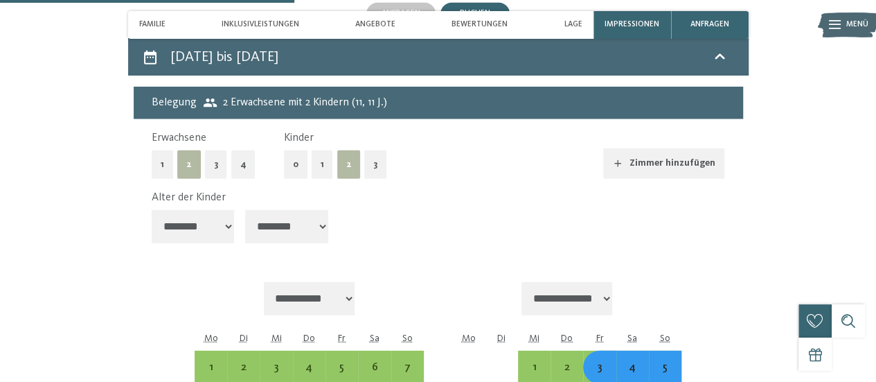
select select "**********"
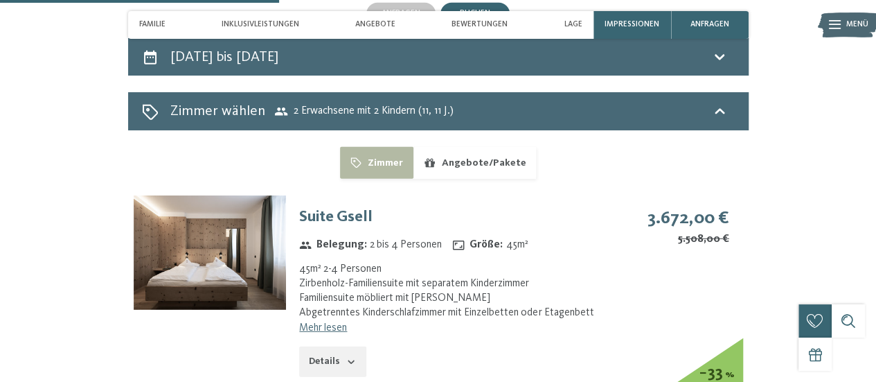
click at [242, 224] on img at bounding box center [210, 252] width 152 height 114
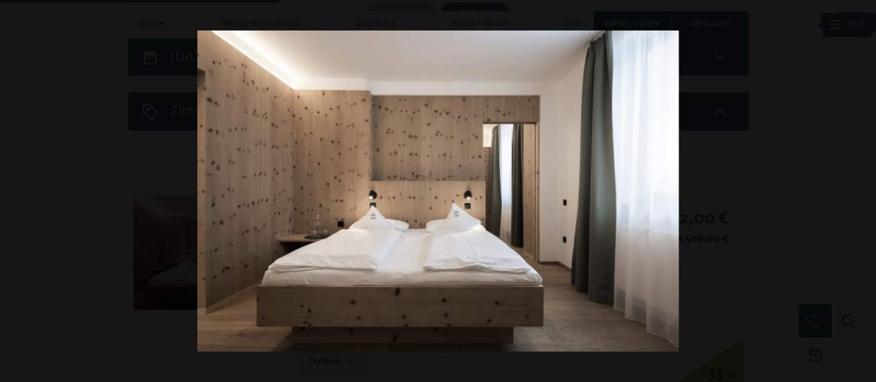
click at [859, 188] on button "button" at bounding box center [852, 191] width 48 height 69
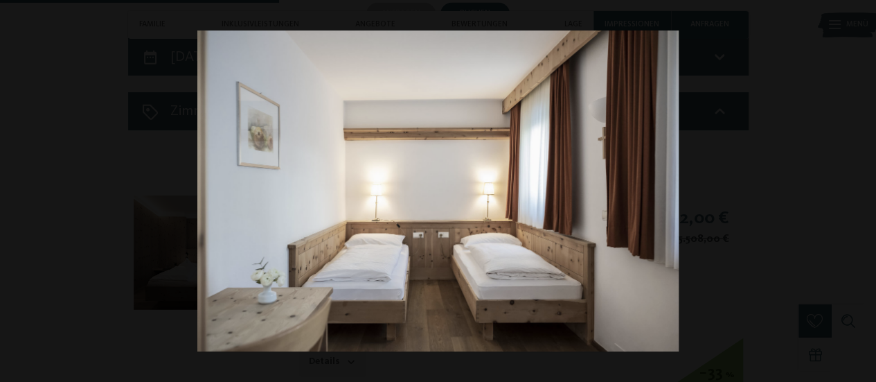
click at [859, 188] on button "button" at bounding box center [852, 191] width 48 height 69
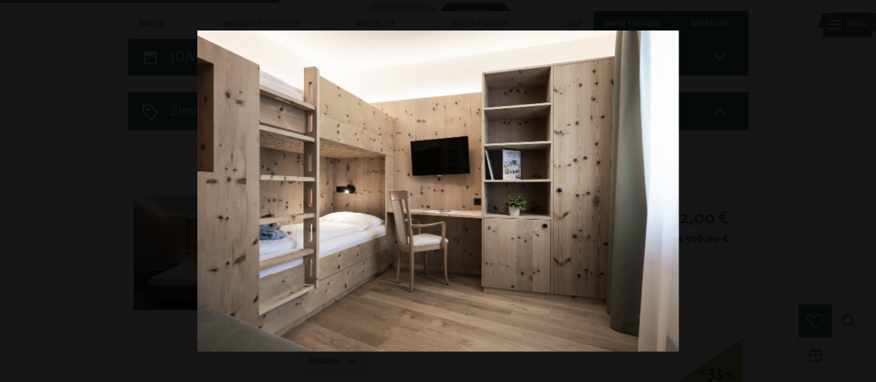
click at [853, 190] on button "button" at bounding box center [852, 191] width 48 height 69
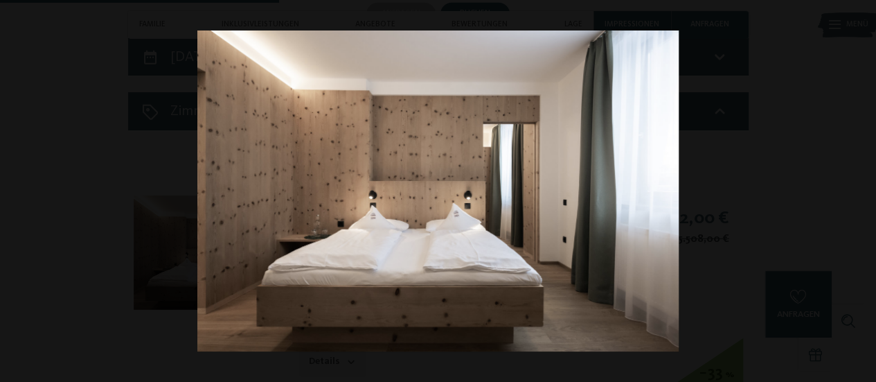
click at [860, 196] on button "button" at bounding box center [852, 191] width 48 height 69
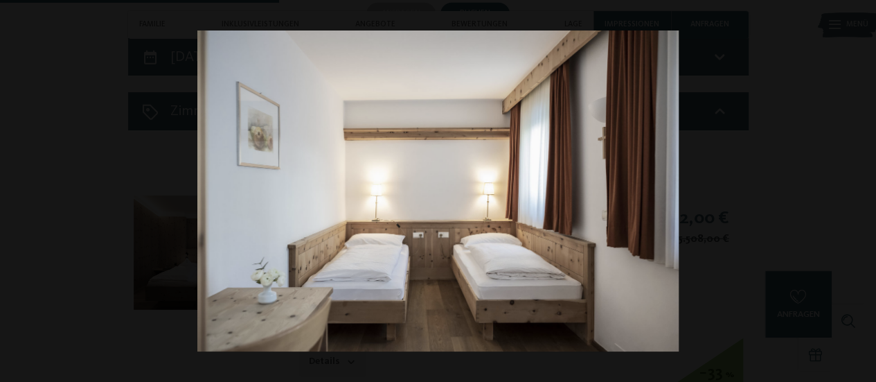
click at [860, 196] on button "button" at bounding box center [852, 191] width 48 height 69
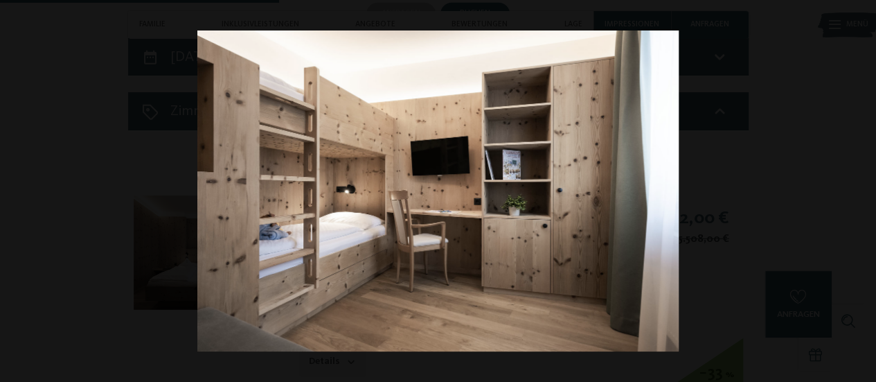
click at [860, 196] on button "button" at bounding box center [852, 191] width 48 height 69
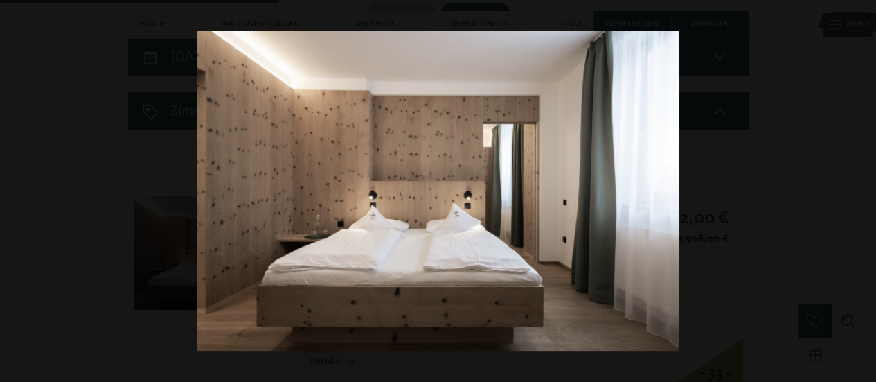
click at [860, 196] on button "button" at bounding box center [852, 191] width 48 height 69
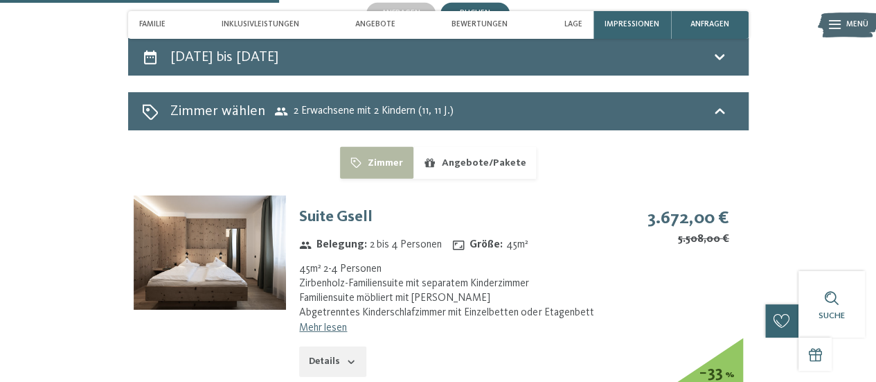
click at [0, 0] on button "button" at bounding box center [0, 0] width 0 height 0
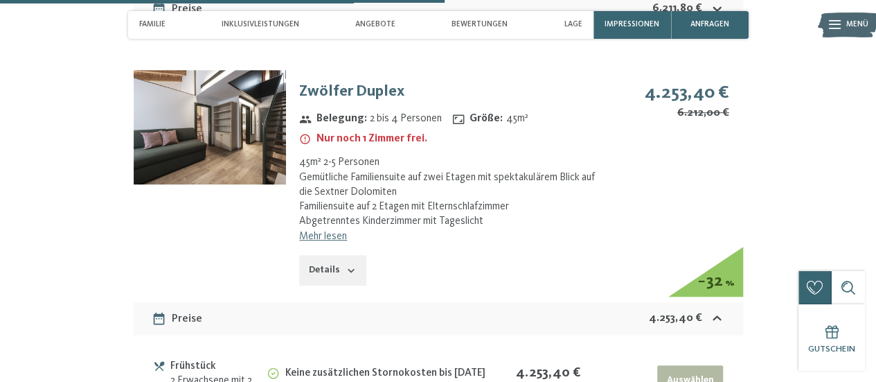
scroll to position [3040, 0]
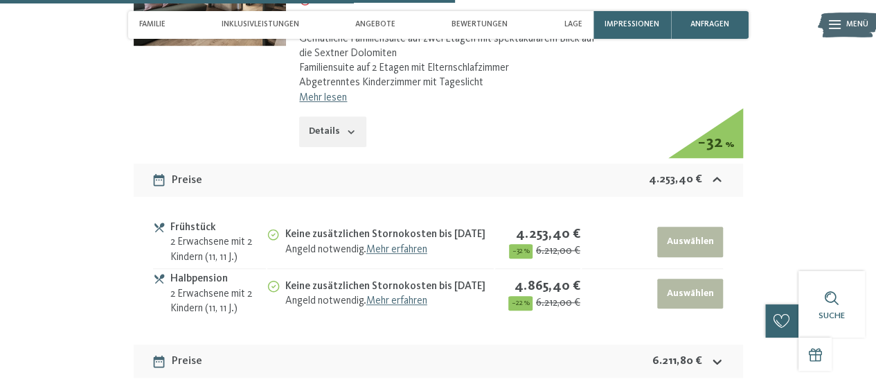
click at [333, 116] on button "Details" at bounding box center [332, 131] width 67 height 30
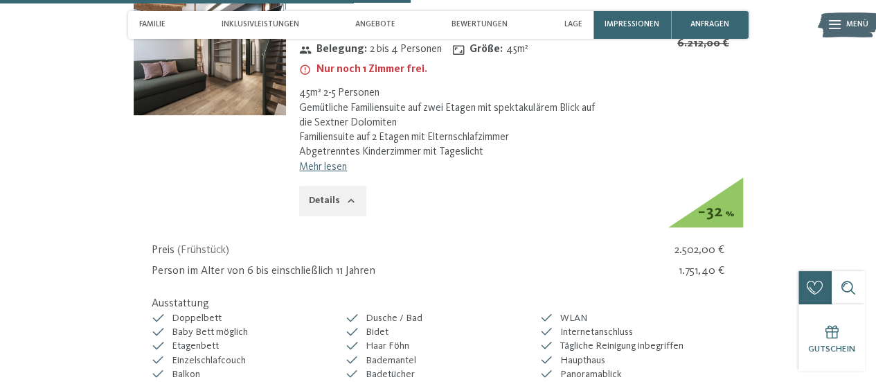
scroll to position [2832, 0]
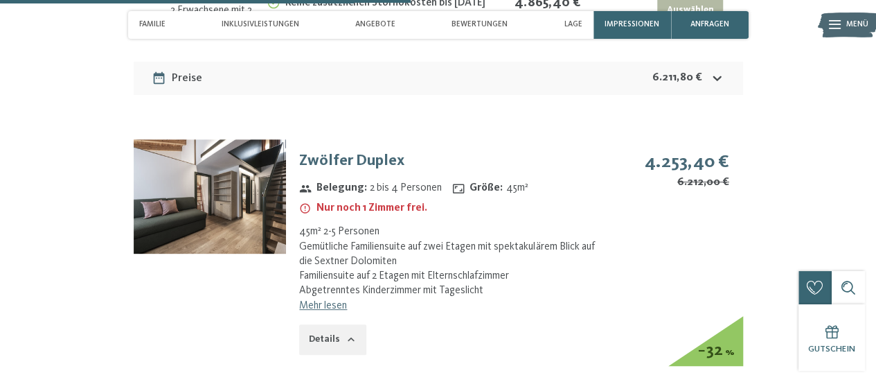
click at [237, 188] on img at bounding box center [210, 196] width 152 height 114
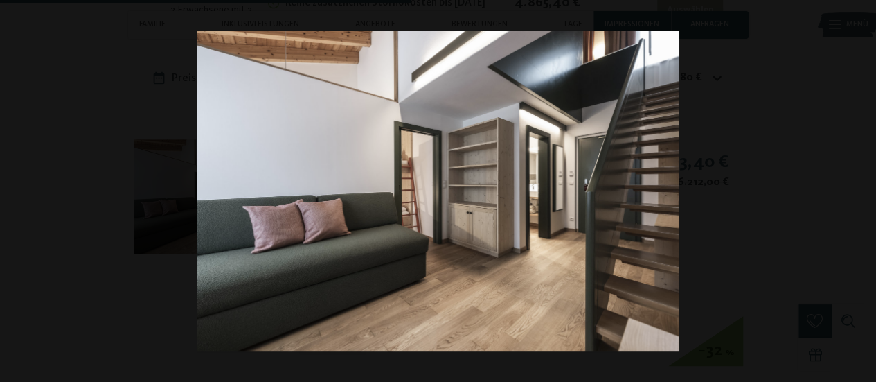
click at [866, 195] on button "button" at bounding box center [852, 191] width 48 height 69
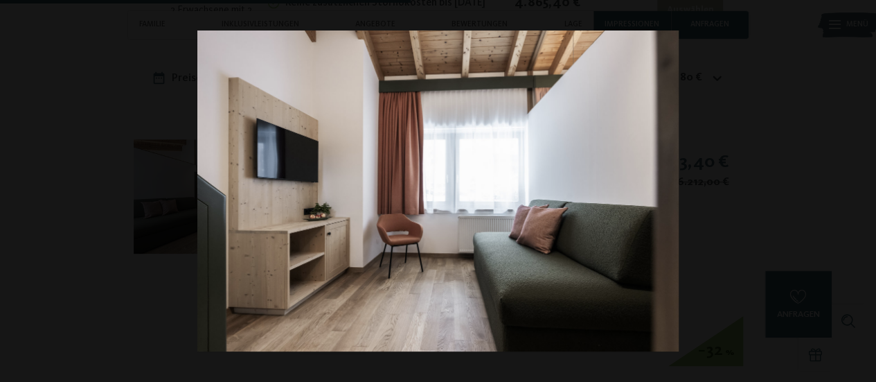
click at [866, 195] on button "button" at bounding box center [852, 191] width 48 height 69
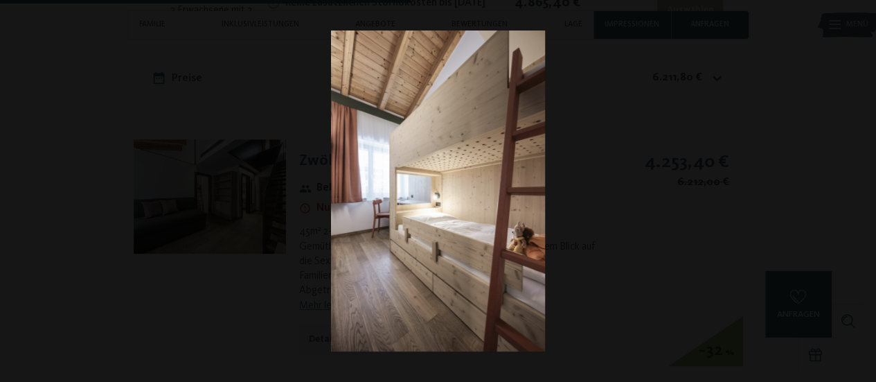
click at [866, 195] on button "button" at bounding box center [852, 191] width 48 height 69
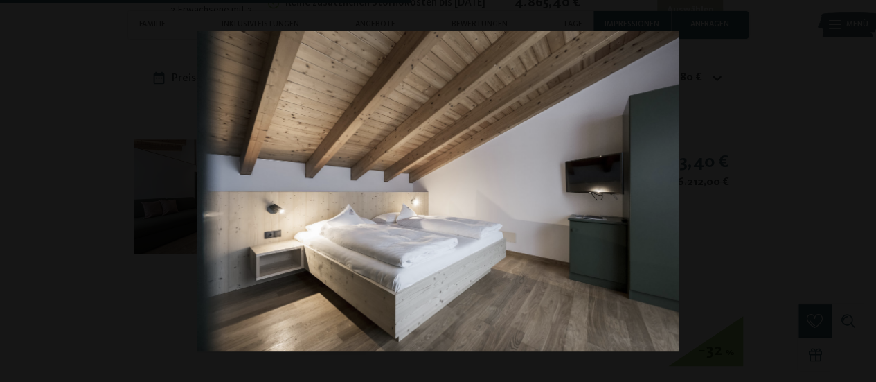
click at [866, 195] on button "button" at bounding box center [852, 191] width 48 height 69
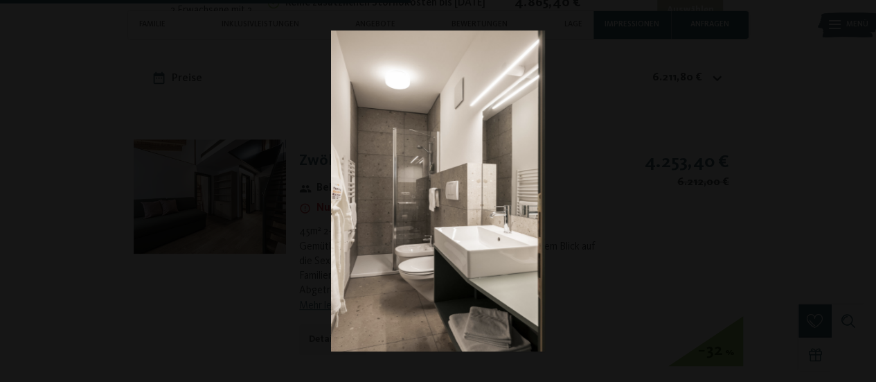
click at [866, 195] on button "button" at bounding box center [852, 191] width 48 height 69
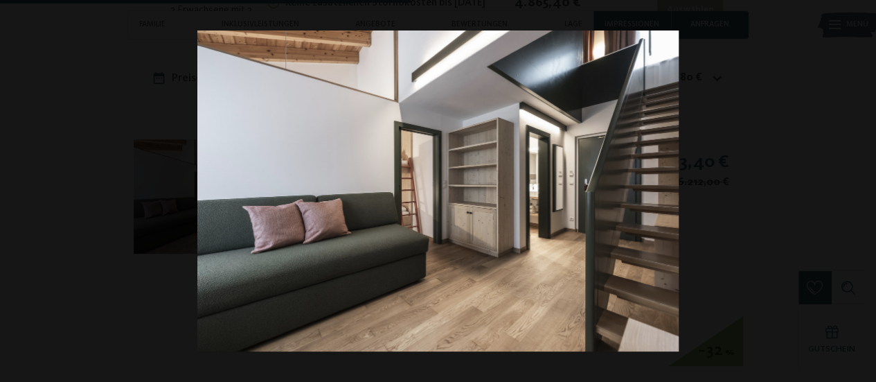
click at [866, 195] on button "button" at bounding box center [852, 191] width 48 height 69
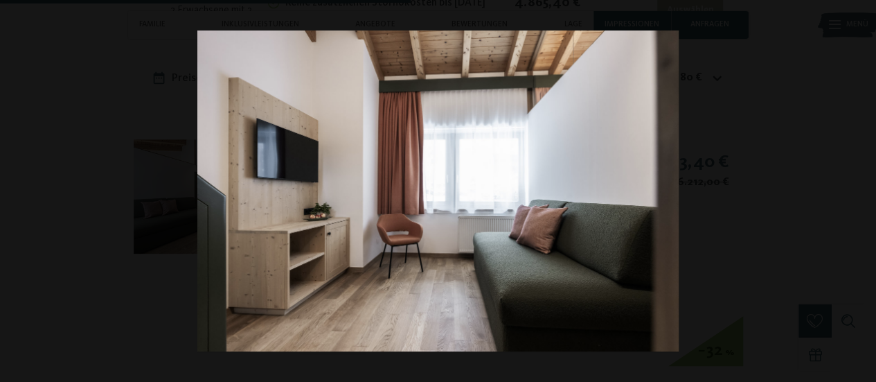
click at [866, 195] on button "button" at bounding box center [852, 191] width 48 height 69
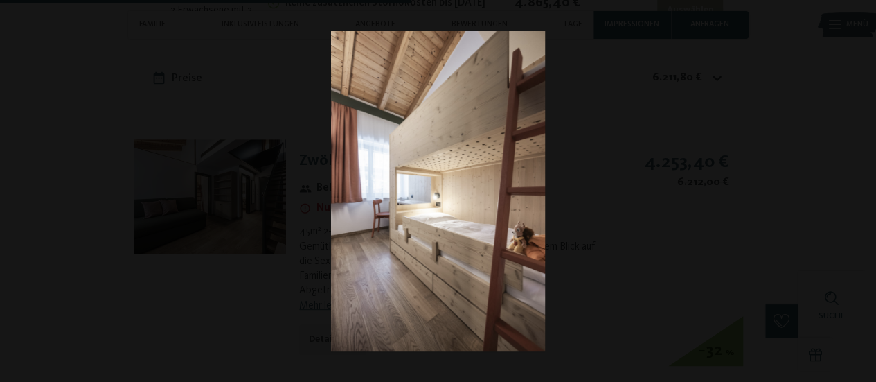
click at [866, 195] on button "button" at bounding box center [852, 191] width 48 height 69
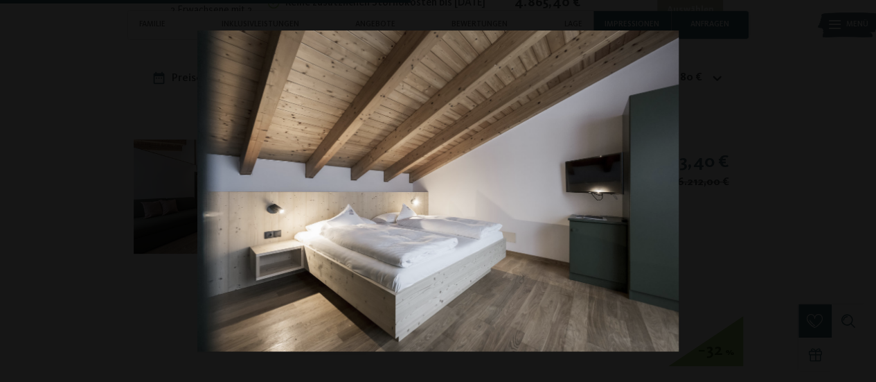
click at [866, 195] on button "button" at bounding box center [852, 191] width 48 height 69
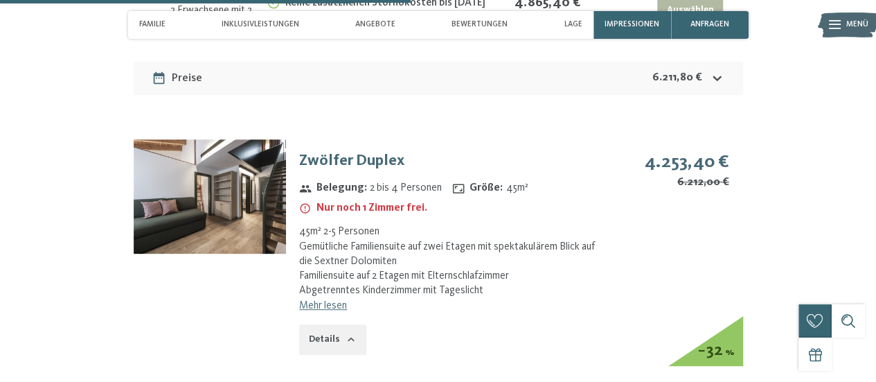
click at [0, 0] on button "button" at bounding box center [0, 0] width 0 height 0
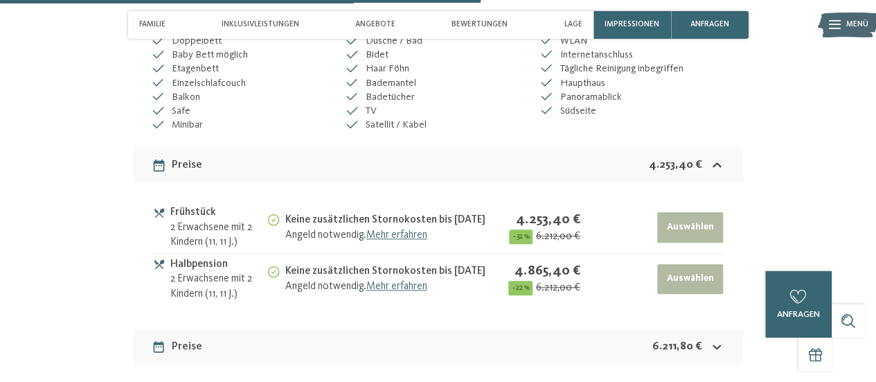
scroll to position [3387, 0]
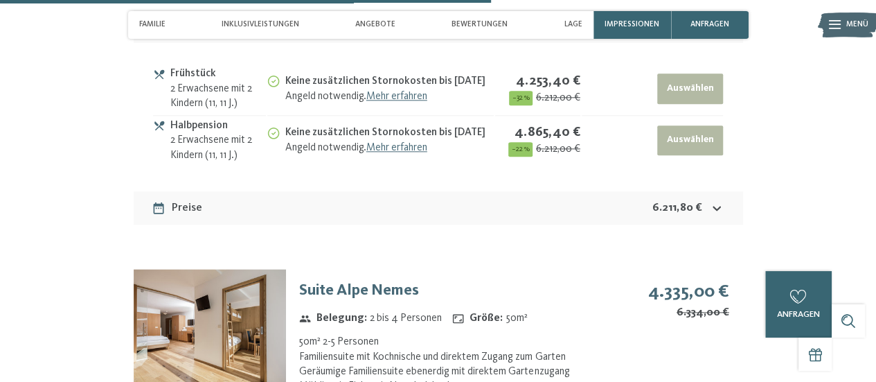
click at [596, 191] on div "Preise 6.211,80 €" at bounding box center [439, 207] width 610 height 33
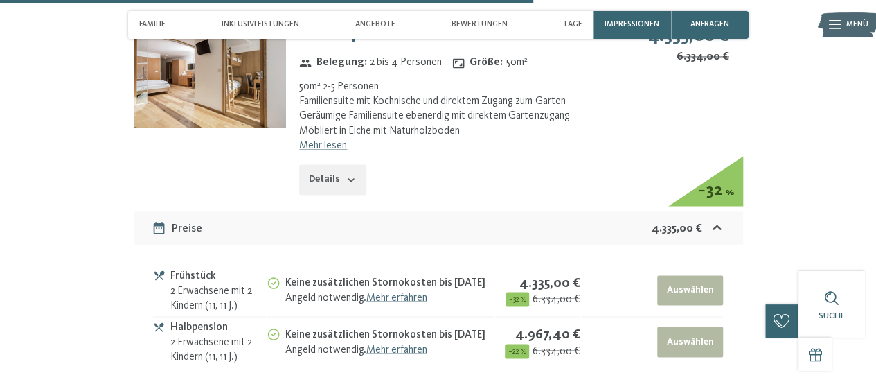
scroll to position [3595, 0]
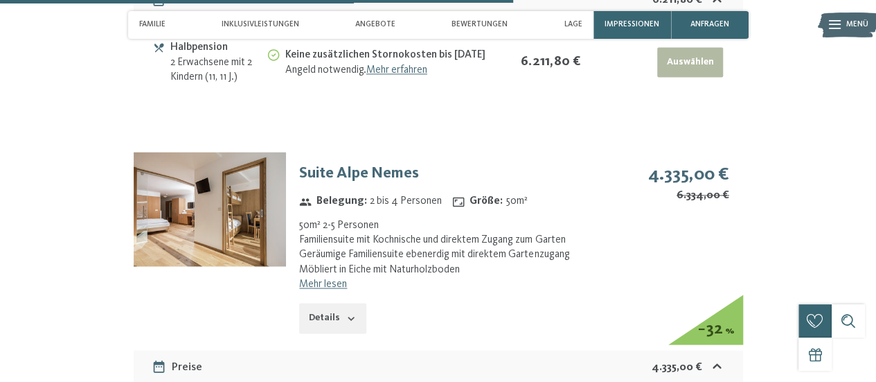
click at [202, 209] on img at bounding box center [210, 209] width 152 height 114
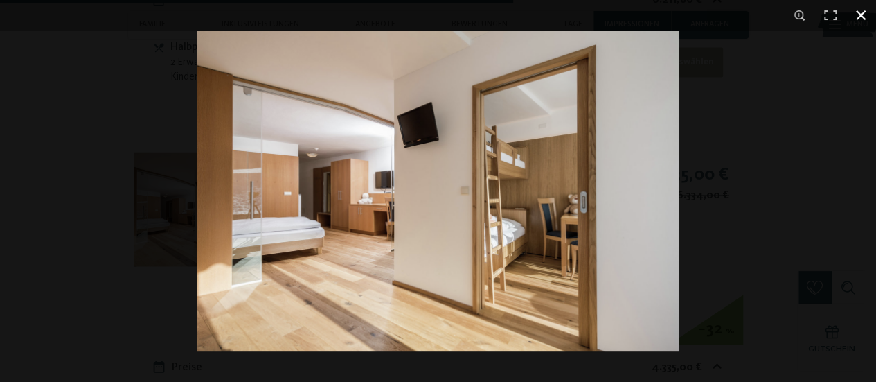
click at [712, 212] on div at bounding box center [635, 221] width 876 height 382
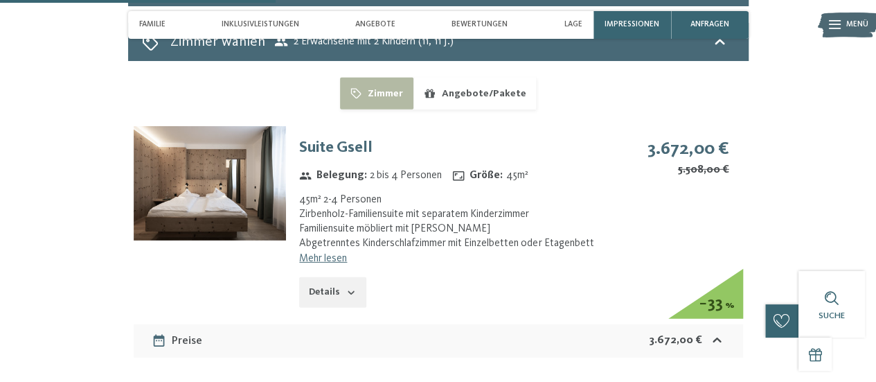
scroll to position [1862, 0]
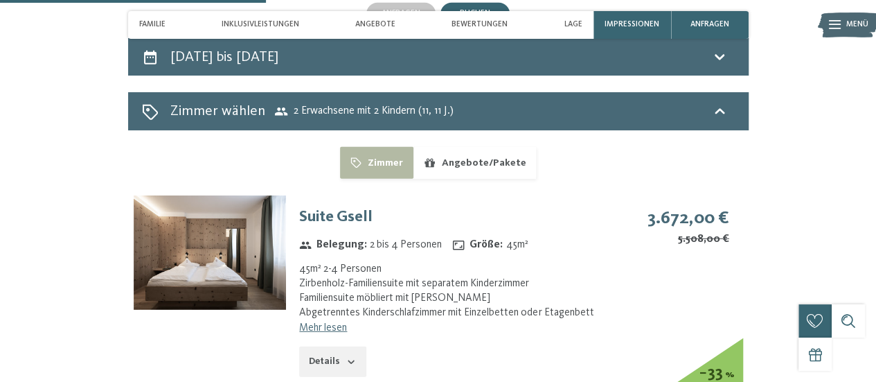
click at [315, 346] on button "Details" at bounding box center [332, 361] width 67 height 30
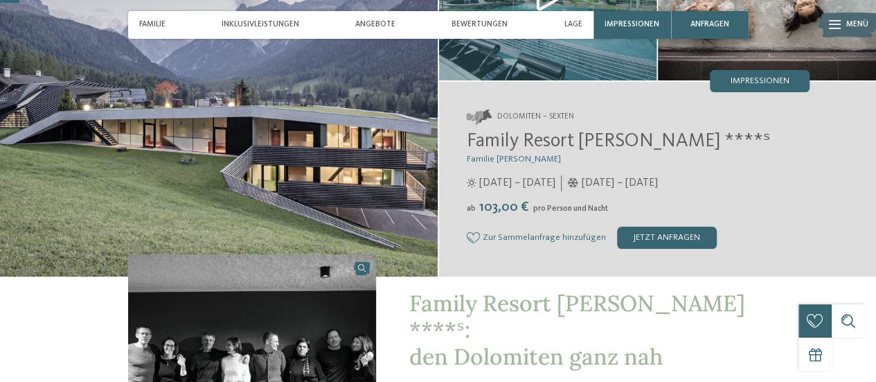
scroll to position [0, 0]
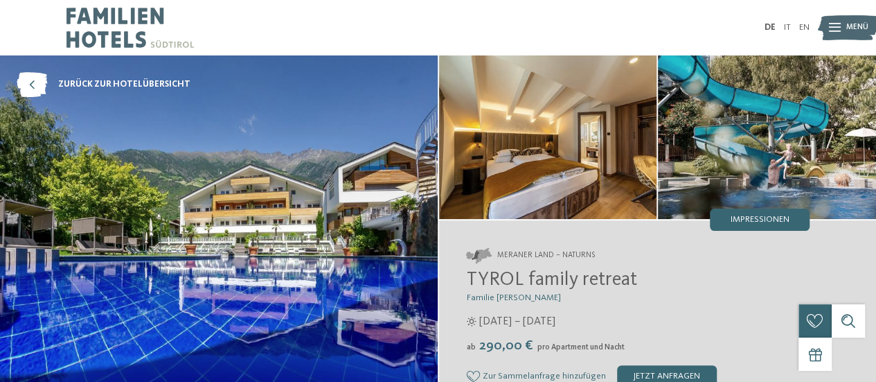
click at [339, 229] on img at bounding box center [219, 235] width 438 height 360
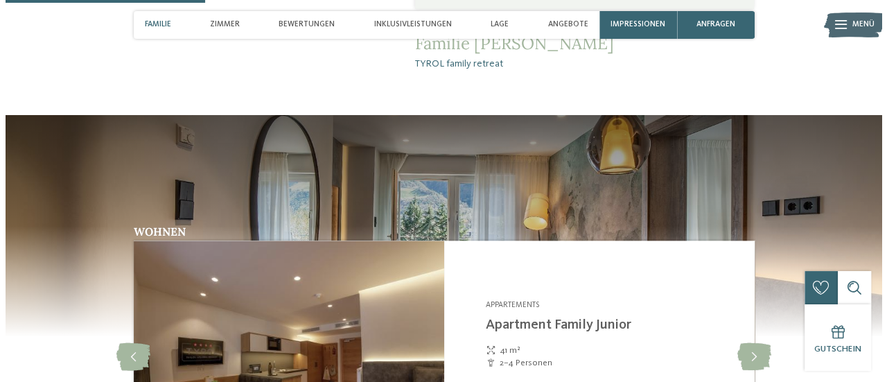
scroll to position [970, 0]
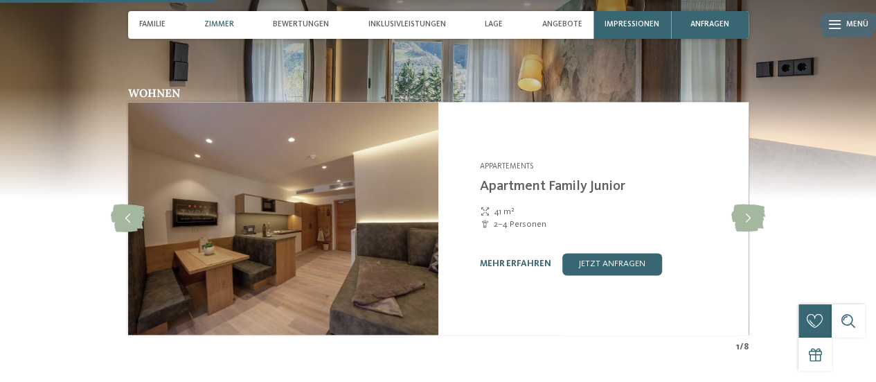
click at [351, 209] on img at bounding box center [283, 218] width 310 height 233
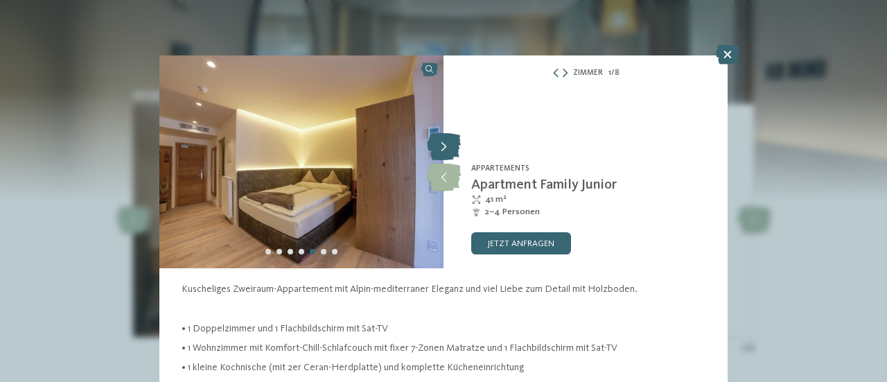
click at [436, 152] on icon at bounding box center [444, 147] width 34 height 28
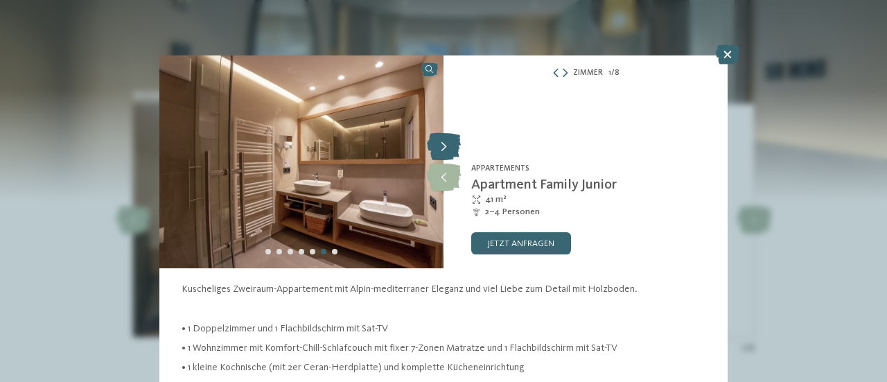
click at [436, 152] on icon at bounding box center [444, 147] width 34 height 28
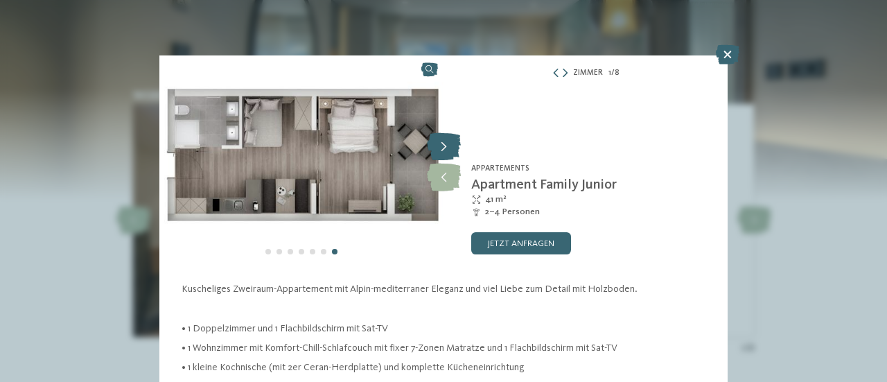
click at [436, 152] on icon at bounding box center [444, 147] width 34 height 28
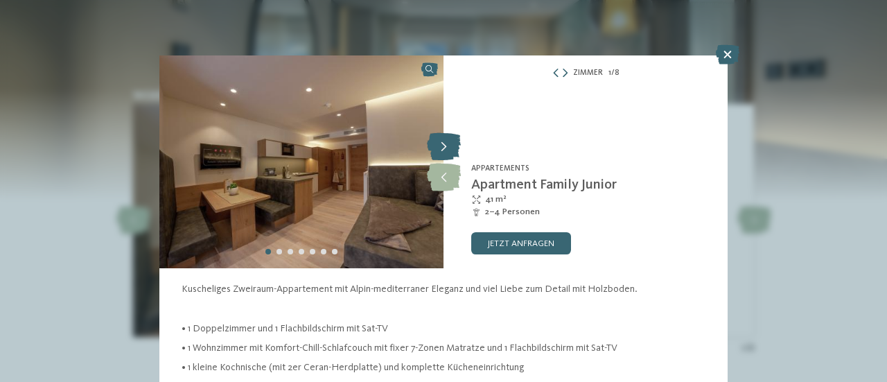
click at [436, 152] on icon at bounding box center [444, 147] width 34 height 28
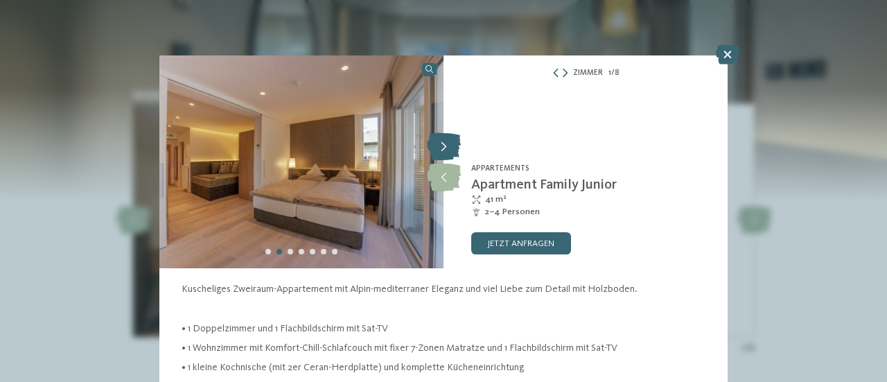
click at [436, 152] on icon at bounding box center [444, 147] width 34 height 28
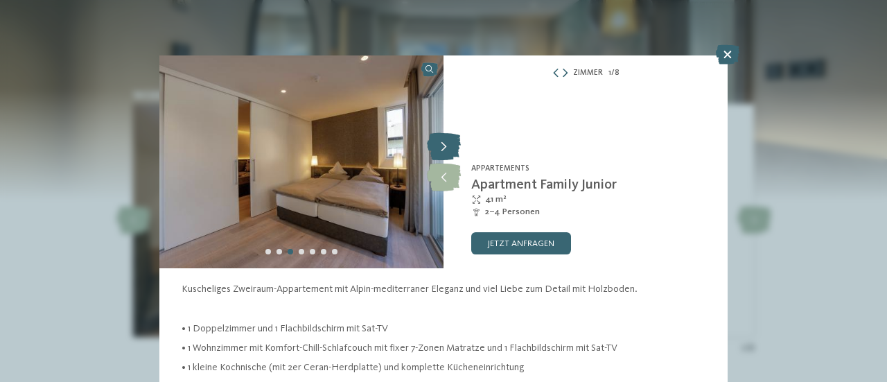
click at [436, 152] on icon at bounding box center [444, 147] width 34 height 28
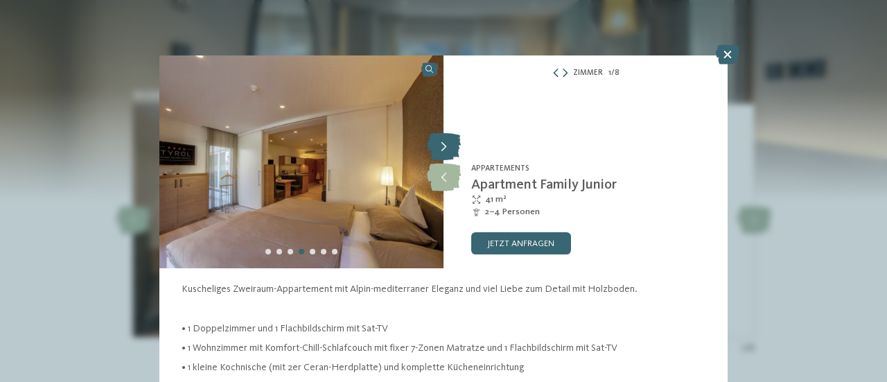
click at [436, 152] on icon at bounding box center [444, 147] width 34 height 28
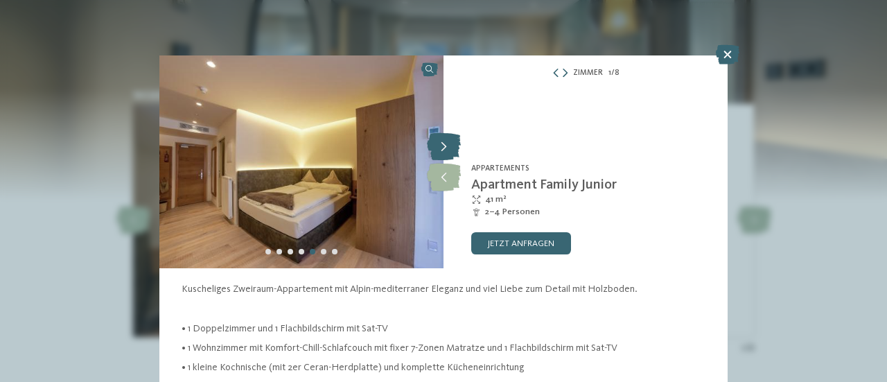
click at [436, 152] on icon at bounding box center [444, 147] width 34 height 28
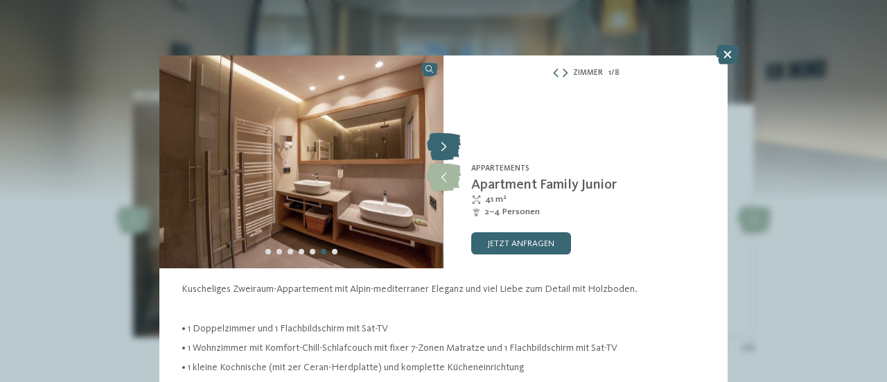
click at [436, 152] on icon at bounding box center [444, 147] width 34 height 28
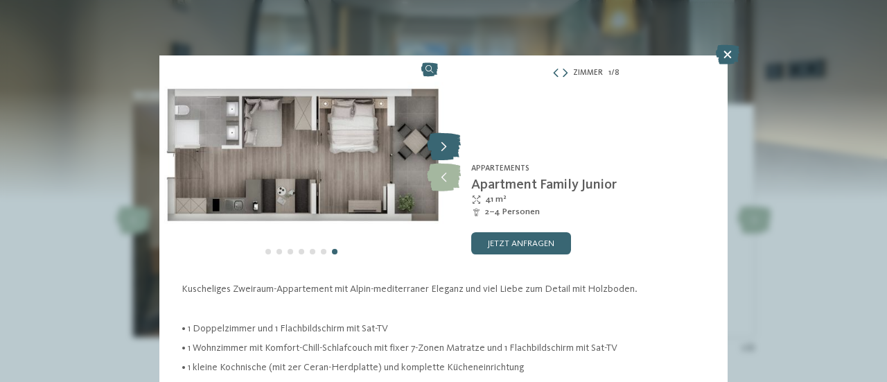
click at [436, 152] on icon at bounding box center [444, 147] width 34 height 28
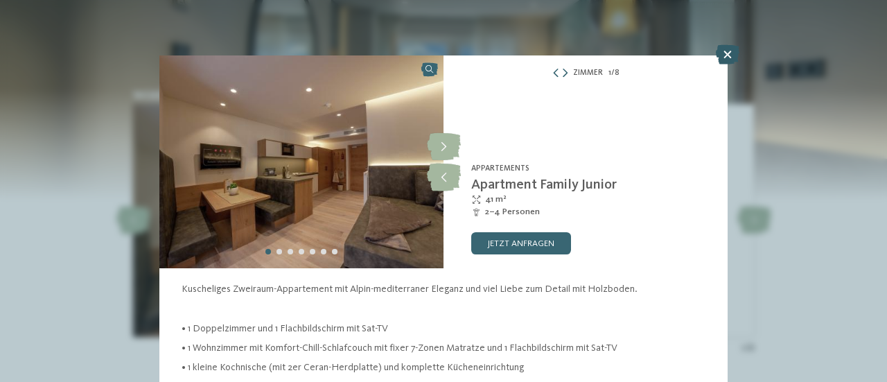
click at [729, 61] on icon at bounding box center [728, 54] width 24 height 19
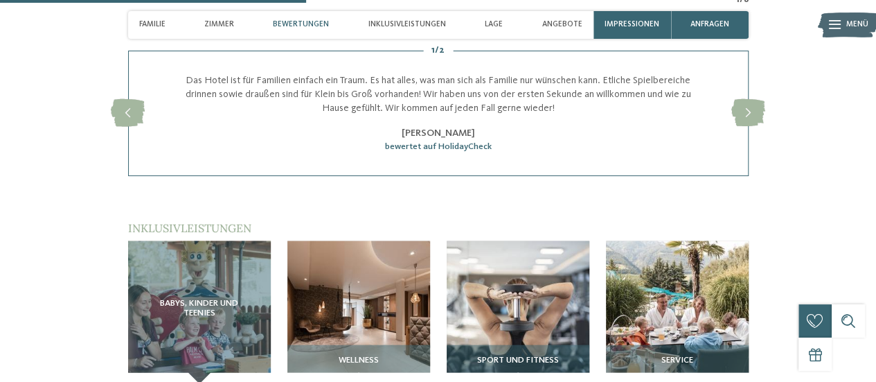
scroll to position [1386, 0]
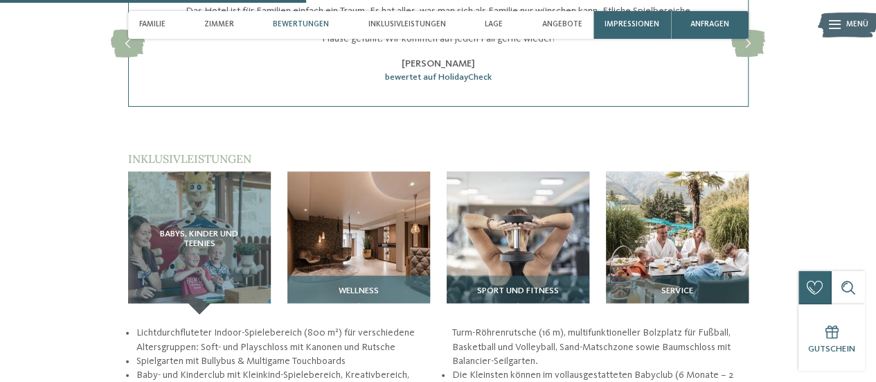
click at [354, 279] on div "Wellness" at bounding box center [359, 295] width 143 height 39
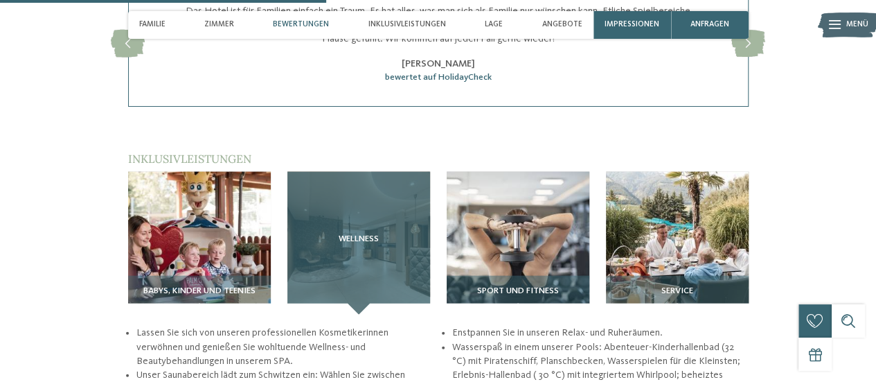
scroll to position [1524, 0]
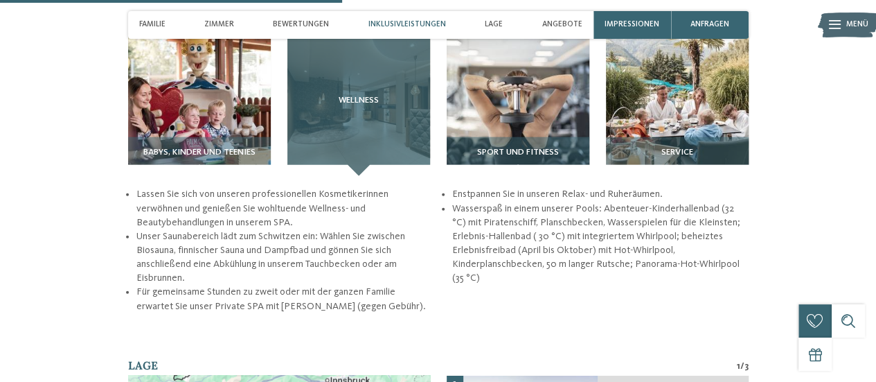
click at [382, 109] on div "Wellness" at bounding box center [359, 104] width 143 height 143
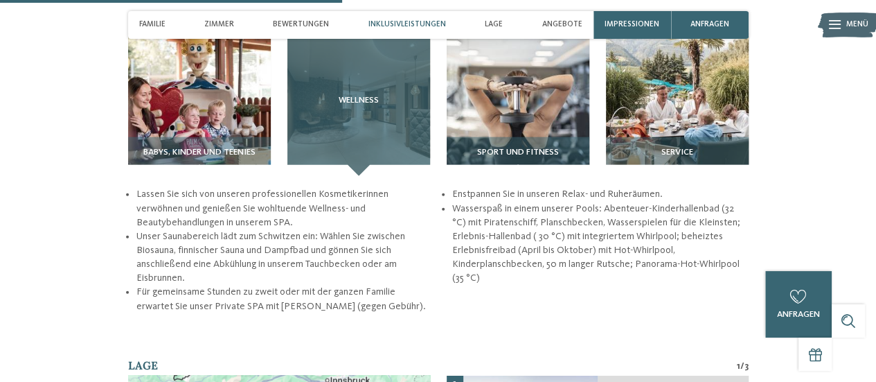
click at [367, 116] on div "Wellness" at bounding box center [359, 104] width 143 height 143
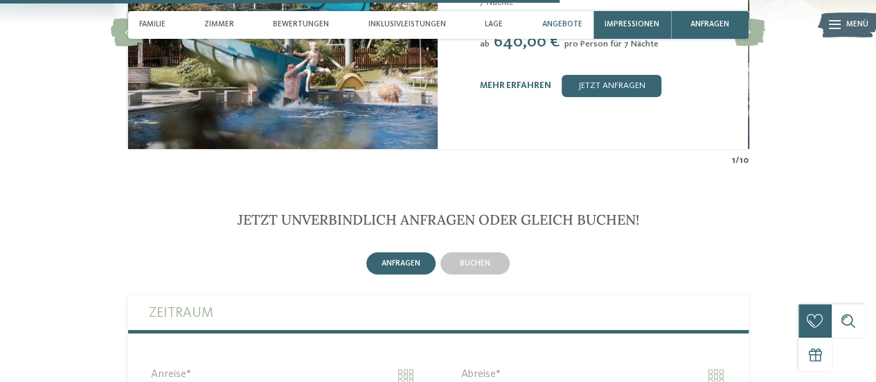
scroll to position [2494, 0]
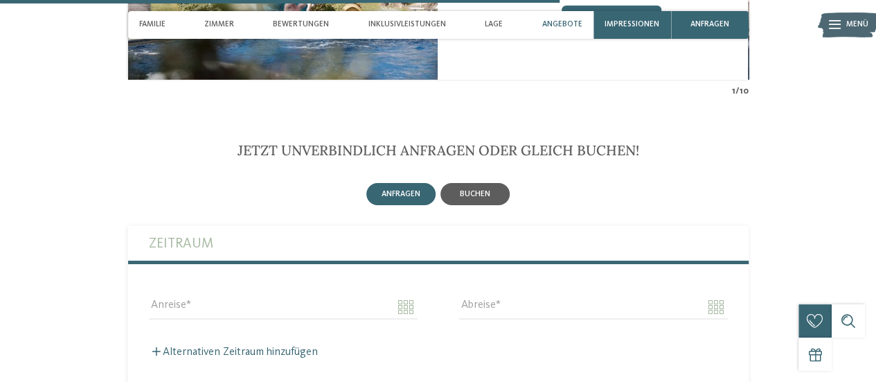
click at [500, 197] on div "buchen" at bounding box center [475, 194] width 69 height 22
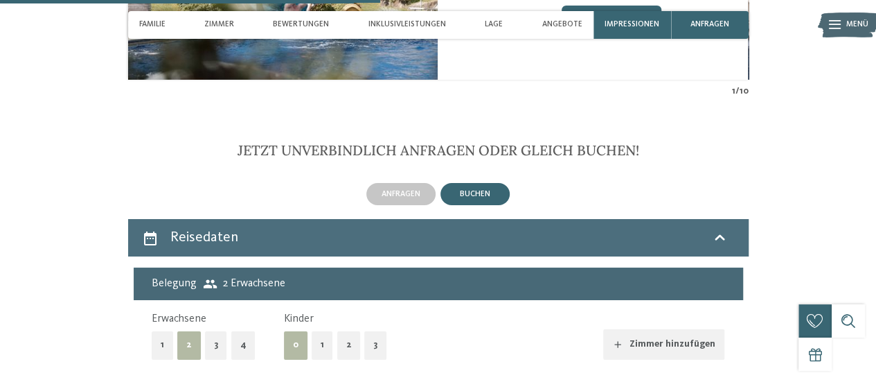
scroll to position [2633, 0]
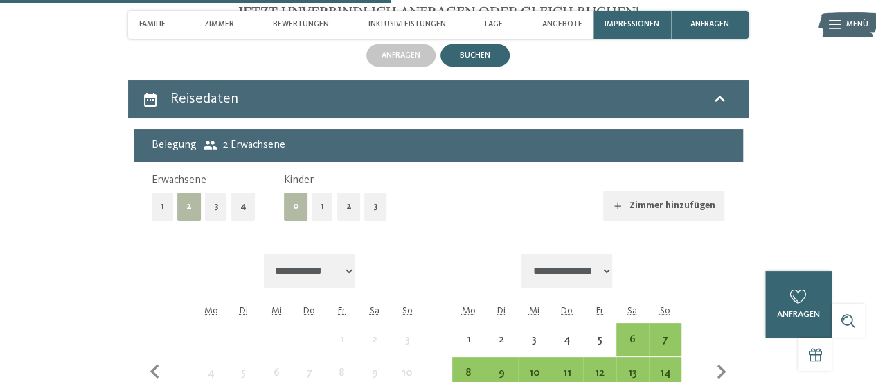
click at [342, 208] on button "2" at bounding box center [349, 207] width 24 height 28
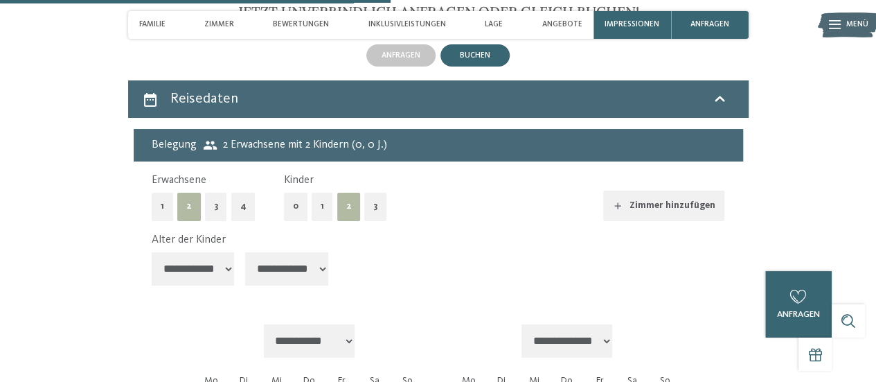
scroll to position [2702, 0]
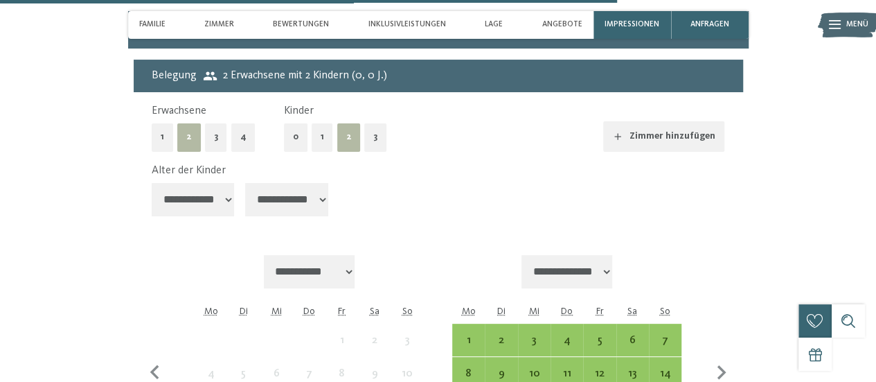
click at [223, 209] on select "**********" at bounding box center [193, 199] width 83 height 33
select select "**"
click at [152, 183] on select "**********" at bounding box center [193, 199] width 83 height 33
click at [260, 190] on select "**********" at bounding box center [286, 199] width 83 height 33
select select "**"
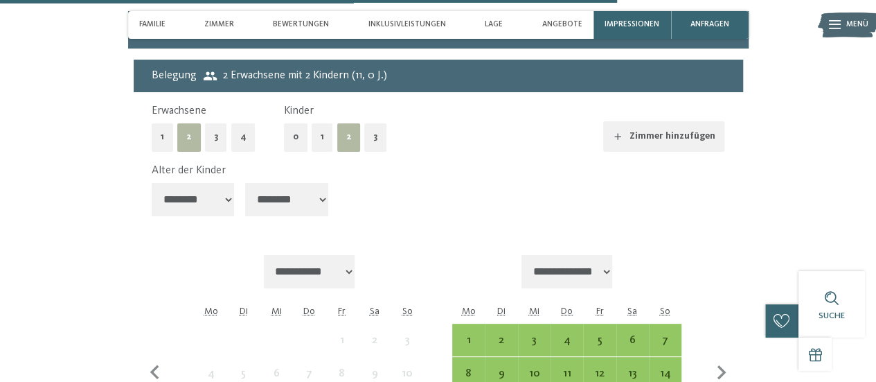
click at [247, 183] on select "**********" at bounding box center [286, 199] width 83 height 33
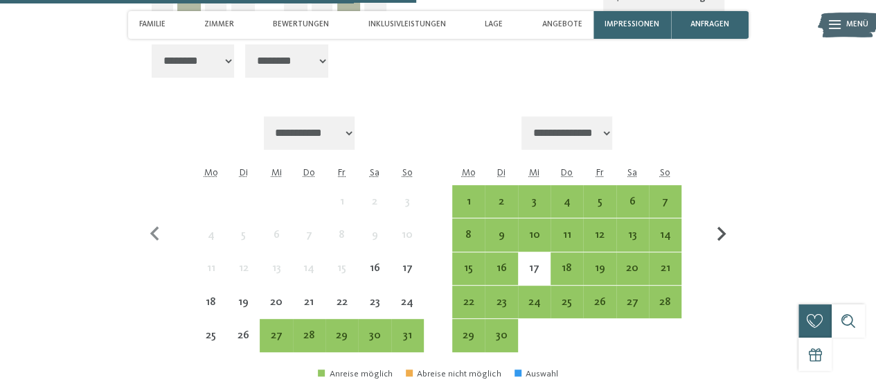
click at [725, 235] on icon "button" at bounding box center [721, 234] width 29 height 29
select select "**********"
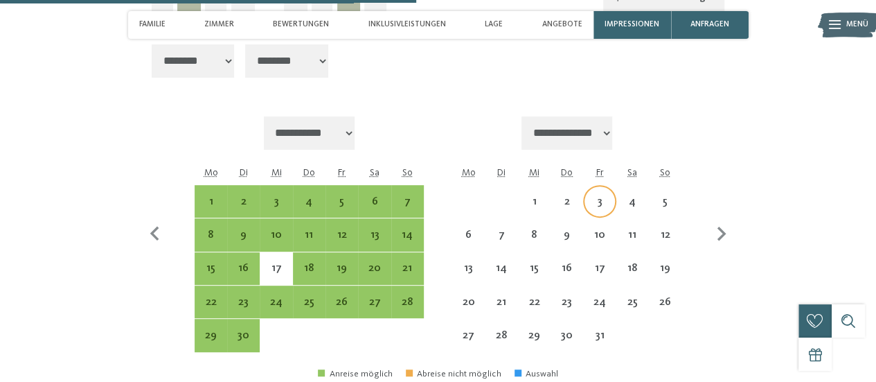
select select "**********"
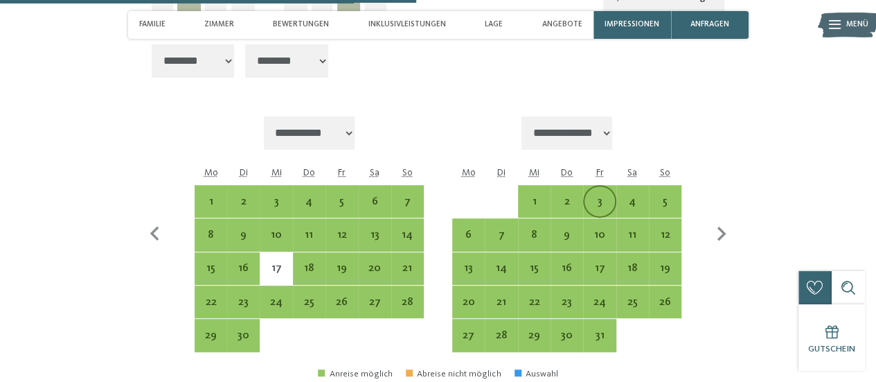
click at [592, 206] on div "3" at bounding box center [600, 211] width 30 height 30
select select "**********"
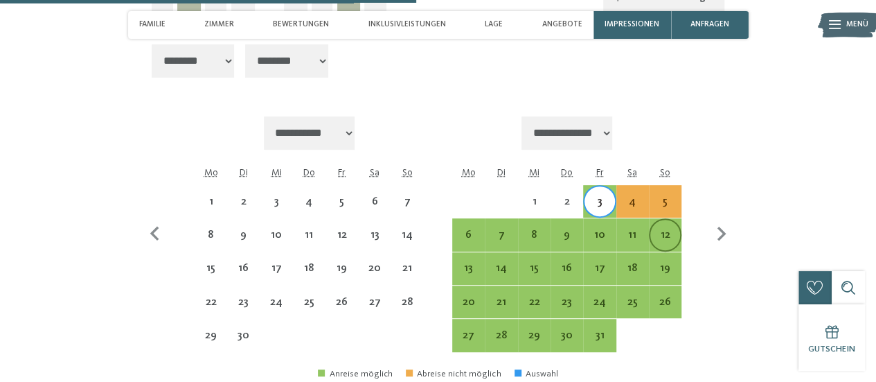
click at [668, 228] on div "12" at bounding box center [666, 235] width 30 height 30
select select "**********"
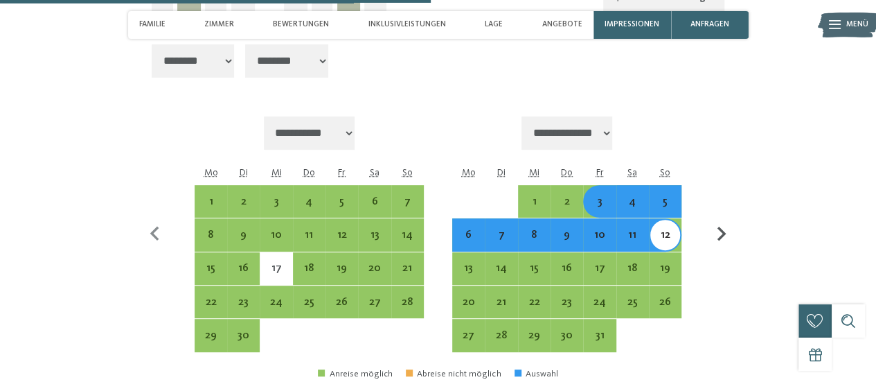
scroll to position [2979, 0]
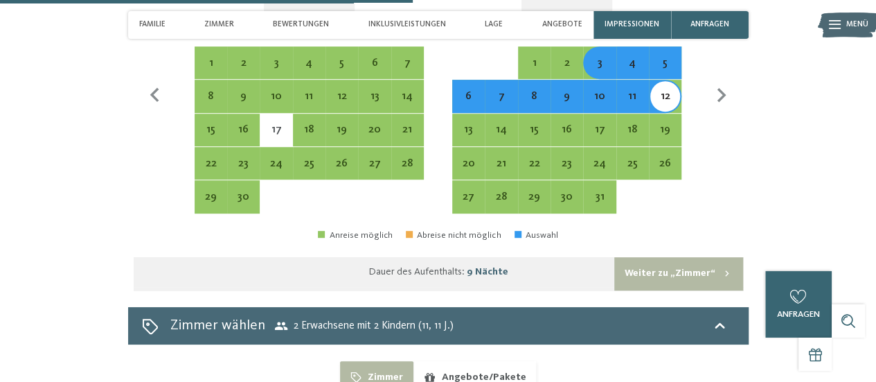
click at [701, 266] on button "Weiter zu „Zimmer“" at bounding box center [679, 273] width 128 height 33
select select "**********"
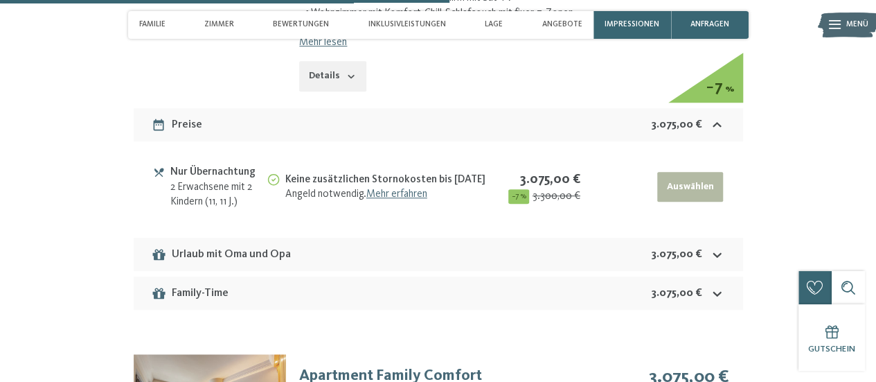
scroll to position [2920, 0]
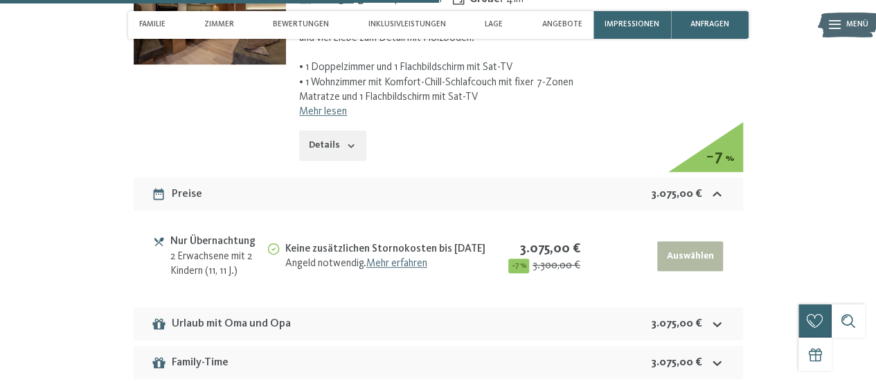
click at [324, 150] on button "Details" at bounding box center [332, 145] width 67 height 30
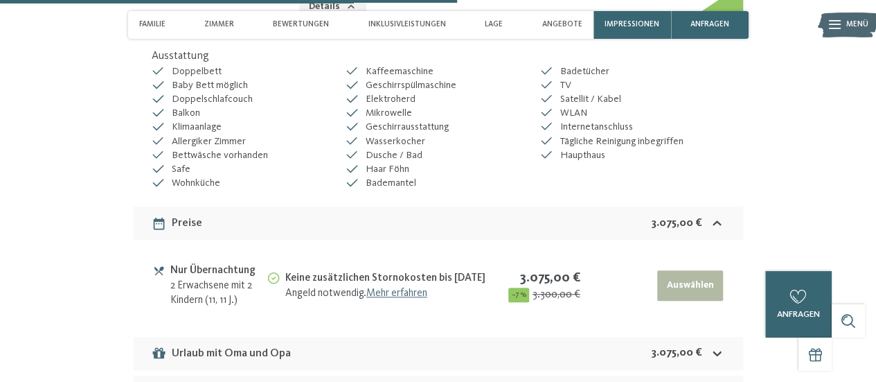
scroll to position [3128, 0]
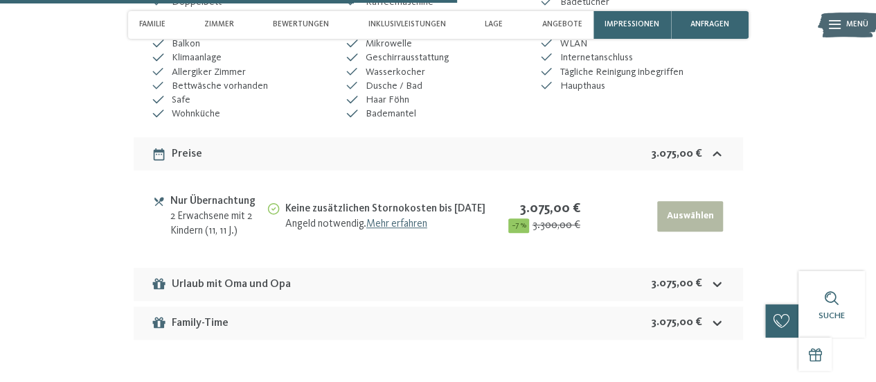
click at [214, 283] on div "Urlaub mit Oma und Opa" at bounding box center [221, 284] width 139 height 17
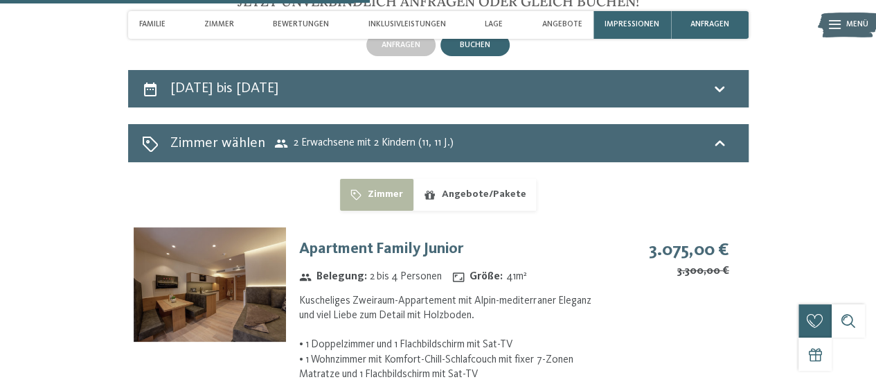
scroll to position [2713, 0]
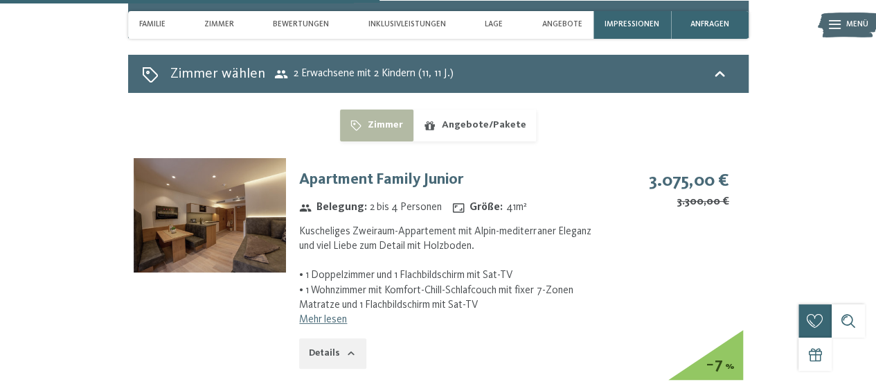
click at [503, 124] on button "Angebote/Pakete" at bounding box center [475, 125] width 123 height 32
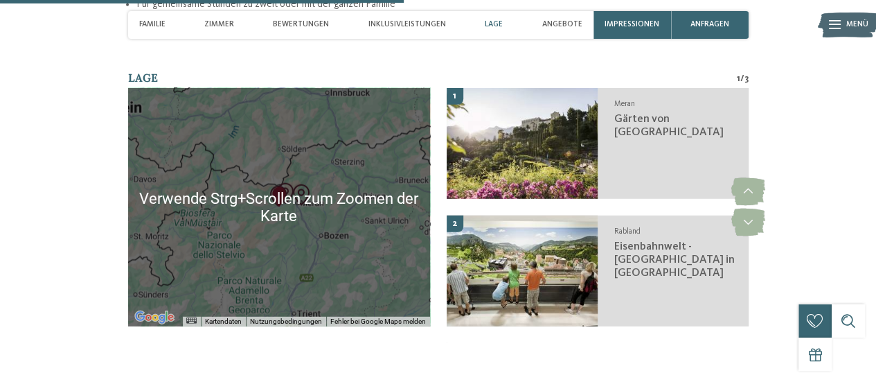
scroll to position [1881, 0]
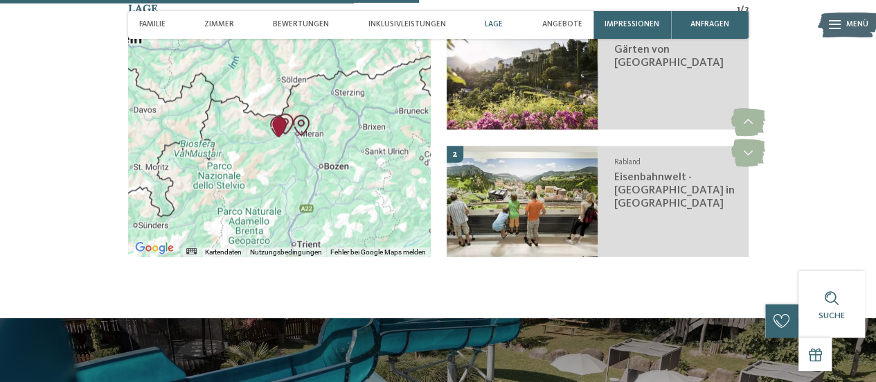
click at [376, 227] on div at bounding box center [279, 138] width 302 height 238
click at [299, 158] on div at bounding box center [279, 138] width 302 height 238
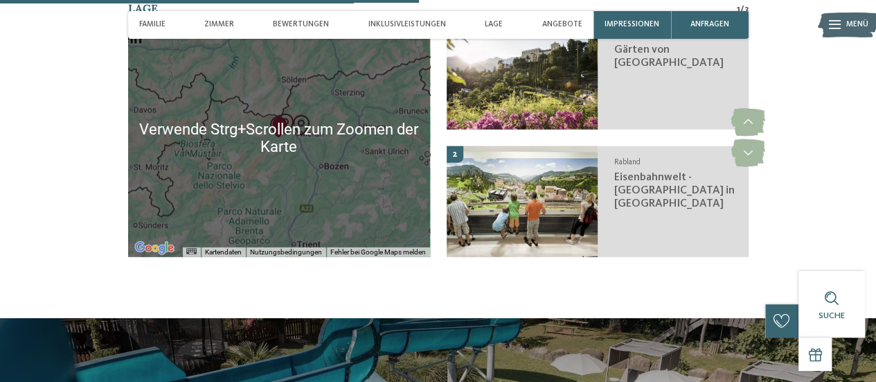
click at [326, 163] on div at bounding box center [279, 138] width 302 height 238
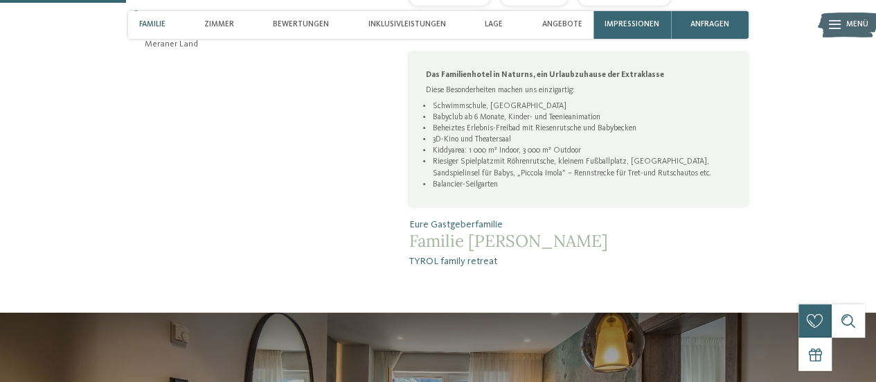
scroll to position [357, 0]
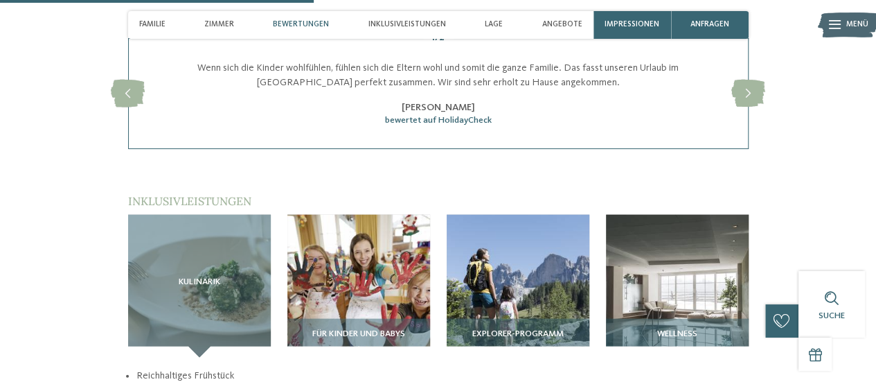
scroll to position [1455, 0]
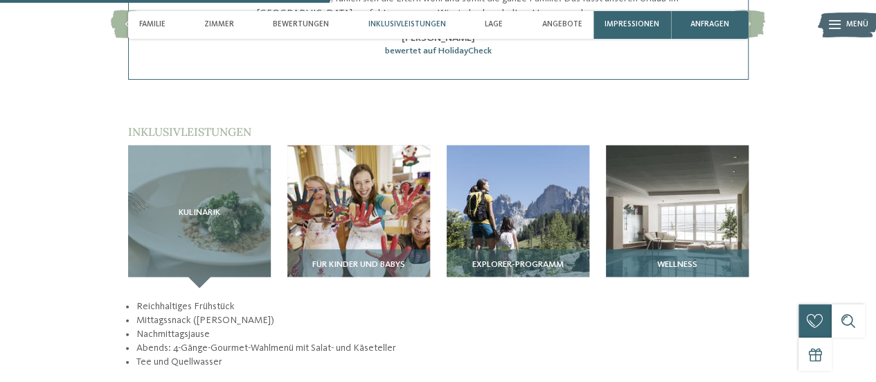
click at [637, 182] on img at bounding box center [677, 216] width 143 height 143
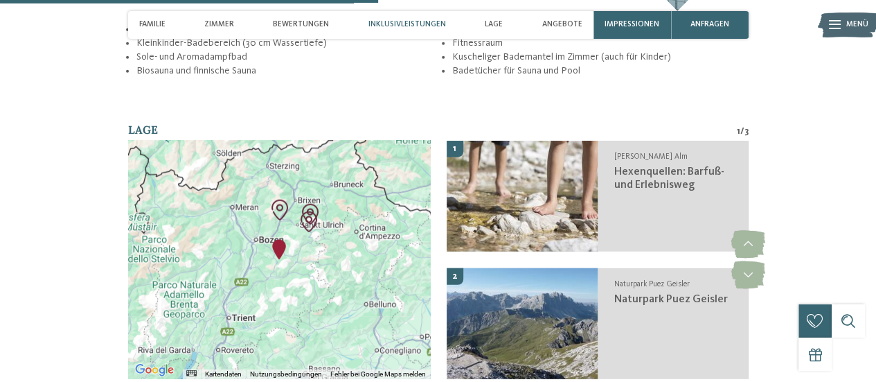
scroll to position [1524, 0]
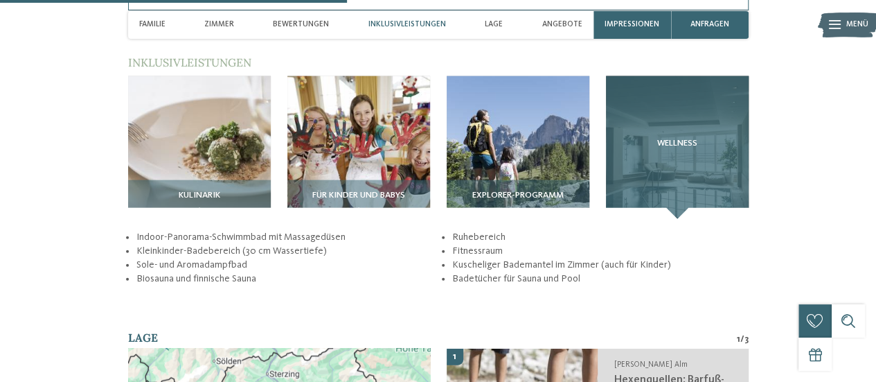
click at [696, 118] on div "Wellness" at bounding box center [677, 147] width 143 height 143
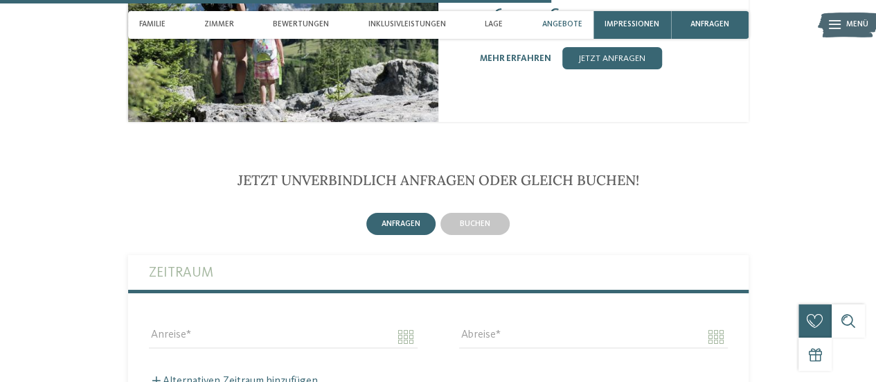
scroll to position [2494, 0]
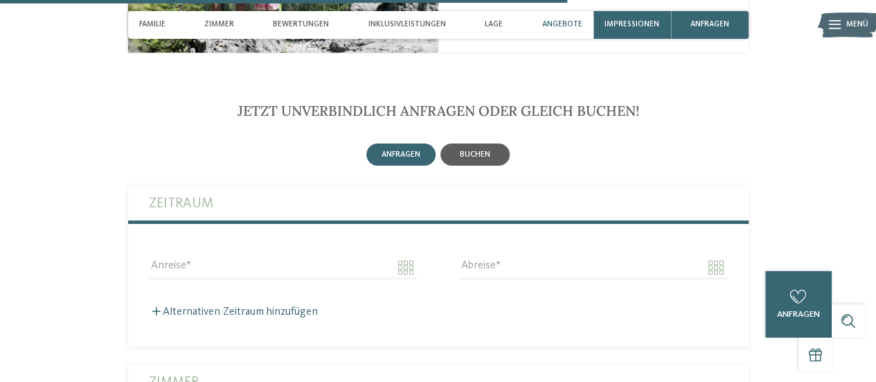
click at [505, 143] on div "buchen" at bounding box center [475, 154] width 69 height 22
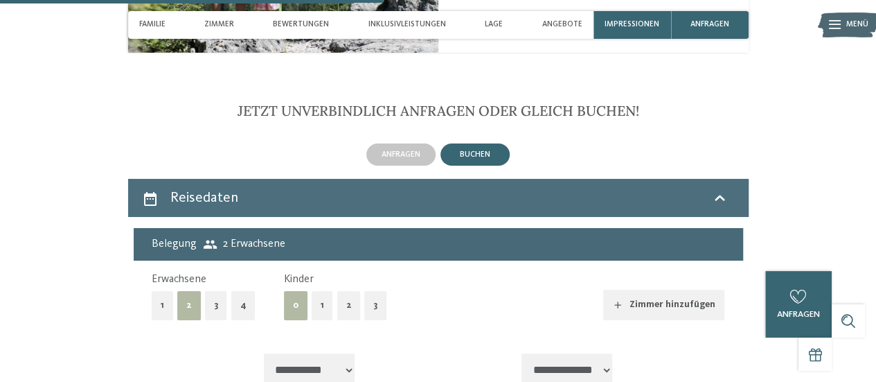
scroll to position [2564, 0]
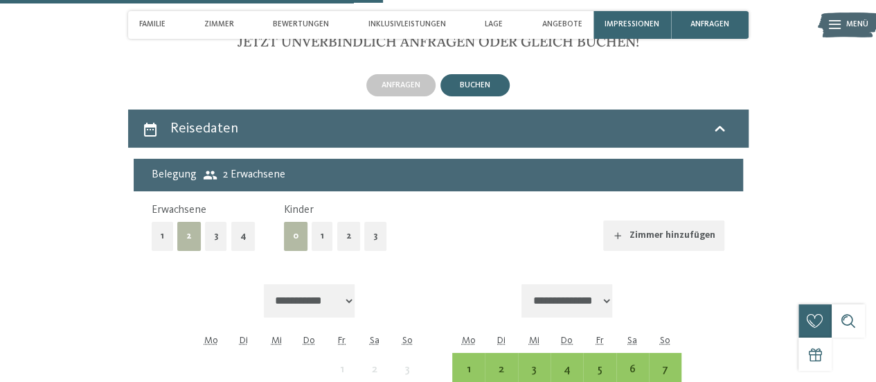
click at [341, 222] on button "2" at bounding box center [349, 236] width 24 height 28
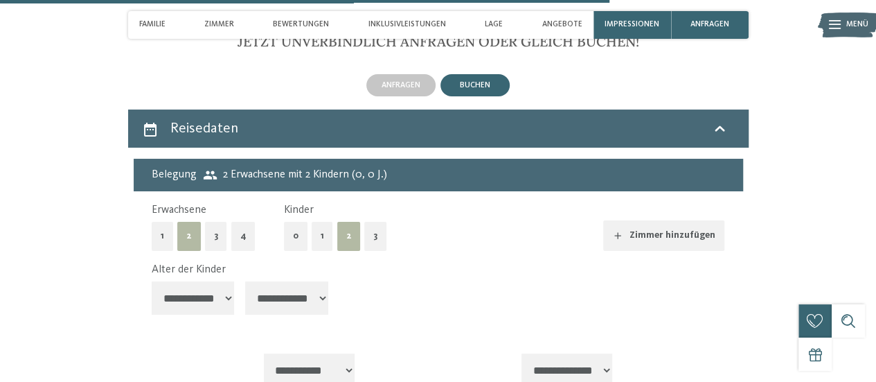
scroll to position [2702, 0]
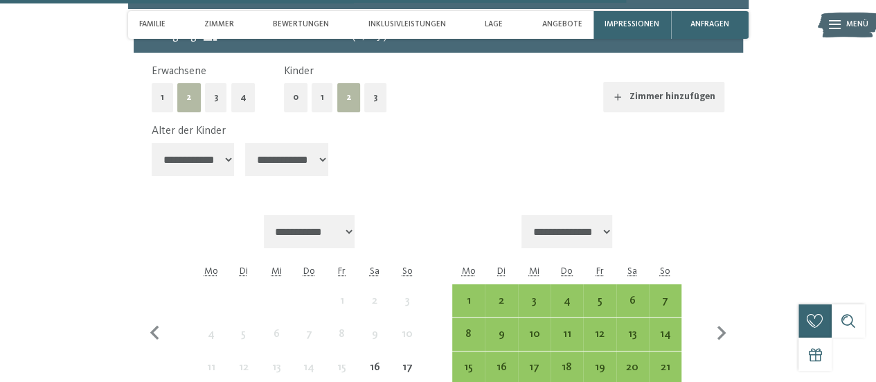
click at [212, 153] on select "**********" at bounding box center [193, 159] width 83 height 33
select select "**"
click at [152, 143] on select "**********" at bounding box center [193, 159] width 83 height 33
click at [290, 148] on select "**********" at bounding box center [286, 159] width 83 height 33
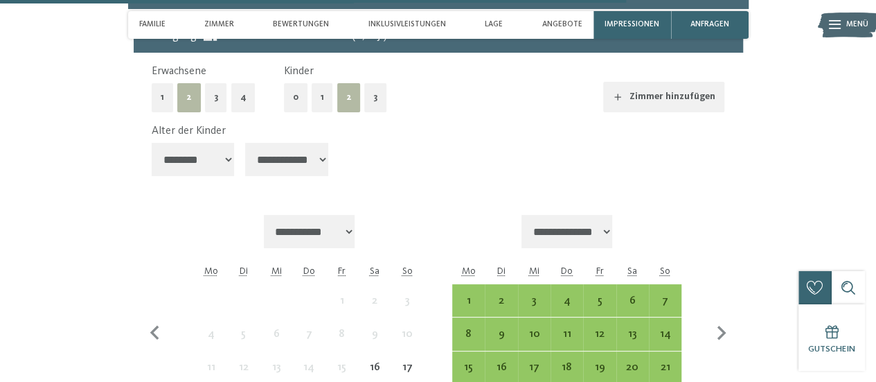
select select "**"
click at [247, 143] on select "**********" at bounding box center [286, 159] width 83 height 33
click at [724, 319] on icon "button" at bounding box center [721, 333] width 29 height 29
select select "**********"
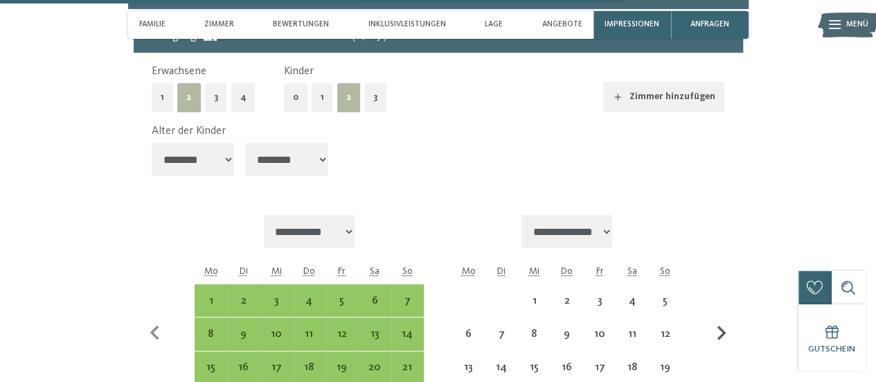
select select "**********"
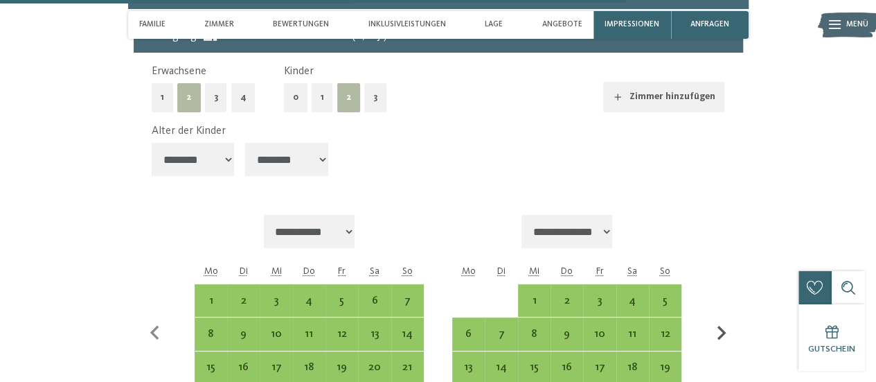
scroll to position [2771, 0]
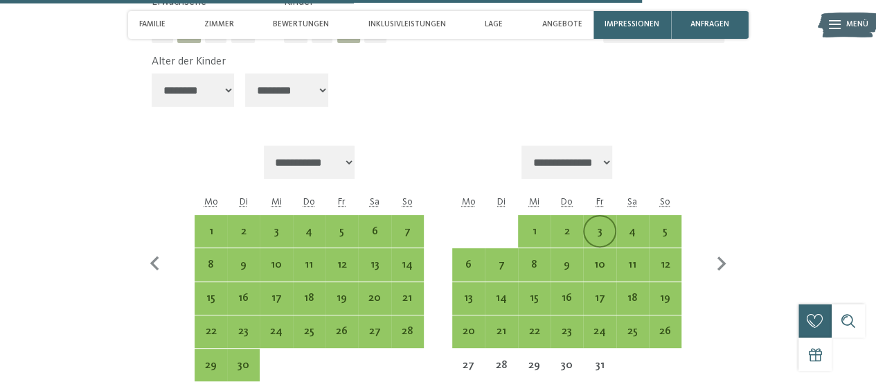
click at [598, 226] on div "3" at bounding box center [600, 241] width 30 height 30
select select "**********"
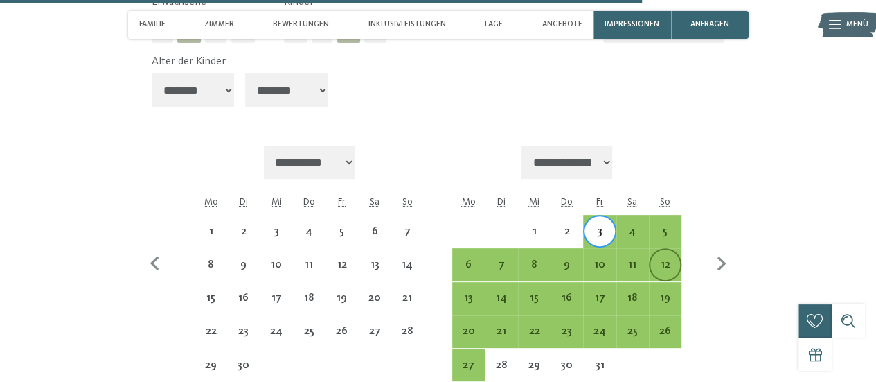
click at [665, 259] on div "12" at bounding box center [666, 274] width 30 height 30
select select "**********"
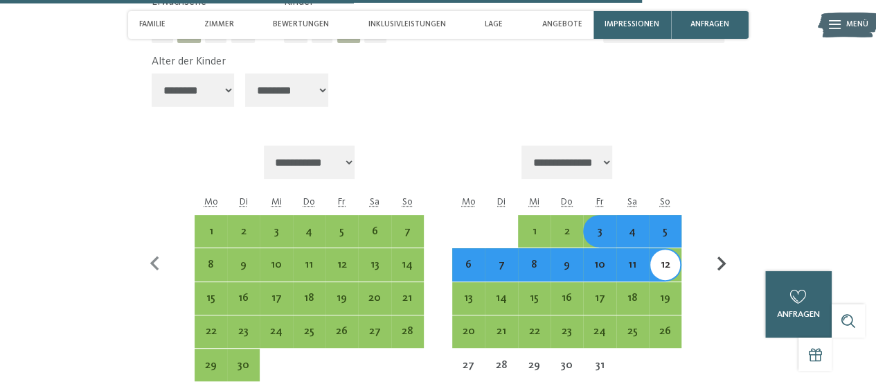
scroll to position [2910, 0]
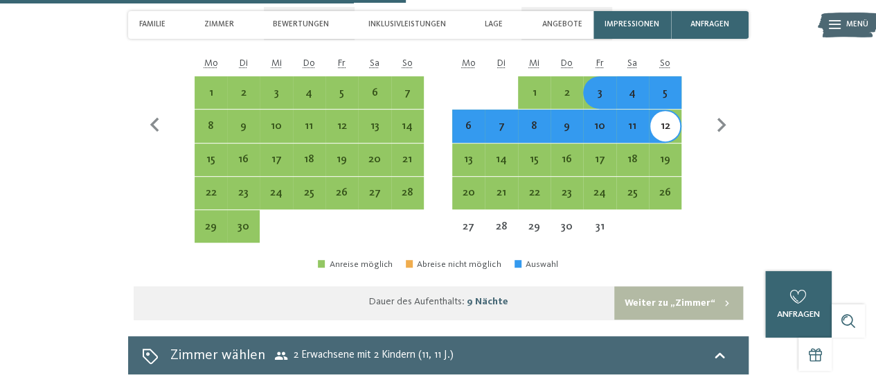
click at [721, 286] on button "Weiter zu „Zimmer“" at bounding box center [679, 302] width 128 height 33
select select "**********"
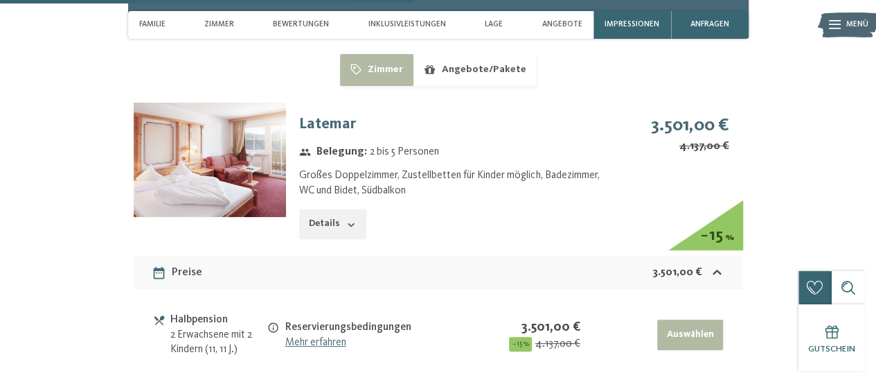
scroll to position [2659, 0]
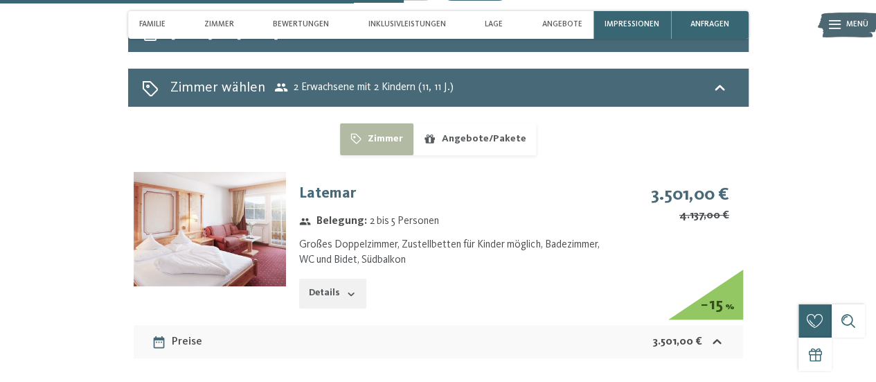
click at [208, 221] on img at bounding box center [210, 229] width 152 height 114
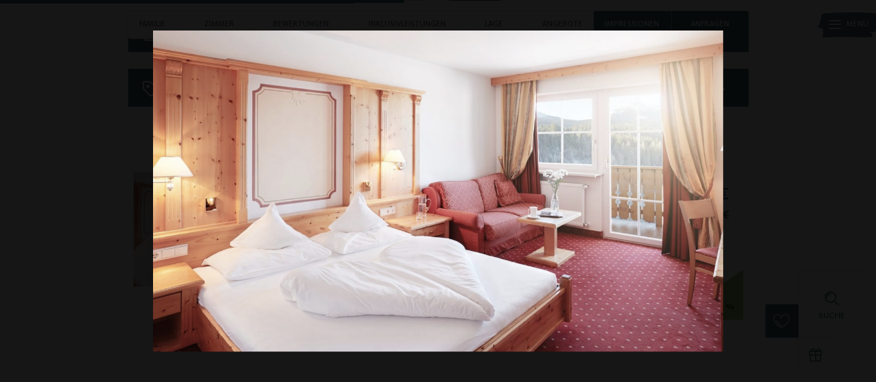
click at [632, 185] on img at bounding box center [438, 190] width 570 height 321
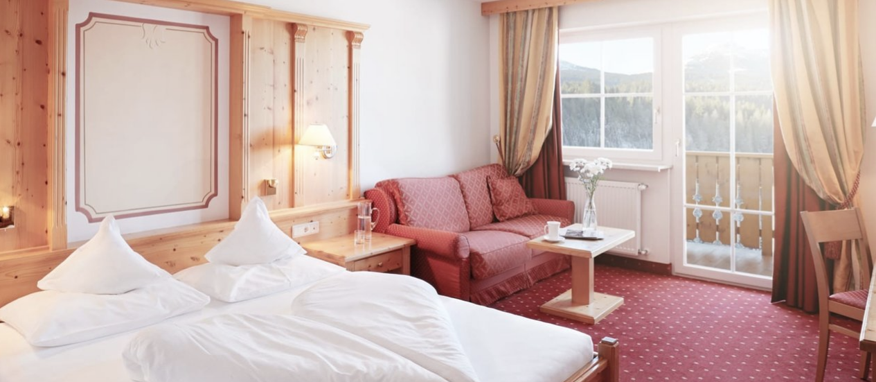
click at [632, 185] on img at bounding box center [391, 195] width 970 height 546
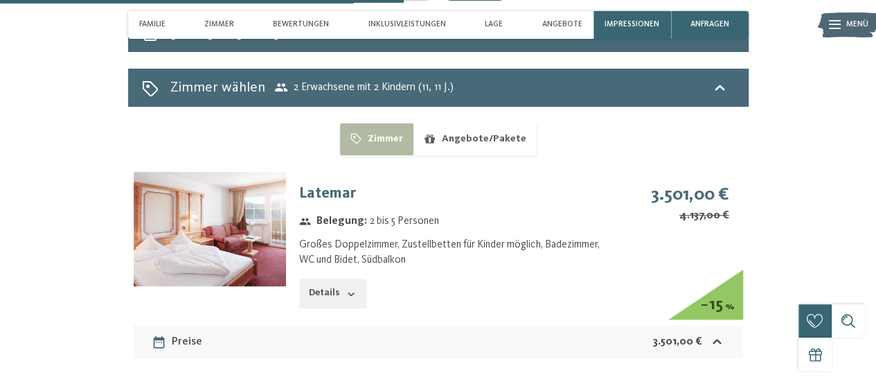
click at [0, 0] on button "button" at bounding box center [0, 0] width 0 height 0
click at [324, 288] on button "Details" at bounding box center [332, 294] width 67 height 30
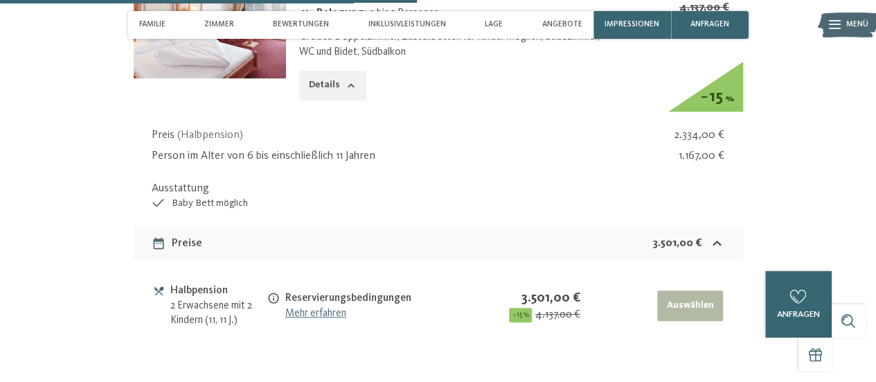
scroll to position [2936, 0]
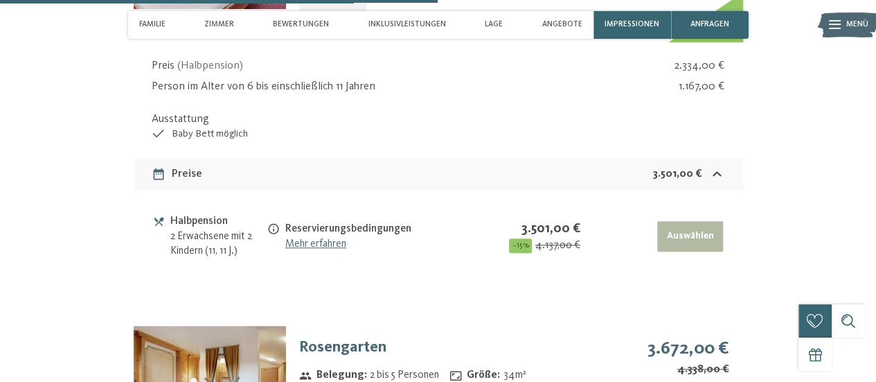
click at [325, 238] on link "Mehr erfahren" at bounding box center [315, 243] width 61 height 11
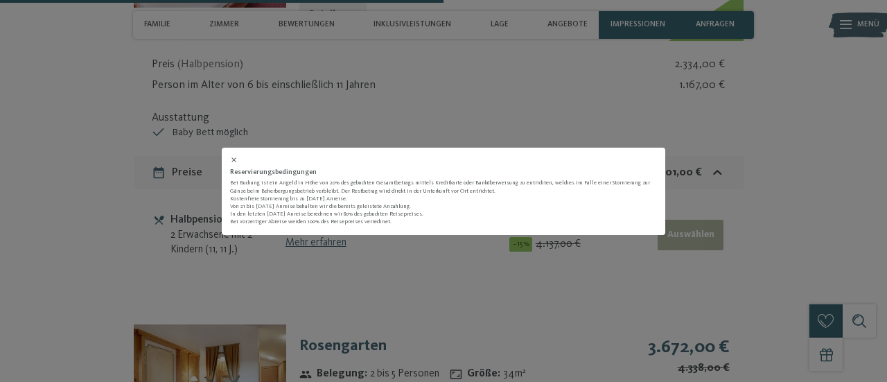
click at [233, 159] on icon at bounding box center [233, 159] width 5 height 5
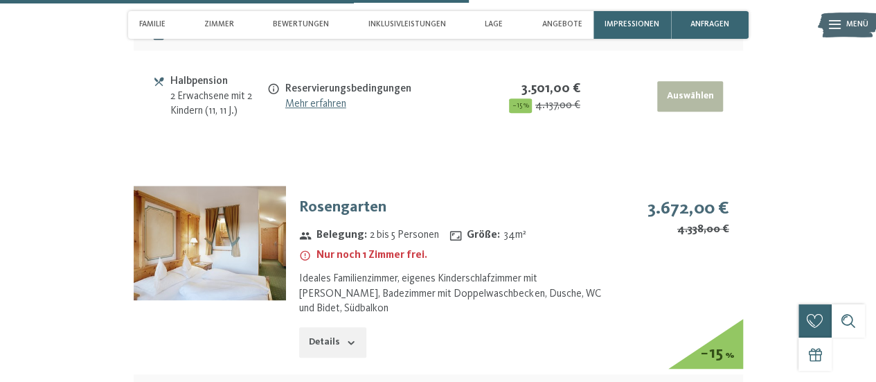
scroll to position [3146, 0]
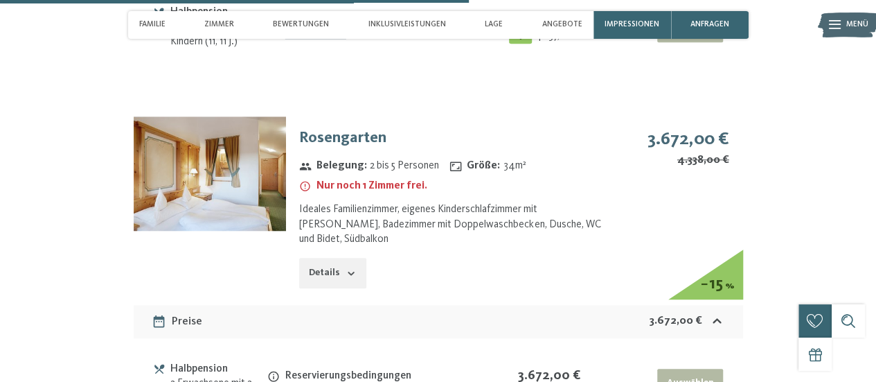
click at [263, 181] on img at bounding box center [210, 173] width 152 height 114
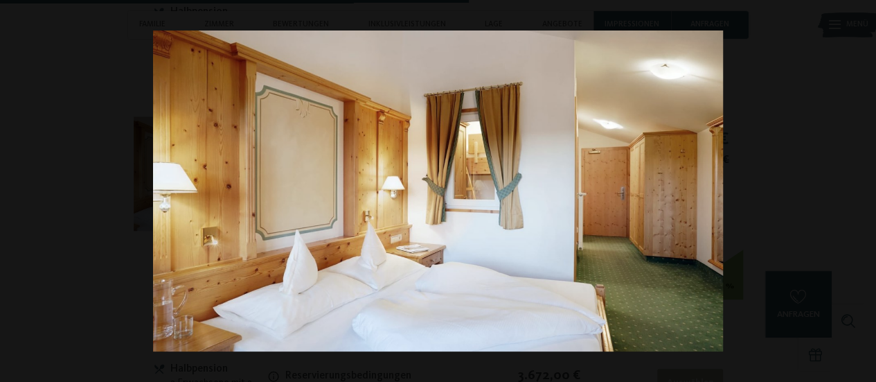
click at [867, 187] on button "button" at bounding box center [852, 191] width 48 height 69
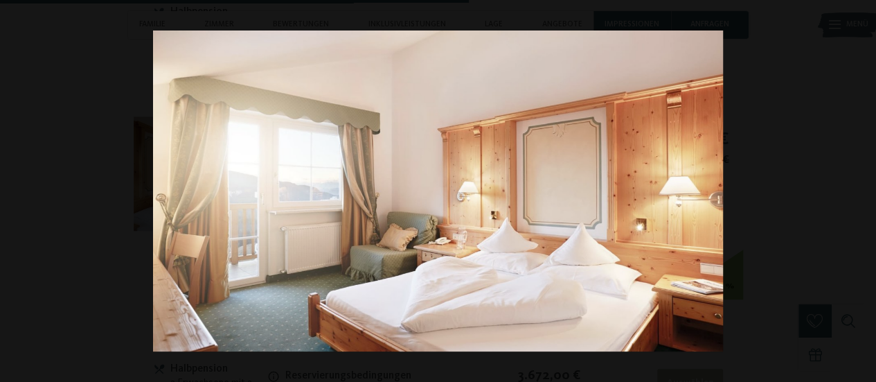
click at [867, 187] on button "button" at bounding box center [852, 191] width 48 height 69
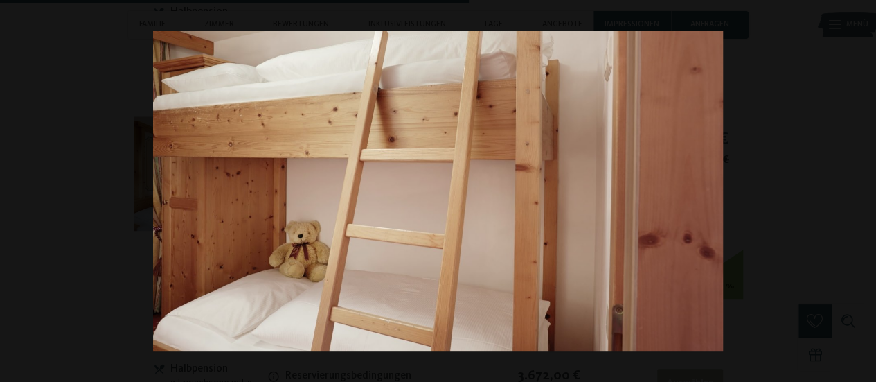
click at [867, 187] on button "button" at bounding box center [852, 191] width 48 height 69
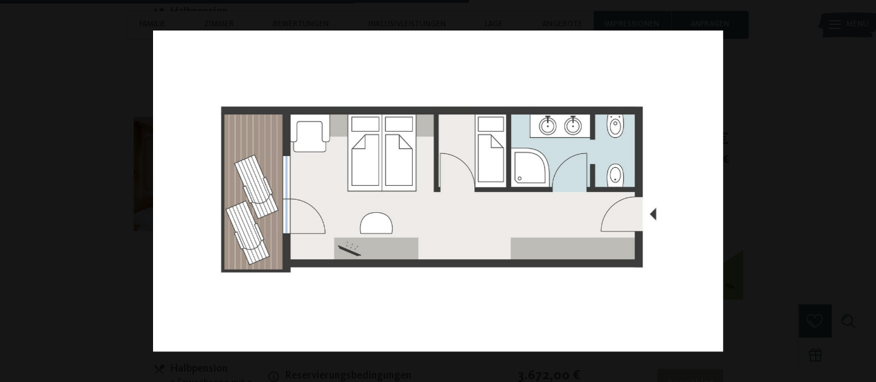
click at [867, 187] on button "button" at bounding box center [852, 191] width 48 height 69
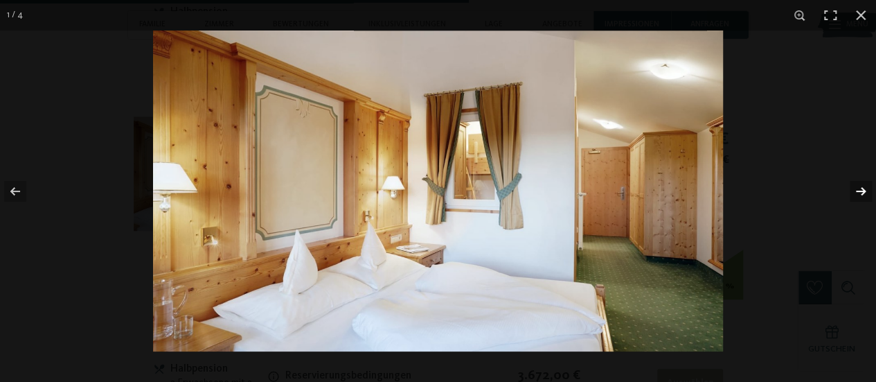
click at [867, 188] on button "button" at bounding box center [852, 191] width 48 height 69
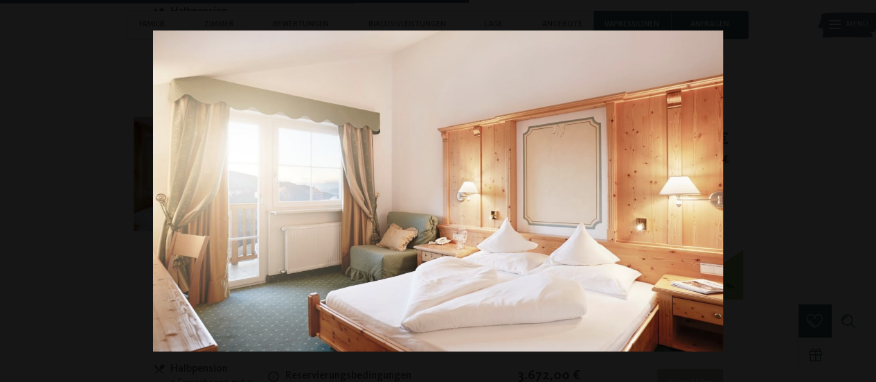
click at [867, 188] on button "button" at bounding box center [852, 191] width 48 height 69
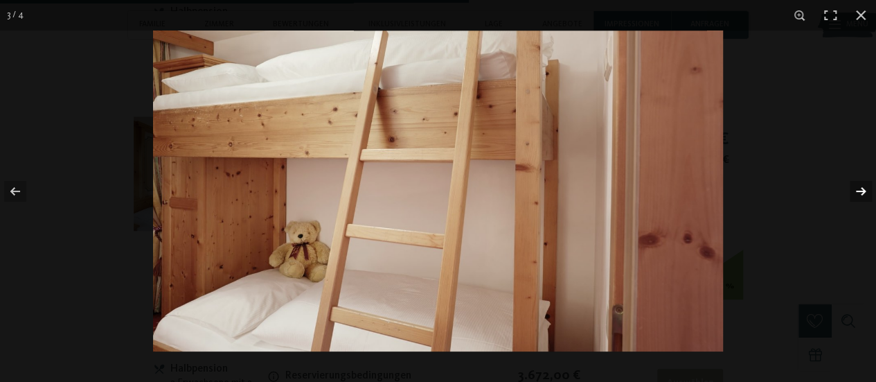
click at [863, 186] on button "button" at bounding box center [852, 191] width 48 height 69
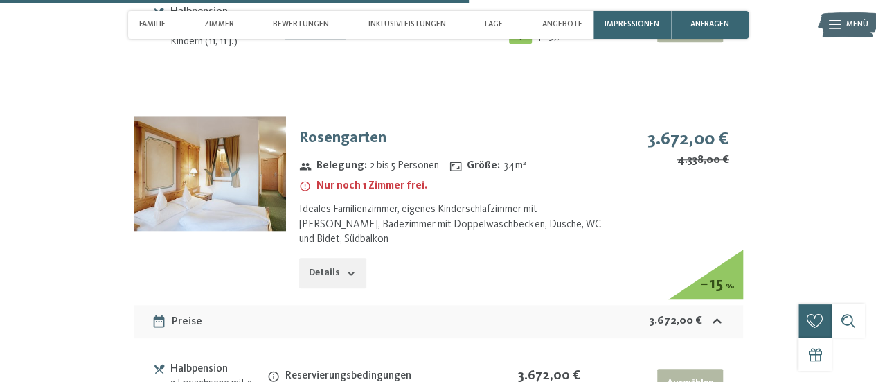
click at [0, 0] on button "button" at bounding box center [0, 0] width 0 height 0
click at [339, 269] on button "Details" at bounding box center [332, 273] width 67 height 30
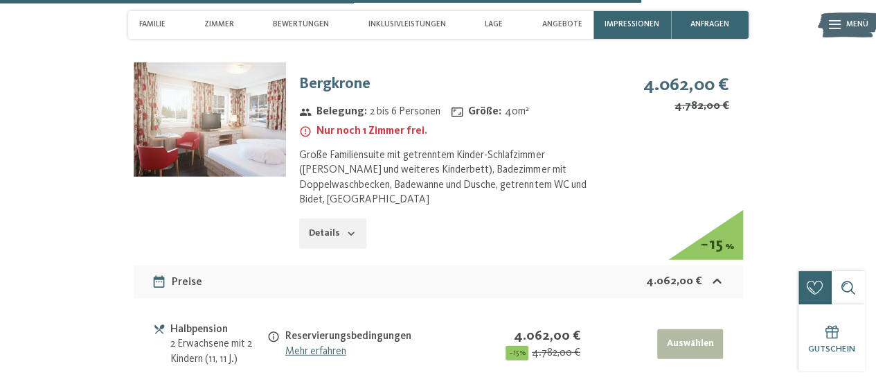
scroll to position [4323, 0]
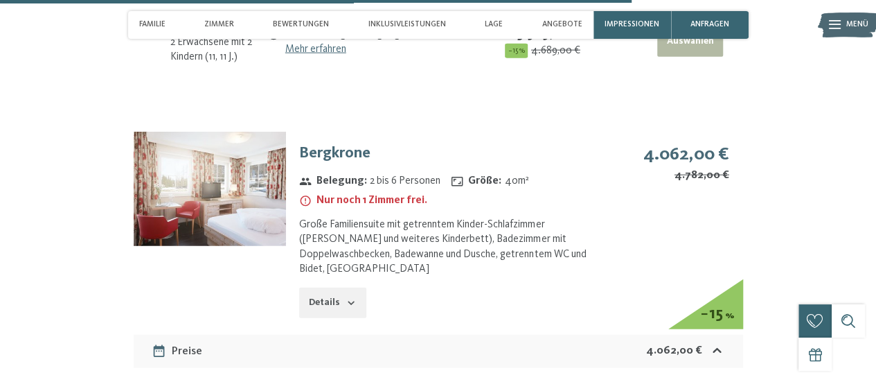
click at [216, 153] on img at bounding box center [210, 189] width 152 height 114
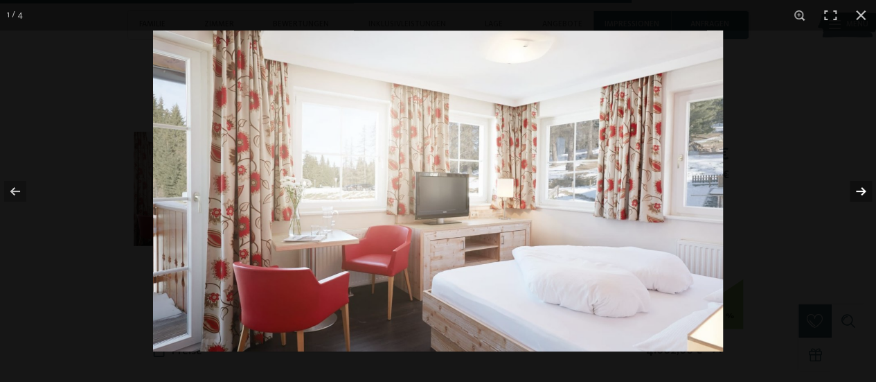
click at [863, 194] on button "button" at bounding box center [852, 191] width 48 height 69
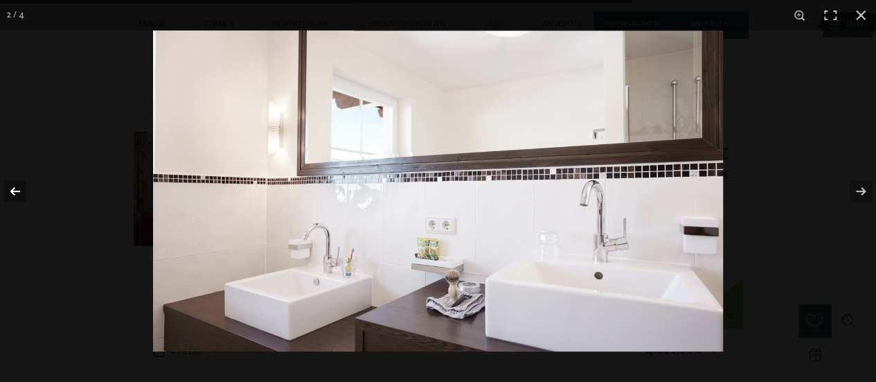
click at [6, 196] on button "button" at bounding box center [24, 191] width 48 height 69
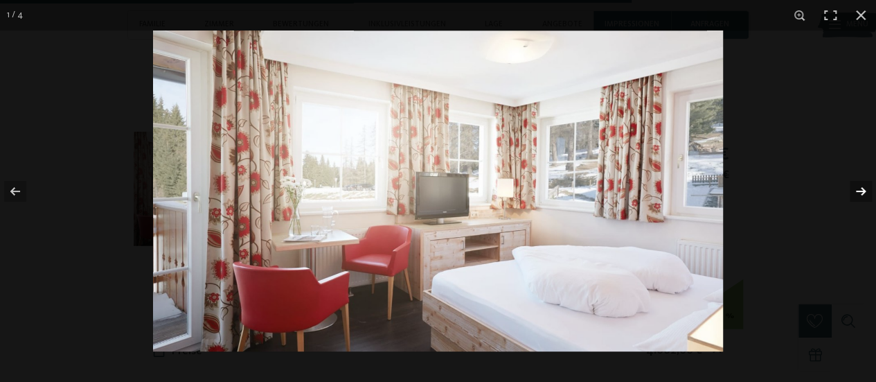
click at [863, 193] on button "button" at bounding box center [852, 191] width 48 height 69
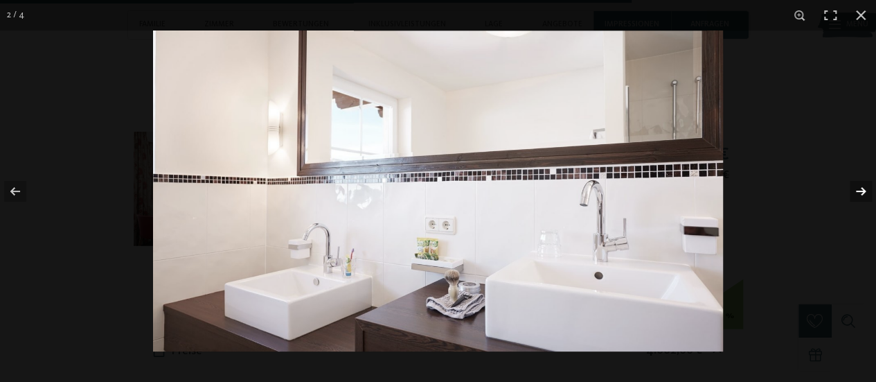
click at [863, 193] on button "button" at bounding box center [852, 191] width 48 height 69
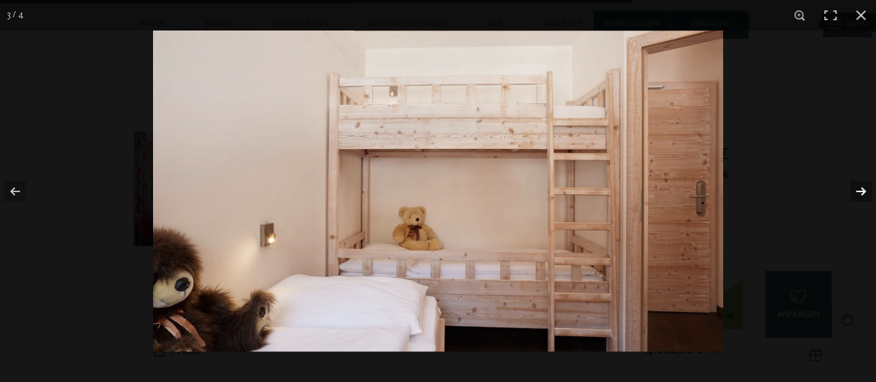
click at [864, 194] on button "button" at bounding box center [852, 191] width 48 height 69
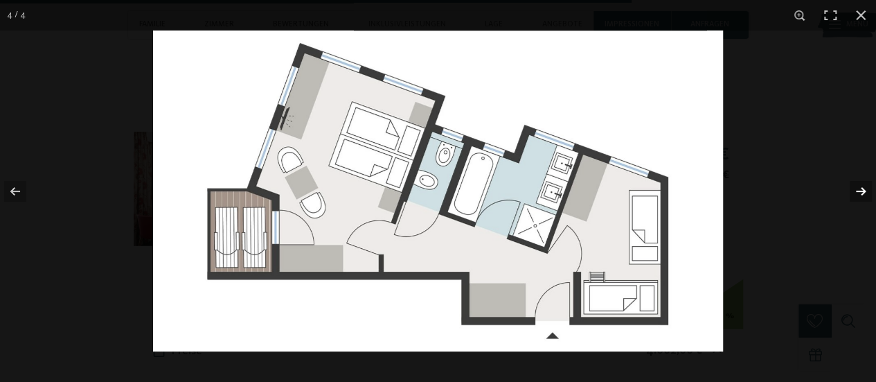
click at [864, 194] on button "button" at bounding box center [852, 191] width 48 height 69
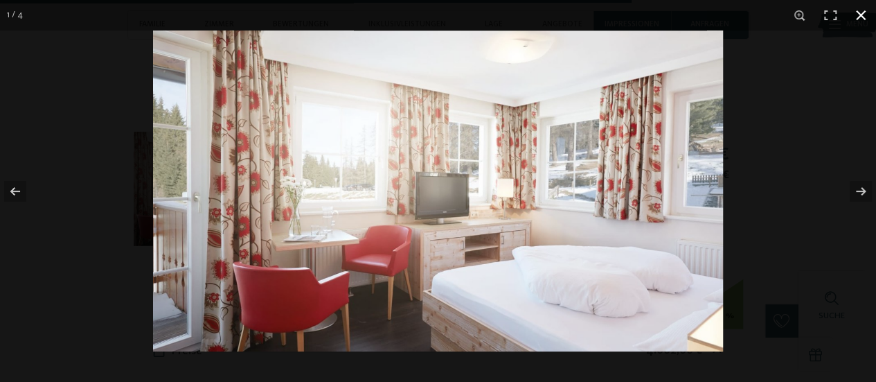
click at [856, 16] on button "button" at bounding box center [861, 15] width 30 height 30
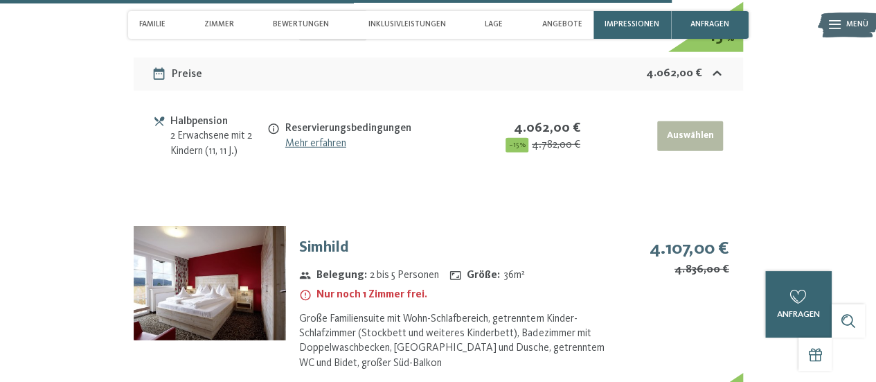
scroll to position [4670, 0]
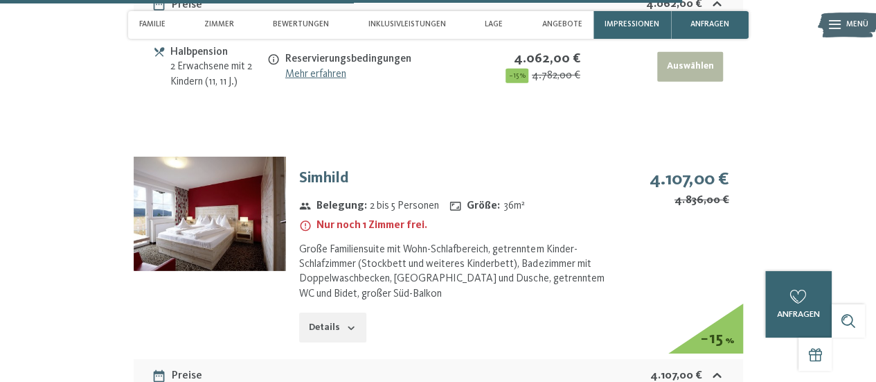
click at [223, 203] on img at bounding box center [210, 214] width 152 height 114
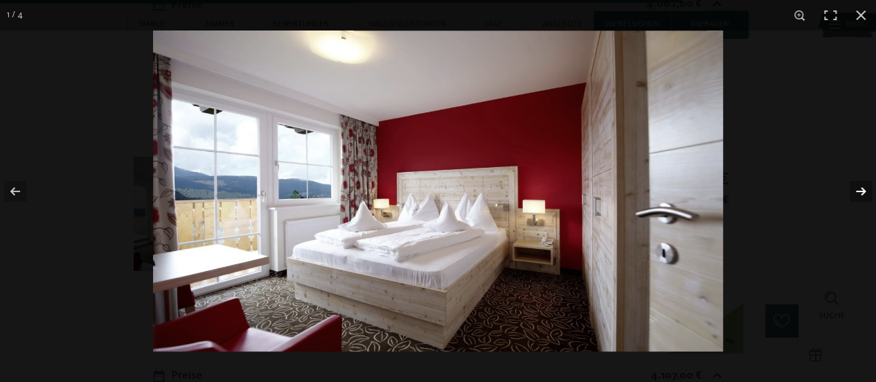
click at [867, 191] on button "button" at bounding box center [852, 191] width 48 height 69
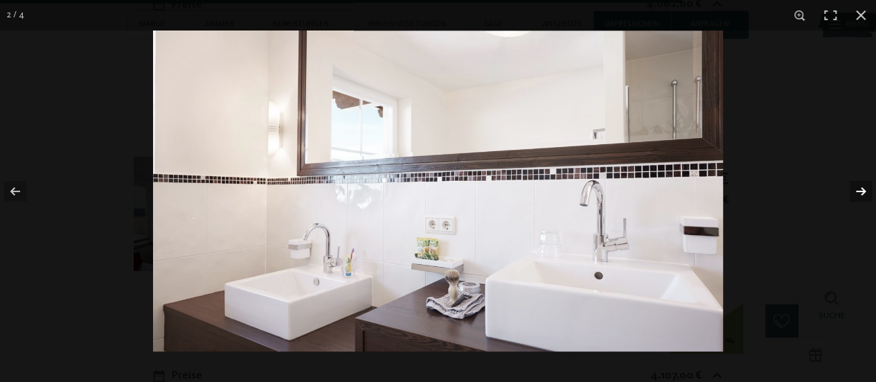
click at [867, 191] on button "button" at bounding box center [852, 191] width 48 height 69
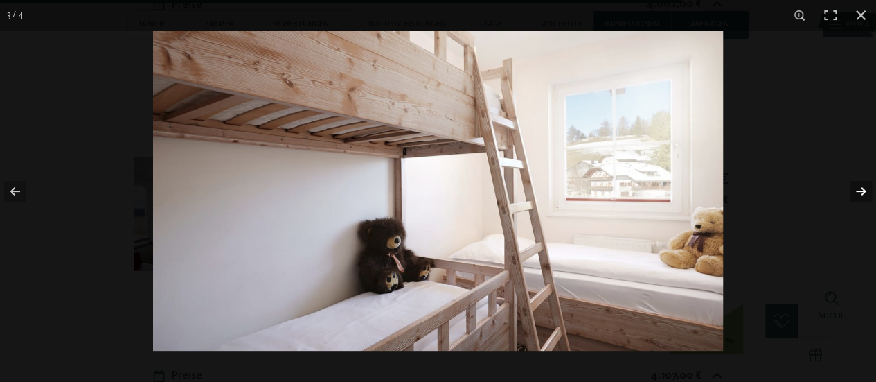
click at [867, 191] on button "button" at bounding box center [852, 191] width 48 height 69
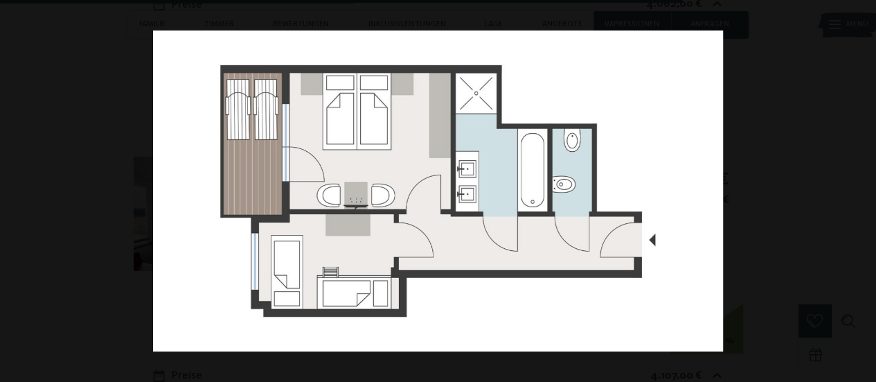
click at [867, 191] on button "button" at bounding box center [852, 191] width 48 height 69
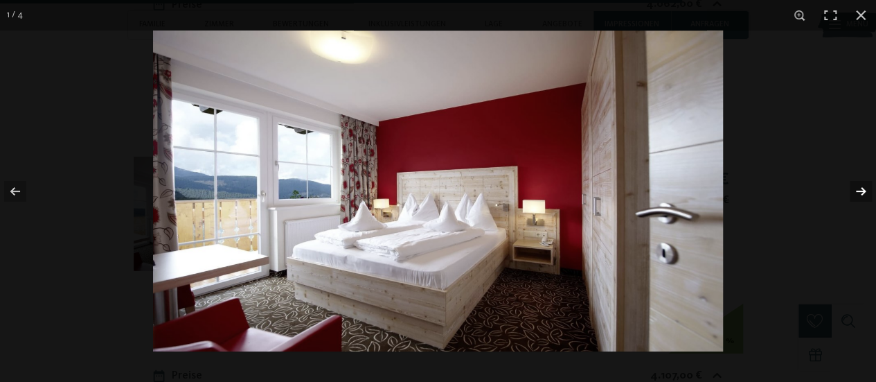
click at [865, 194] on button "button" at bounding box center [852, 191] width 48 height 69
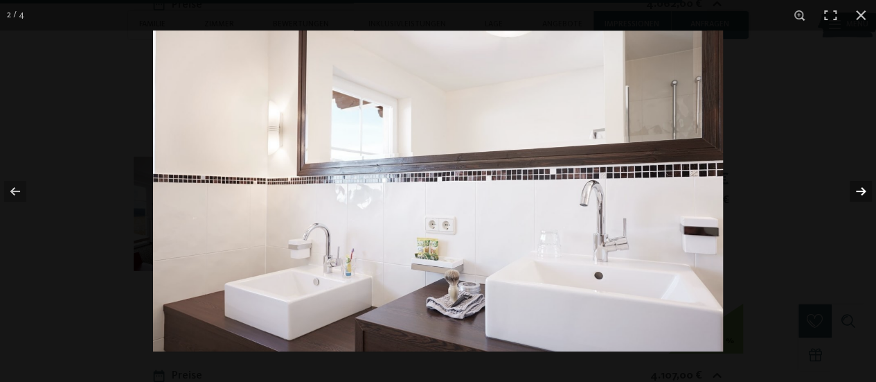
click at [865, 194] on button "button" at bounding box center [852, 191] width 48 height 69
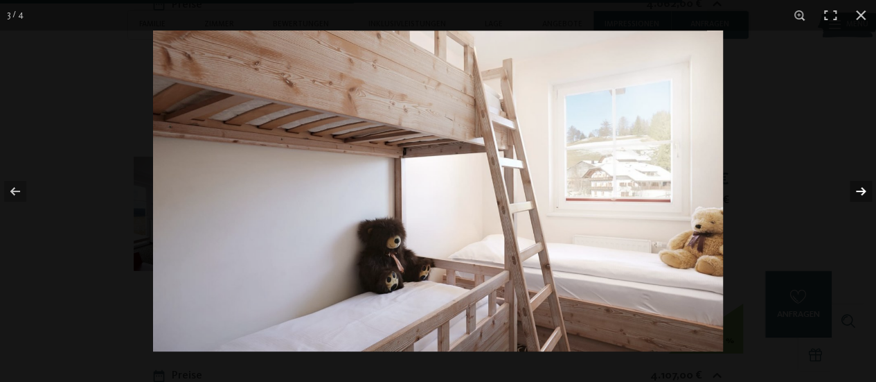
click at [865, 194] on button "button" at bounding box center [852, 191] width 48 height 69
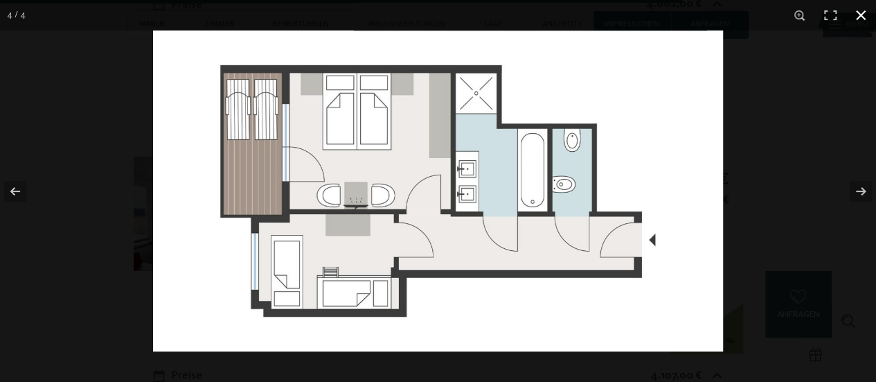
click at [858, 16] on button "button" at bounding box center [861, 15] width 30 height 30
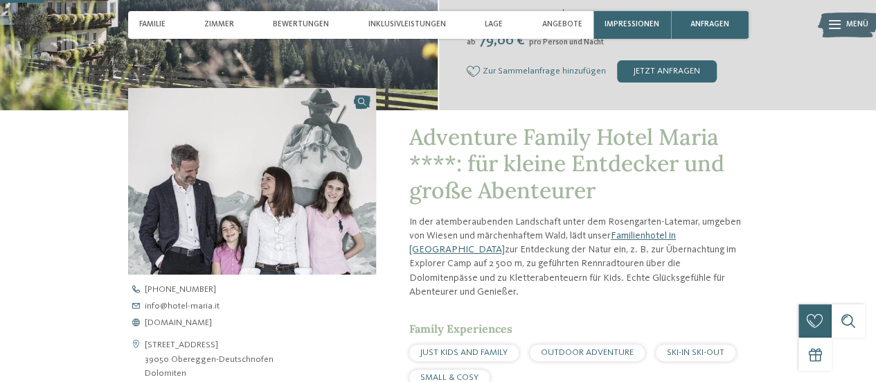
scroll to position [374, 0]
